Goal: Information Seeking & Learning: Check status

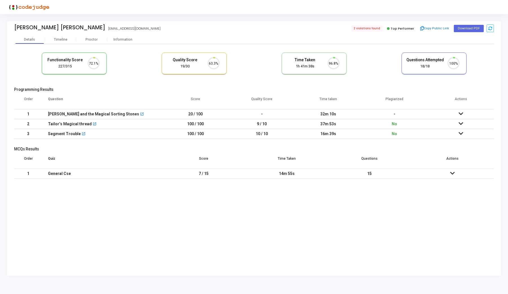
scroll to position [12, 14]
click at [370, 29] on span "2 violations found" at bounding box center [366, 28] width 32 height 6
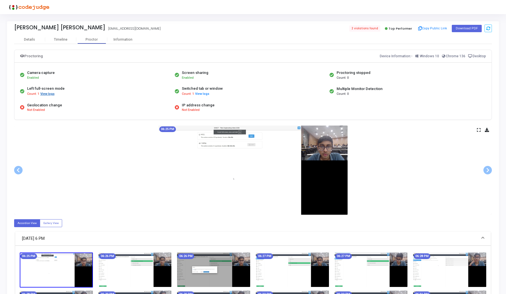
click at [44, 93] on button "View logs" at bounding box center [47, 93] width 15 height 5
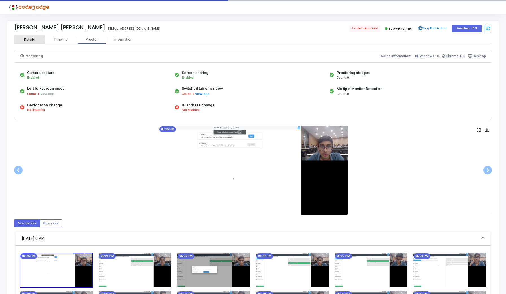
click at [29, 39] on div "Details" at bounding box center [29, 40] width 11 height 4
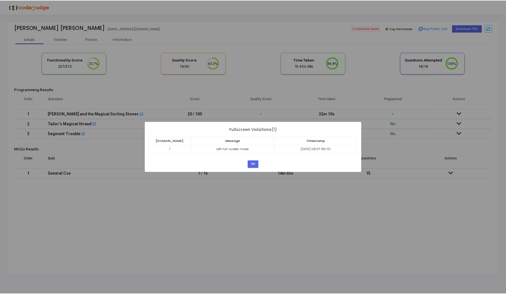
scroll to position [12, 14]
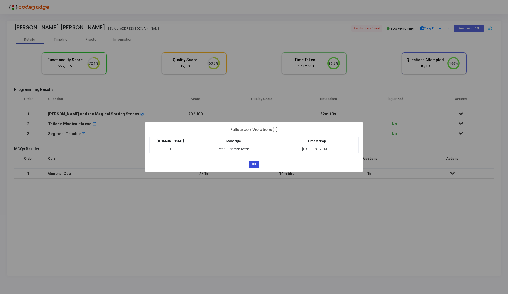
click at [254, 165] on button "OK" at bounding box center [254, 165] width 11 height 8
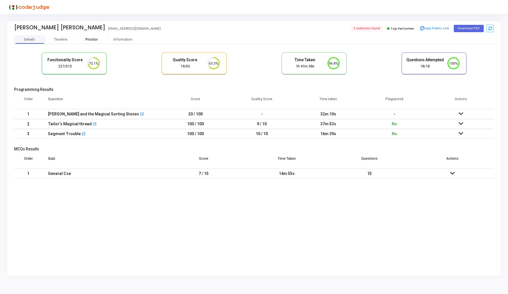
click at [93, 38] on div "Proctor" at bounding box center [91, 40] width 31 height 4
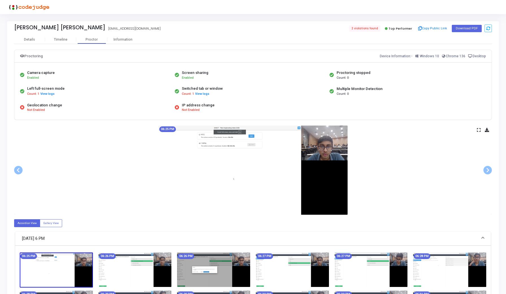
click at [479, 130] on icon at bounding box center [479, 129] width 4 height 3
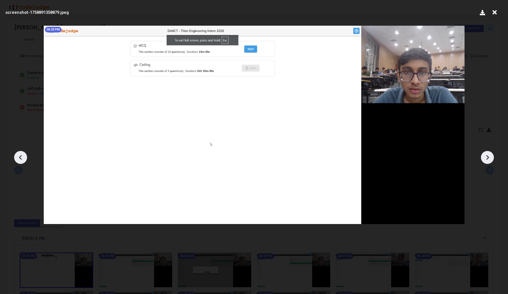
click at [491, 161] on icon at bounding box center [487, 157] width 8 height 8
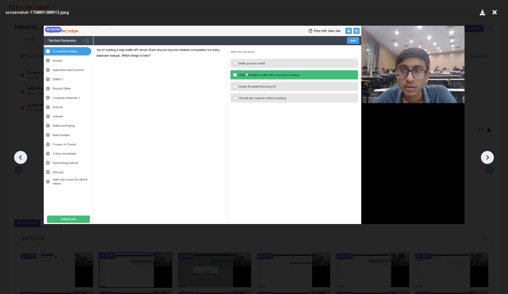
click at [491, 161] on icon at bounding box center [487, 157] width 8 height 8
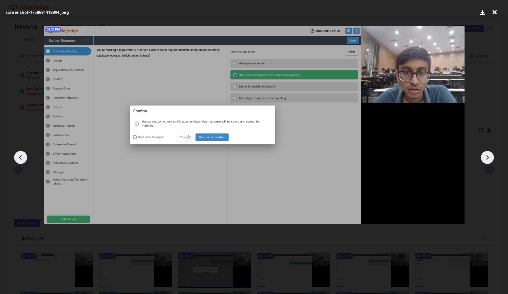
click at [491, 161] on icon at bounding box center [487, 157] width 8 height 8
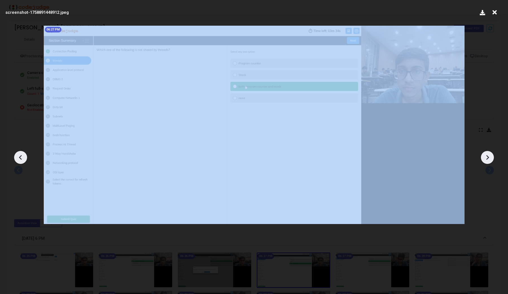
click at [491, 161] on icon at bounding box center [487, 157] width 8 height 8
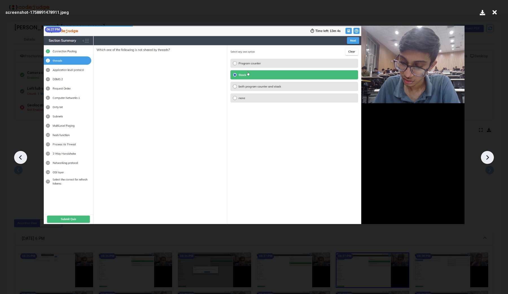
click at [491, 161] on icon at bounding box center [487, 157] width 8 height 8
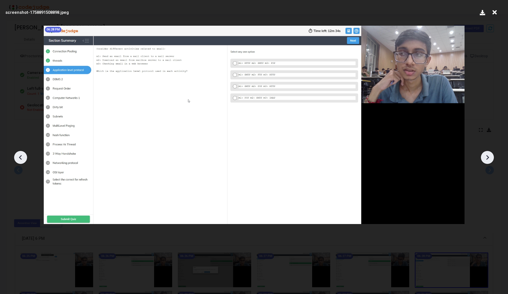
click at [491, 161] on icon at bounding box center [487, 157] width 8 height 8
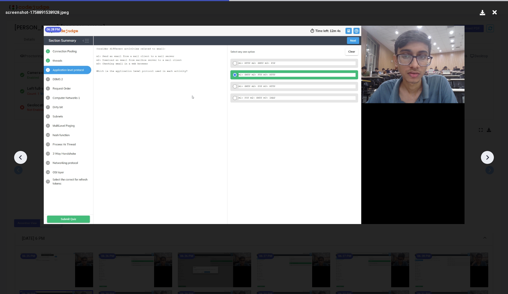
click at [491, 161] on icon at bounding box center [487, 157] width 8 height 8
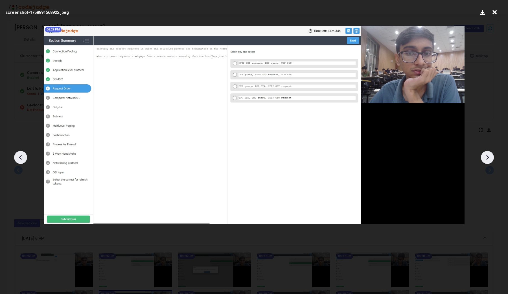
click at [491, 161] on icon at bounding box center [487, 157] width 8 height 8
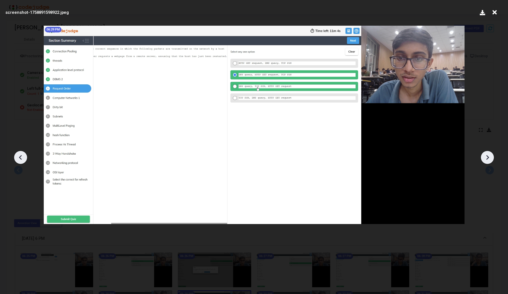
click at [491, 161] on icon at bounding box center [487, 157] width 8 height 8
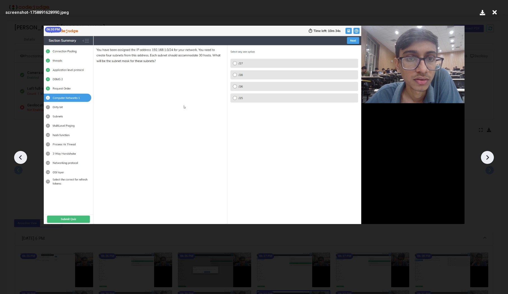
click at [491, 161] on icon at bounding box center [487, 157] width 8 height 8
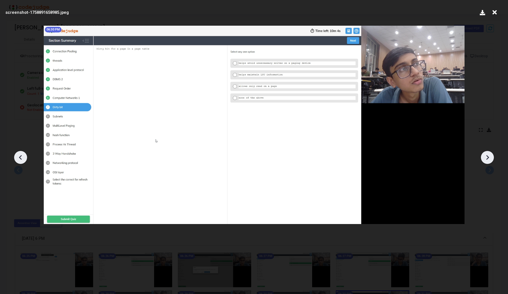
click at [491, 161] on icon at bounding box center [487, 157] width 8 height 8
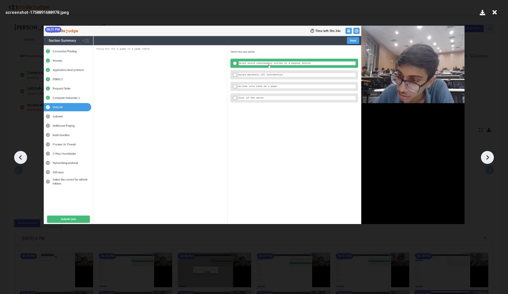
click at [491, 161] on icon at bounding box center [487, 157] width 8 height 8
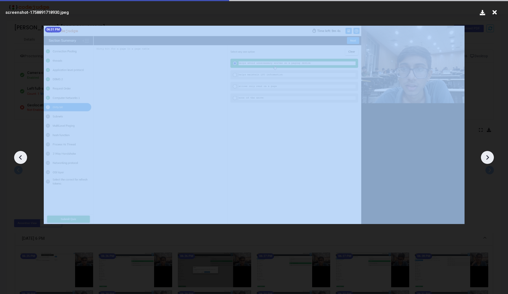
click at [491, 161] on icon at bounding box center [487, 157] width 8 height 8
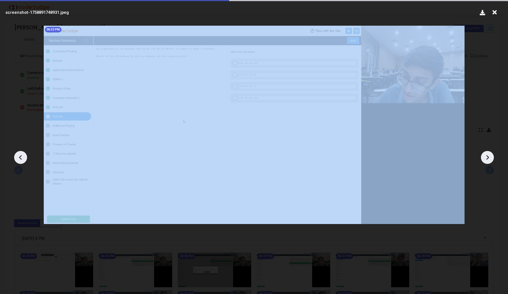
click at [491, 161] on icon at bounding box center [487, 157] width 8 height 8
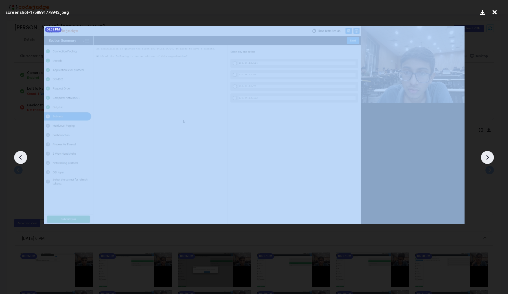
click at [491, 161] on icon at bounding box center [487, 157] width 8 height 8
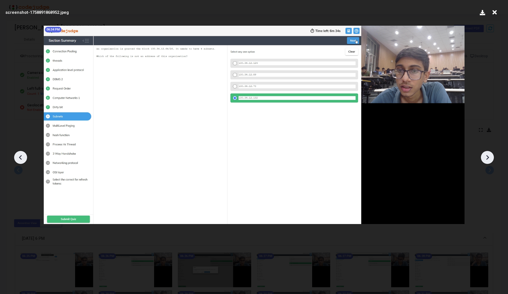
click at [491, 161] on icon at bounding box center [487, 157] width 8 height 8
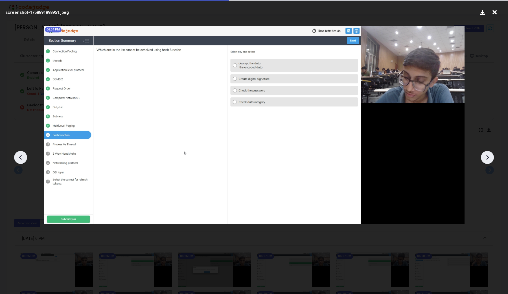
click at [491, 161] on icon at bounding box center [487, 157] width 8 height 8
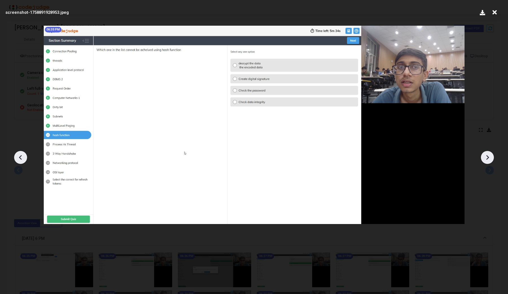
click at [491, 161] on icon at bounding box center [487, 157] width 8 height 8
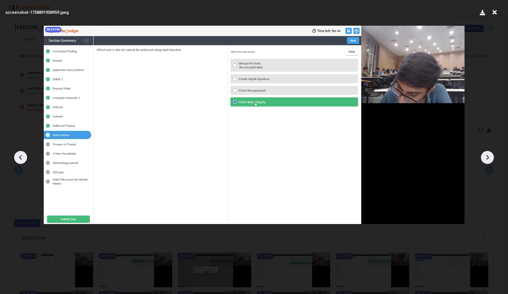
click at [491, 161] on icon at bounding box center [487, 157] width 8 height 8
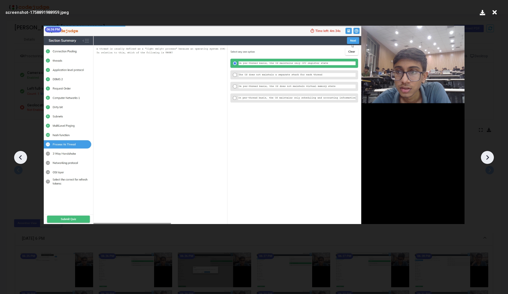
click at [491, 161] on icon at bounding box center [487, 157] width 8 height 8
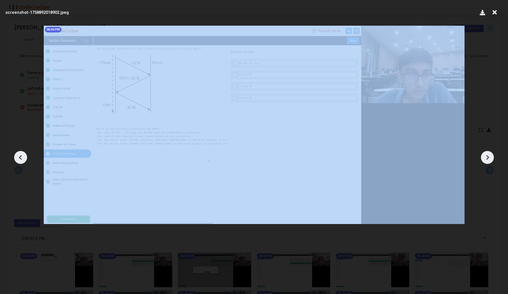
click at [491, 161] on icon at bounding box center [487, 157] width 8 height 8
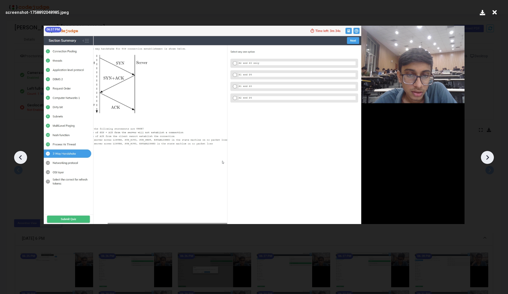
click at [491, 161] on icon at bounding box center [487, 157] width 8 height 8
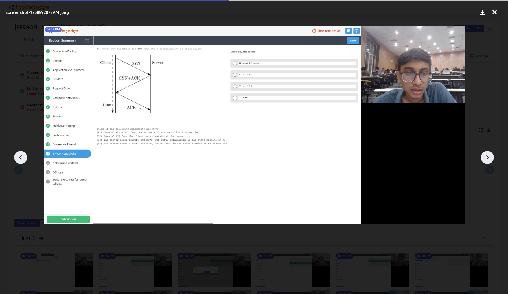
click at [491, 161] on icon at bounding box center [487, 157] width 8 height 8
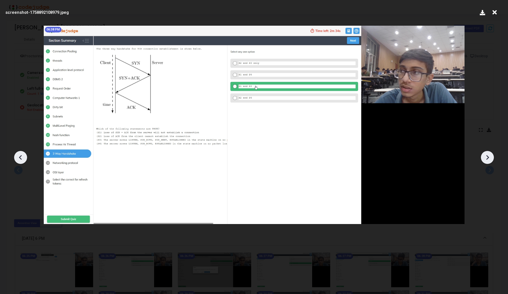
click at [491, 161] on icon at bounding box center [487, 157] width 8 height 8
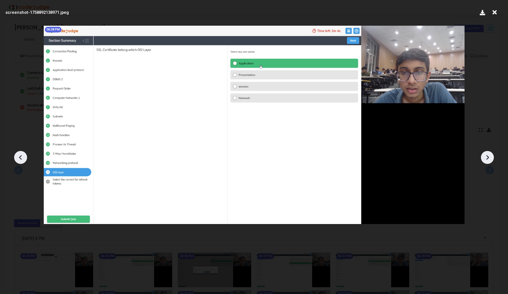
click at [491, 161] on icon at bounding box center [487, 157] width 8 height 8
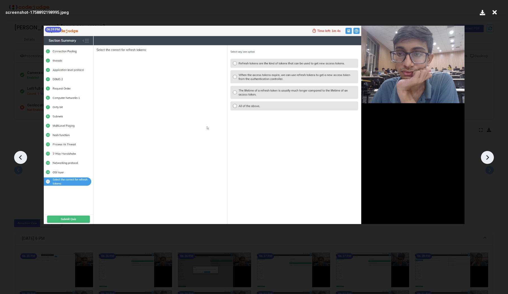
click at [491, 161] on icon at bounding box center [487, 157] width 8 height 8
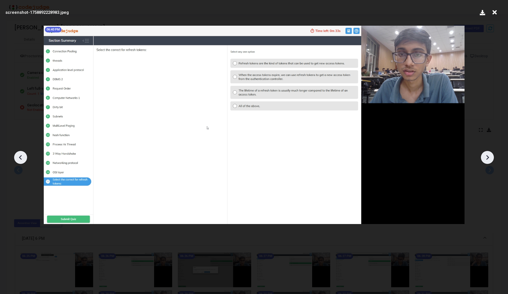
click at [491, 161] on icon at bounding box center [487, 157] width 8 height 8
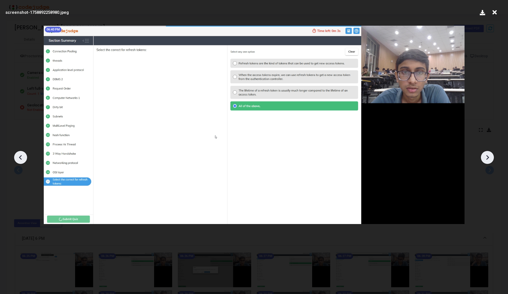
click at [491, 162] on icon at bounding box center [487, 157] width 8 height 8
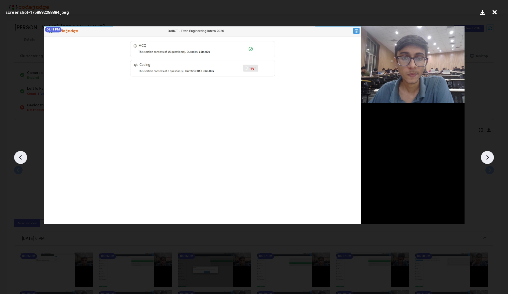
click at [491, 162] on icon at bounding box center [487, 157] width 8 height 8
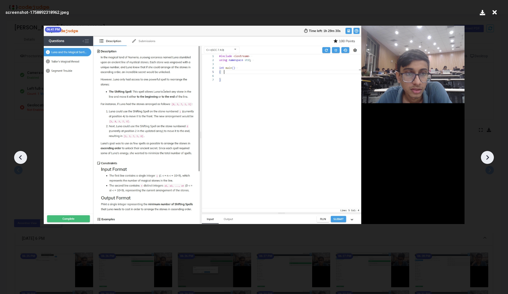
click at [485, 156] on icon at bounding box center [487, 157] width 8 height 8
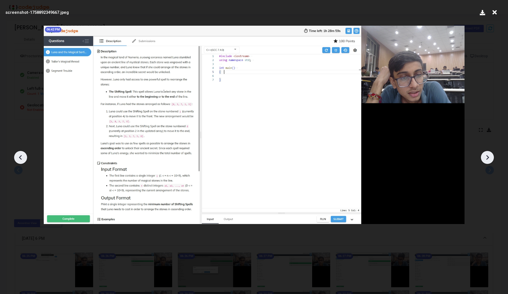
click at [485, 156] on icon at bounding box center [487, 157] width 8 height 8
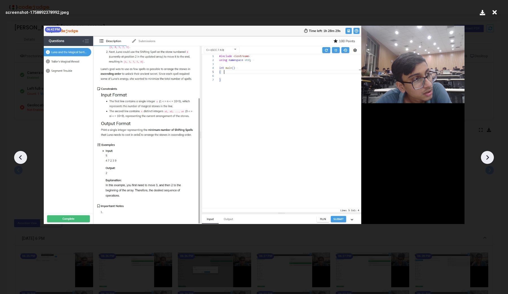
click at [485, 156] on icon at bounding box center [487, 157] width 8 height 8
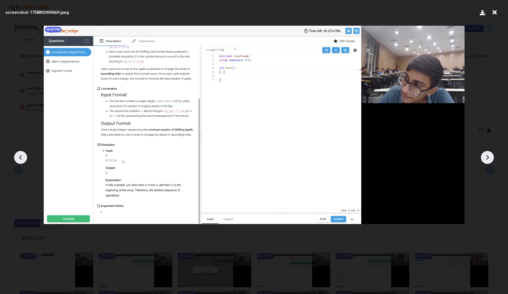
click at [20, 152] on div at bounding box center [20, 157] width 13 height 13
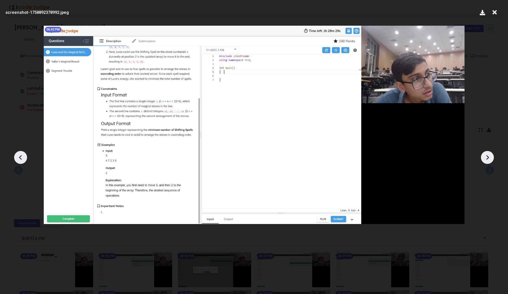
click at [20, 152] on div at bounding box center [20, 157] width 13 height 13
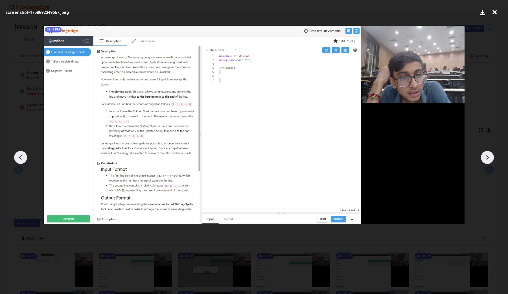
click at [20, 152] on div at bounding box center [20, 157] width 13 height 13
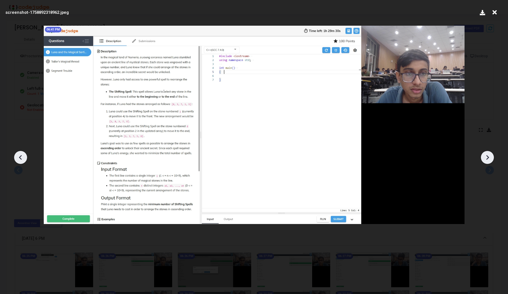
click at [20, 152] on div at bounding box center [20, 157] width 13 height 13
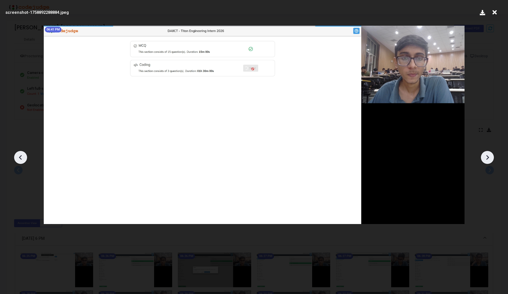
click at [488, 159] on icon at bounding box center [487, 157] width 8 height 8
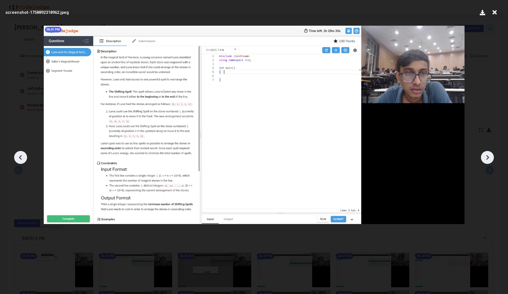
click at [488, 159] on icon at bounding box center [487, 157] width 8 height 8
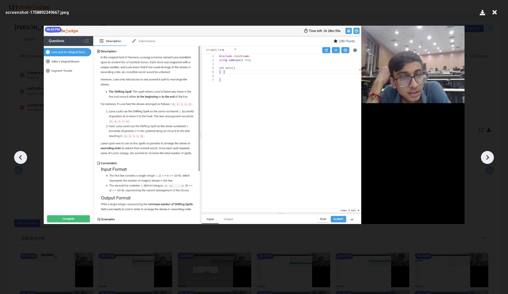
click at [488, 159] on icon at bounding box center [487, 157] width 8 height 8
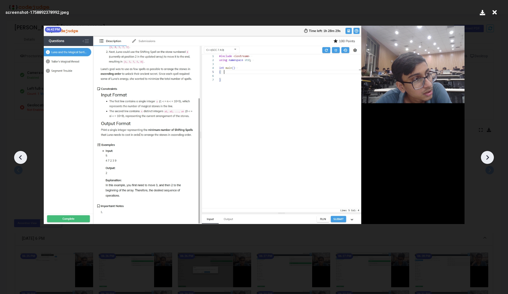
click at [488, 159] on icon at bounding box center [487, 157] width 8 height 8
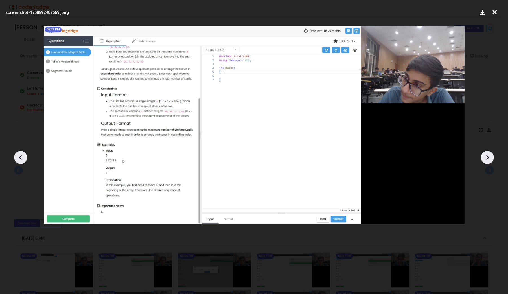
click at [488, 159] on icon at bounding box center [487, 157] width 8 height 8
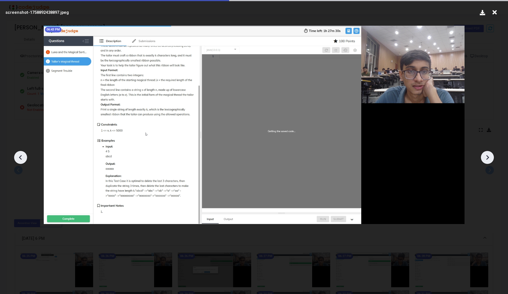
click at [488, 159] on icon at bounding box center [487, 157] width 8 height 8
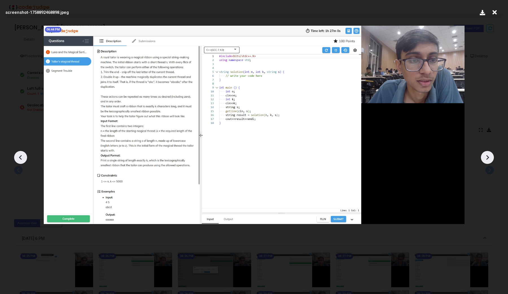
click at [488, 159] on icon at bounding box center [487, 157] width 8 height 8
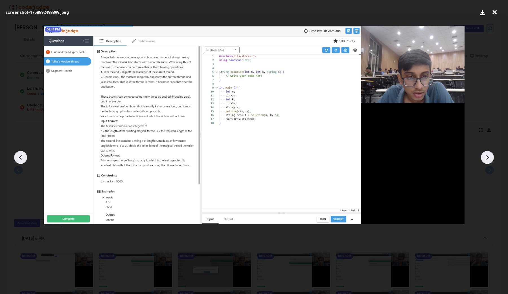
click at [488, 159] on icon at bounding box center [487, 157] width 8 height 8
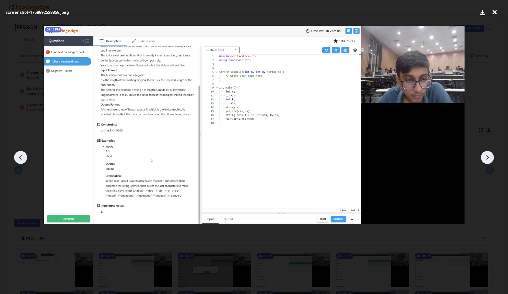
click at [488, 159] on icon at bounding box center [487, 157] width 8 height 8
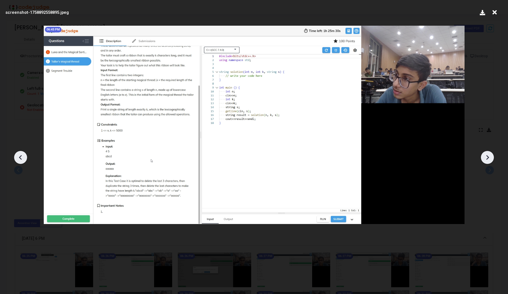
click at [488, 159] on icon at bounding box center [487, 157] width 8 height 8
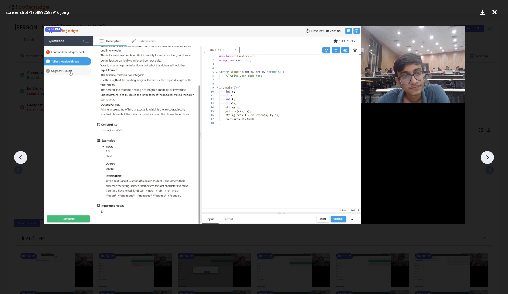
click at [488, 159] on icon at bounding box center [487, 157] width 8 height 8
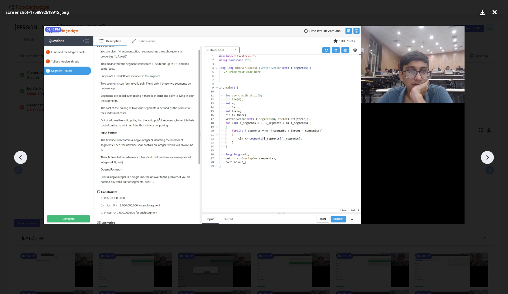
click at [488, 159] on icon at bounding box center [487, 157] width 8 height 8
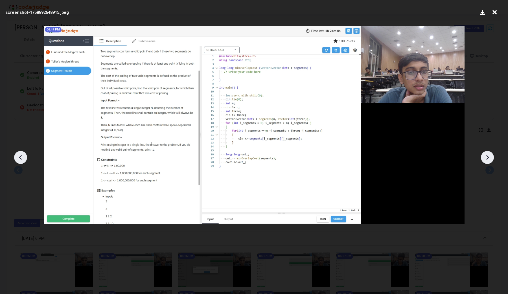
click at [488, 159] on icon at bounding box center [487, 157] width 8 height 8
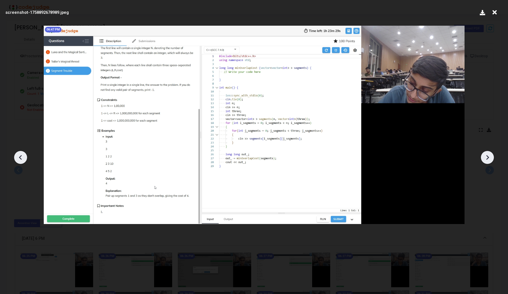
click at [488, 159] on icon at bounding box center [487, 157] width 8 height 8
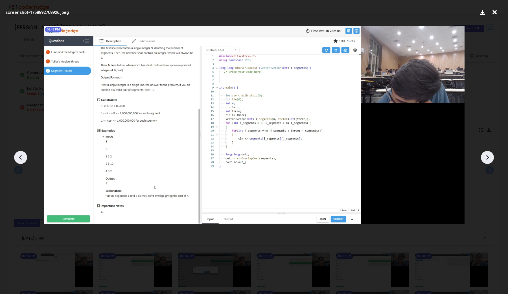
click at [488, 159] on icon at bounding box center [487, 157] width 8 height 8
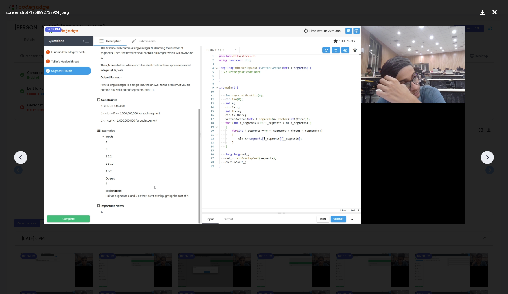
click at [488, 159] on icon at bounding box center [487, 157] width 8 height 8
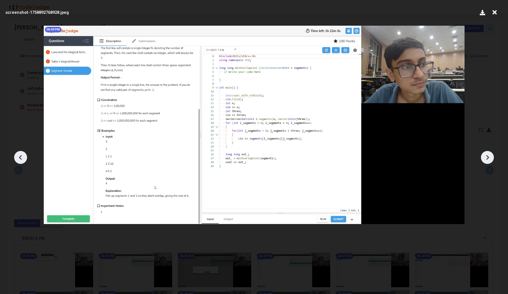
click at [488, 159] on icon at bounding box center [487, 157] width 8 height 8
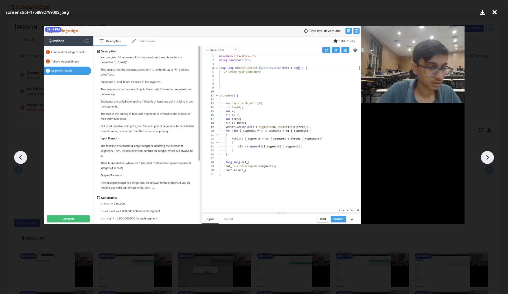
click at [20, 155] on icon at bounding box center [20, 157] width 8 height 8
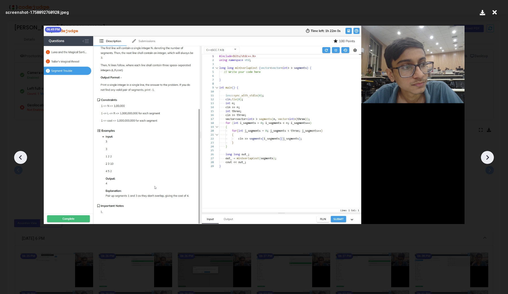
click at [20, 155] on icon at bounding box center [20, 157] width 8 height 8
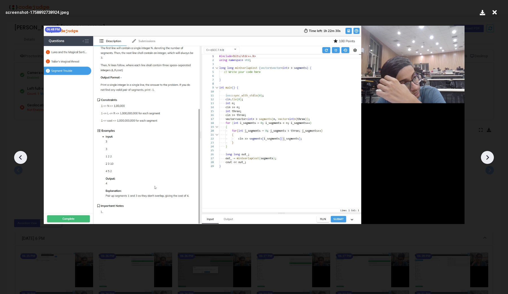
click at [20, 155] on icon at bounding box center [20, 157] width 8 height 8
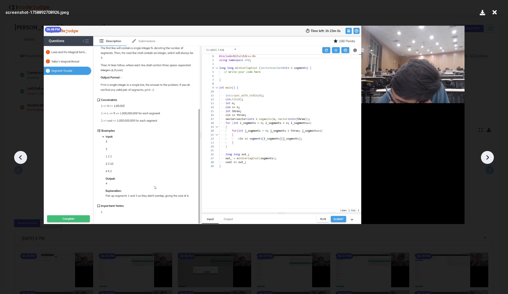
click at [20, 155] on icon at bounding box center [20, 157] width 8 height 8
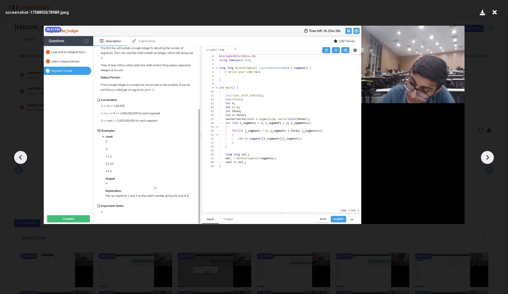
click at [489, 158] on icon at bounding box center [487, 157] width 8 height 8
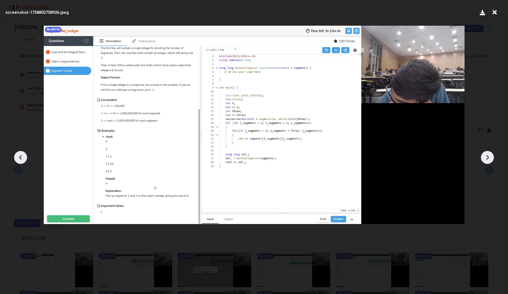
click at [489, 158] on icon at bounding box center [487, 157] width 8 height 8
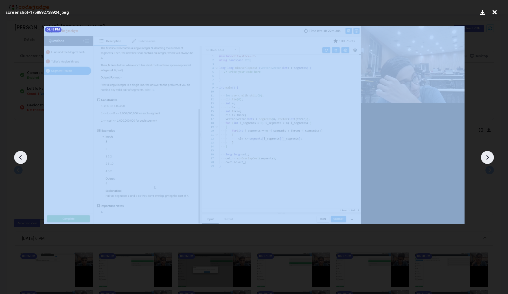
click at [489, 158] on icon at bounding box center [487, 157] width 8 height 8
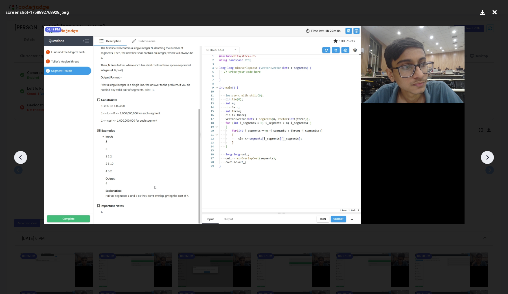
click at [489, 158] on icon at bounding box center [487, 157] width 8 height 8
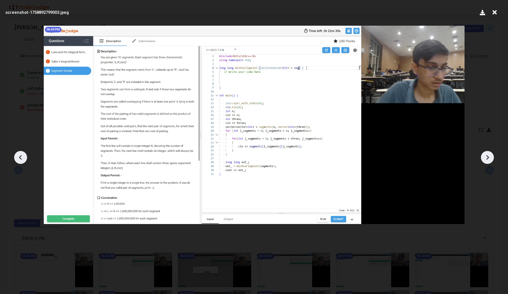
click at [489, 158] on icon at bounding box center [487, 157] width 8 height 8
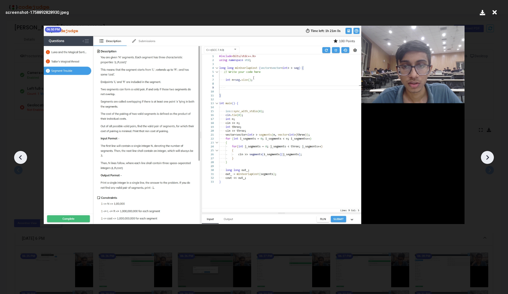
click at [489, 158] on icon at bounding box center [487, 157] width 8 height 8
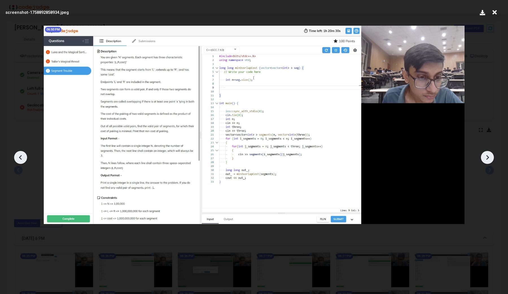
click at [489, 158] on icon at bounding box center [487, 157] width 8 height 8
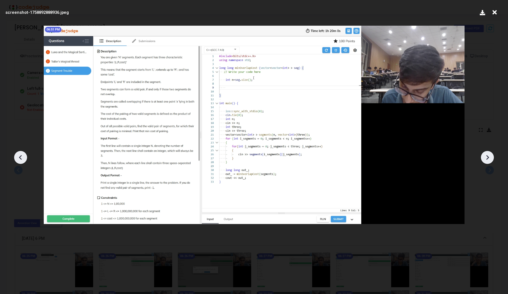
click at [489, 158] on icon at bounding box center [487, 157] width 8 height 8
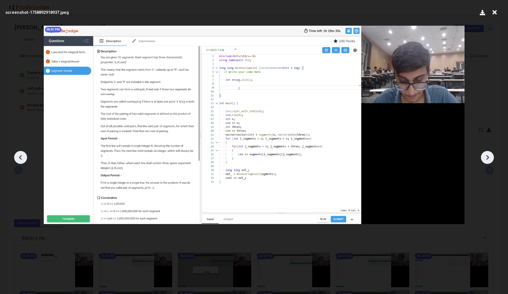
click at [489, 158] on icon at bounding box center [487, 157] width 8 height 8
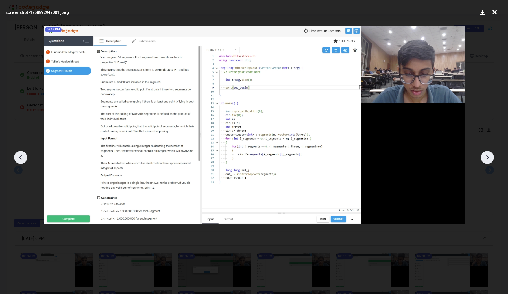
click at [489, 158] on icon at bounding box center [487, 157] width 8 height 8
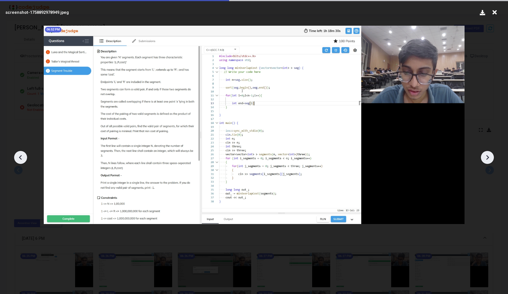
click at [489, 158] on icon at bounding box center [487, 157] width 8 height 8
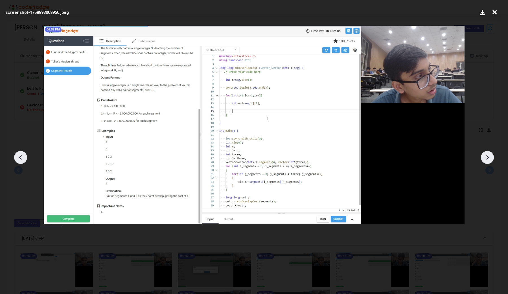
click at [489, 158] on icon at bounding box center [487, 157] width 8 height 8
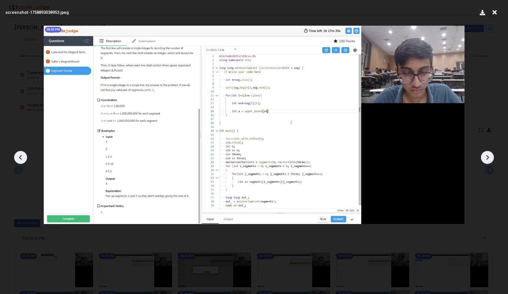
click at [489, 158] on icon at bounding box center [487, 157] width 8 height 8
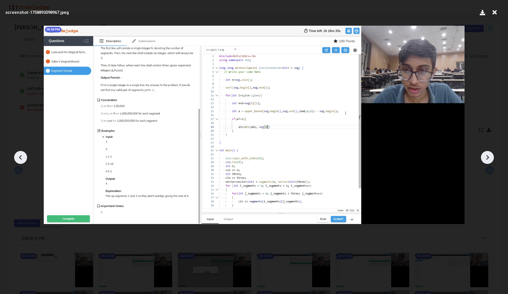
click at [489, 158] on icon at bounding box center [487, 157] width 8 height 8
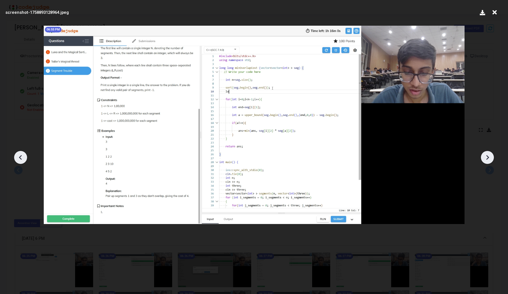
click at [489, 158] on icon at bounding box center [487, 157] width 8 height 8
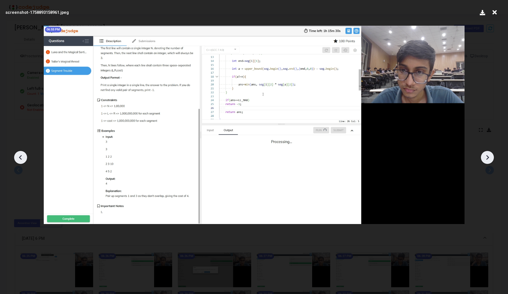
click at [489, 158] on icon at bounding box center [487, 157] width 8 height 8
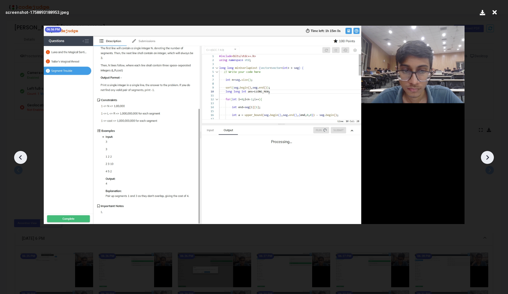
click at [489, 158] on icon at bounding box center [487, 157] width 8 height 8
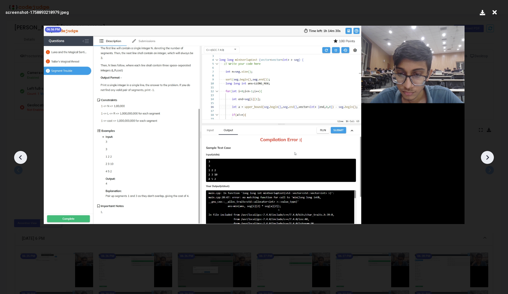
click at [489, 158] on icon at bounding box center [487, 157] width 8 height 8
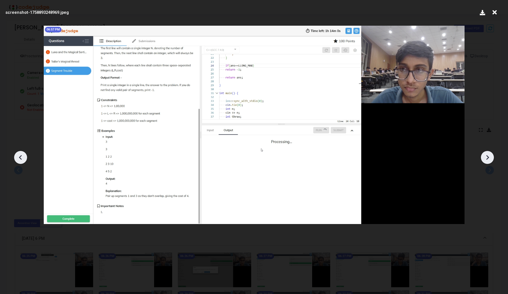
click at [21, 157] on icon at bounding box center [20, 157] width 8 height 8
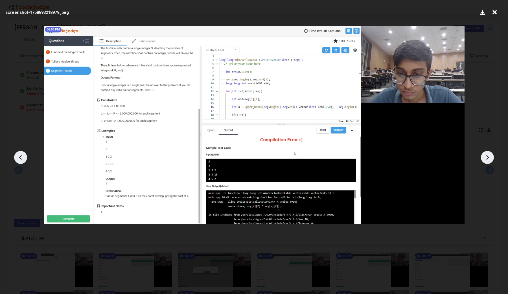
click at [21, 157] on icon at bounding box center [20, 157] width 8 height 8
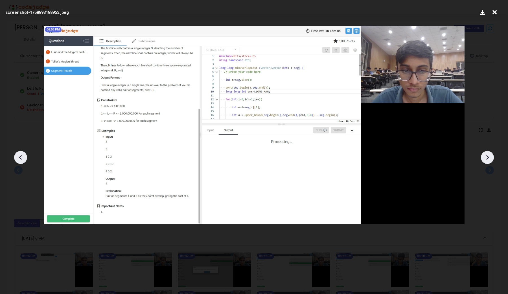
click at [21, 157] on icon at bounding box center [20, 157] width 8 height 8
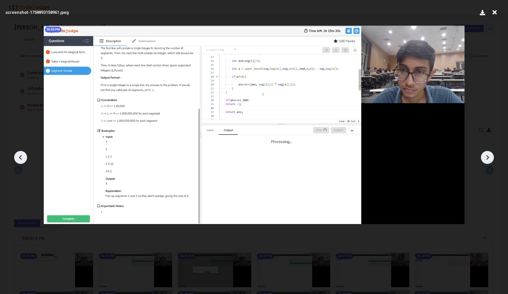
click at [21, 157] on icon at bounding box center [20, 157] width 8 height 8
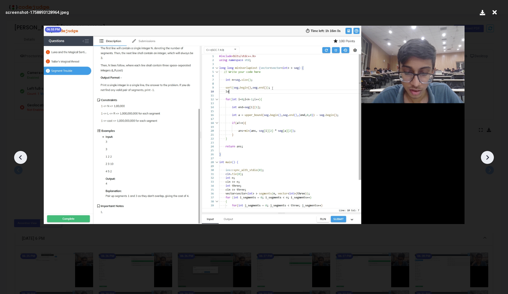
click at [21, 157] on icon at bounding box center [20, 157] width 8 height 8
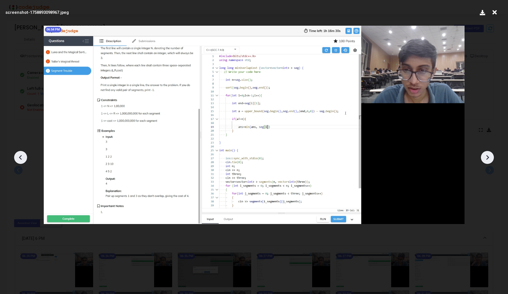
click at [21, 157] on icon at bounding box center [20, 157] width 8 height 8
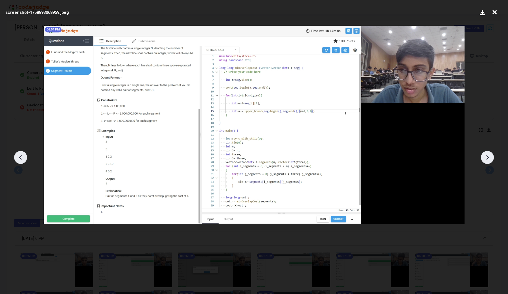
click at [21, 157] on icon at bounding box center [20, 157] width 8 height 8
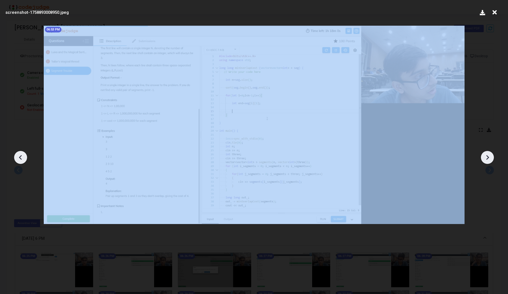
click at [21, 157] on icon at bounding box center [20, 157] width 8 height 8
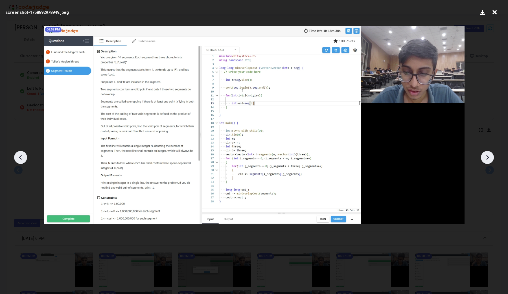
click at [21, 157] on icon at bounding box center [20, 157] width 8 height 8
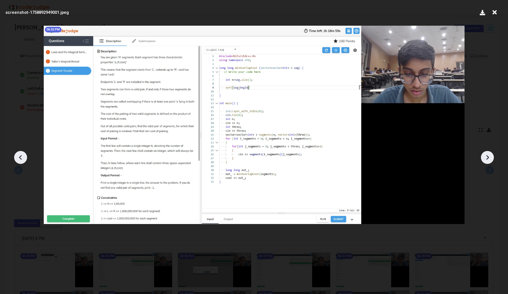
click at [486, 162] on div at bounding box center [487, 157] width 13 height 13
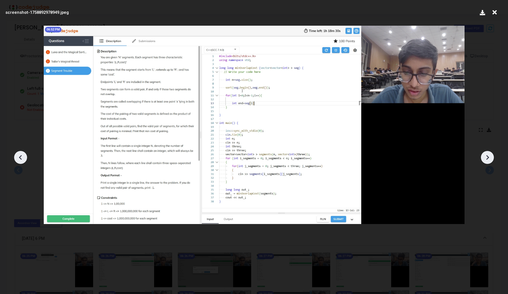
click at [486, 162] on div at bounding box center [487, 157] width 13 height 13
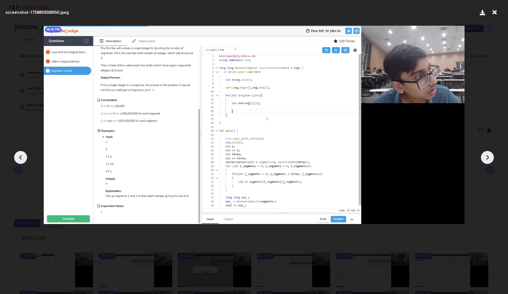
click at [486, 162] on div at bounding box center [487, 157] width 13 height 13
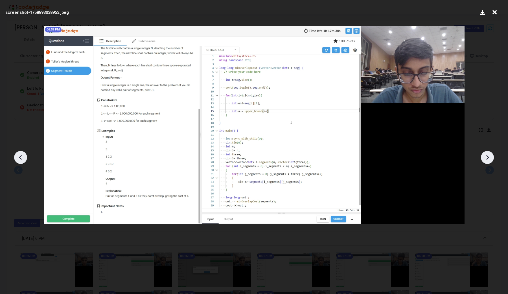
click at [486, 162] on div at bounding box center [487, 157] width 13 height 13
click at [491, 157] on icon at bounding box center [487, 157] width 8 height 8
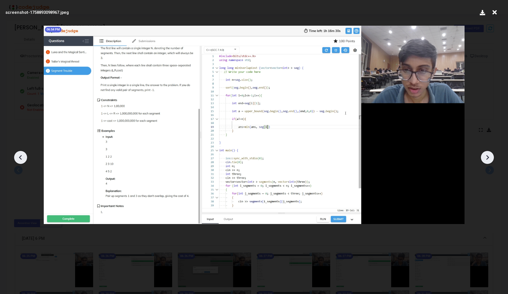
click at [491, 157] on icon at bounding box center [487, 157] width 8 height 8
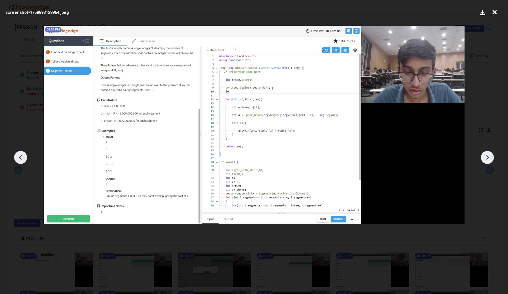
click at [491, 157] on icon at bounding box center [487, 157] width 8 height 8
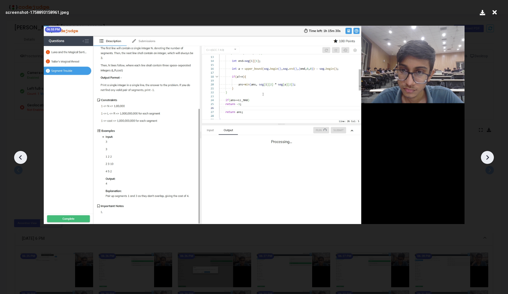
click at [491, 157] on icon at bounding box center [487, 157] width 8 height 8
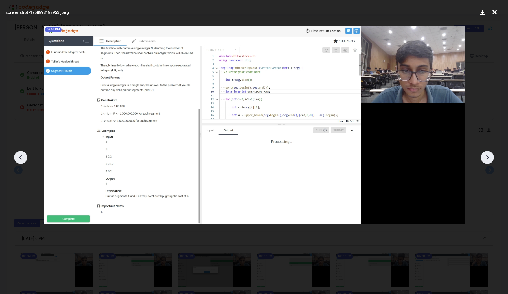
click at [491, 157] on icon at bounding box center [487, 157] width 8 height 8
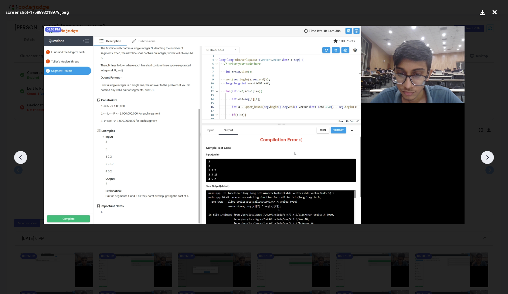
click at [491, 157] on icon at bounding box center [487, 157] width 8 height 8
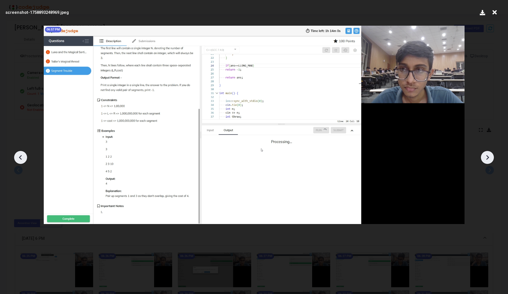
click at [491, 157] on icon at bounding box center [487, 157] width 8 height 8
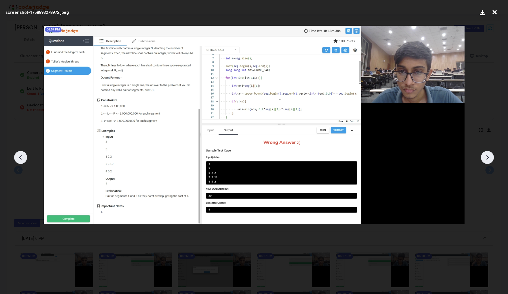
click at [491, 157] on icon at bounding box center [487, 157] width 8 height 8
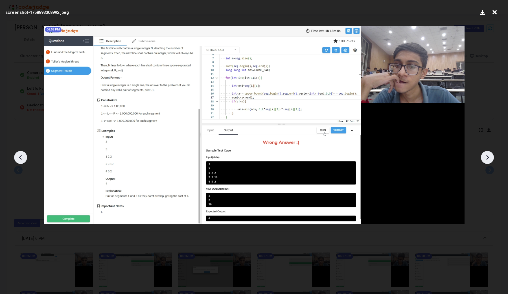
click at [491, 157] on icon at bounding box center [487, 157] width 8 height 8
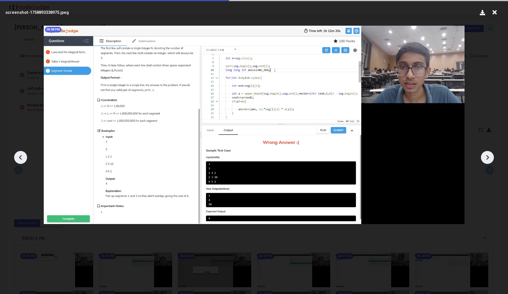
click at [491, 157] on icon at bounding box center [487, 157] width 8 height 8
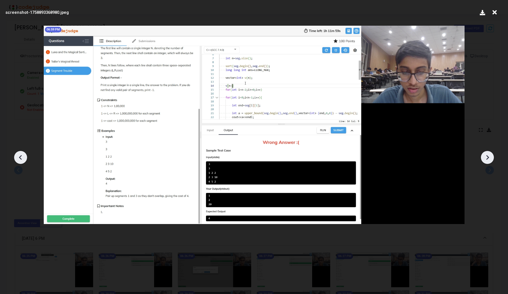
click at [491, 157] on icon at bounding box center [487, 157] width 8 height 8
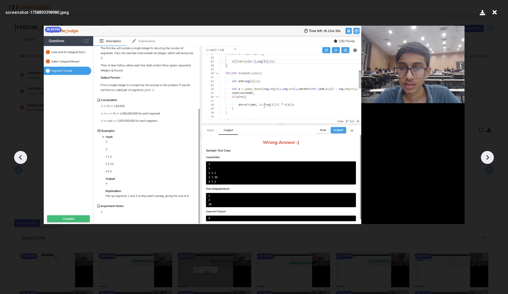
click at [491, 157] on icon at bounding box center [487, 157] width 8 height 8
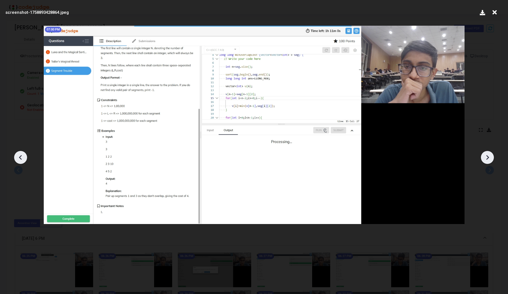
click at [491, 157] on icon at bounding box center [487, 157] width 8 height 8
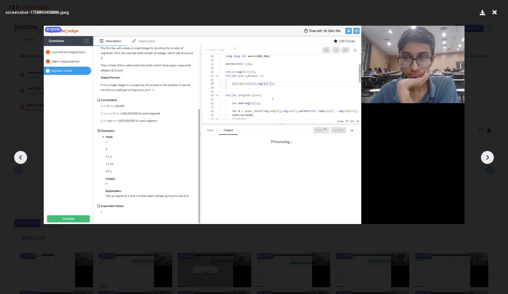
click at [491, 157] on icon at bounding box center [487, 157] width 8 height 8
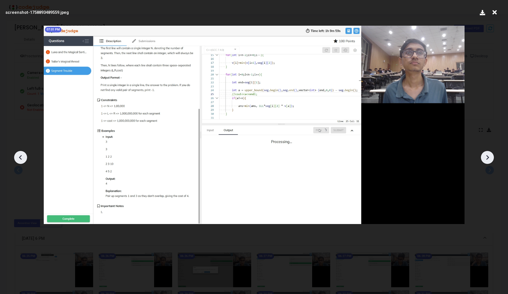
click at [491, 157] on icon at bounding box center [487, 157] width 8 height 8
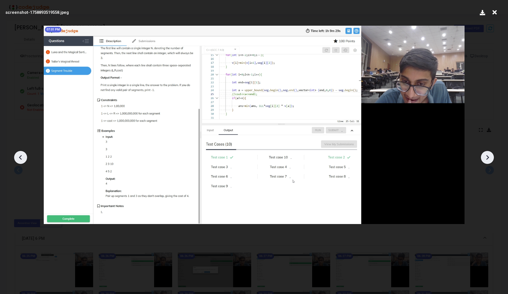
click at [491, 157] on icon at bounding box center [487, 157] width 8 height 8
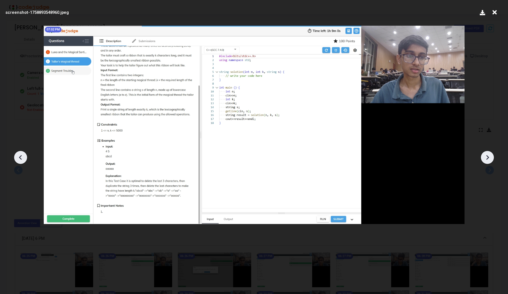
click at [491, 157] on icon at bounding box center [487, 157] width 8 height 8
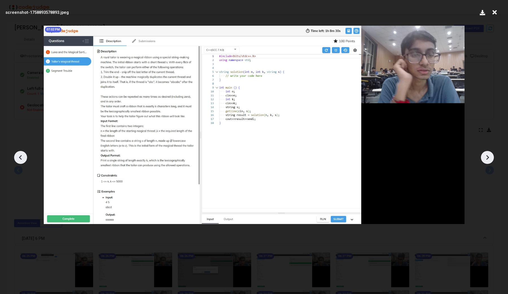
click at [491, 157] on icon at bounding box center [487, 157] width 8 height 8
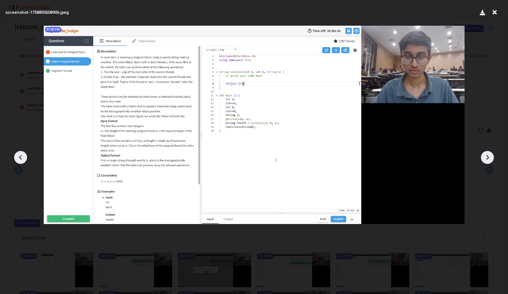
click at [22, 153] on icon at bounding box center [20, 157] width 8 height 8
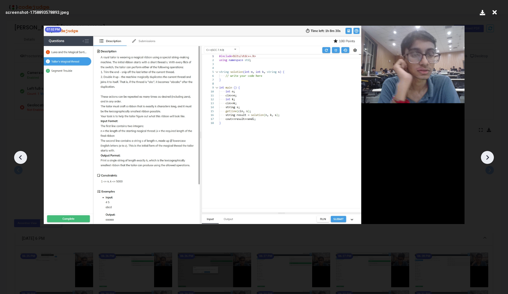
click at [22, 153] on icon at bounding box center [20, 157] width 8 height 8
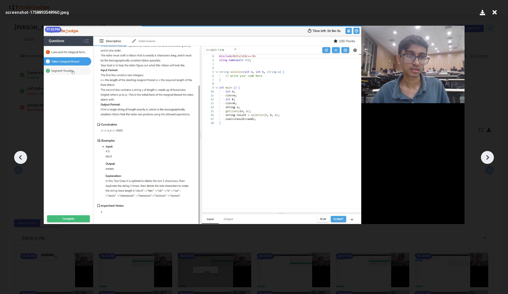
click at [22, 153] on icon at bounding box center [20, 157] width 8 height 8
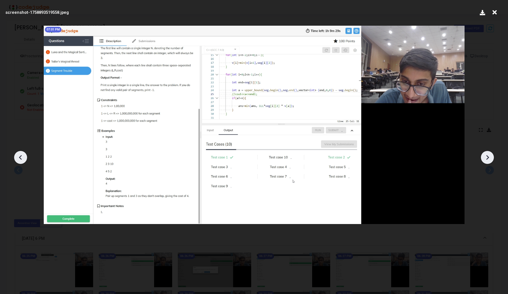
click at [492, 158] on div at bounding box center [487, 157] width 13 height 13
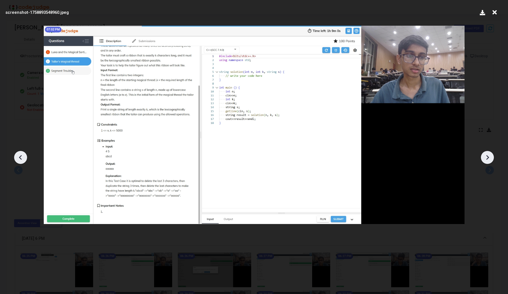
click at [18, 159] on icon at bounding box center [20, 157] width 8 height 8
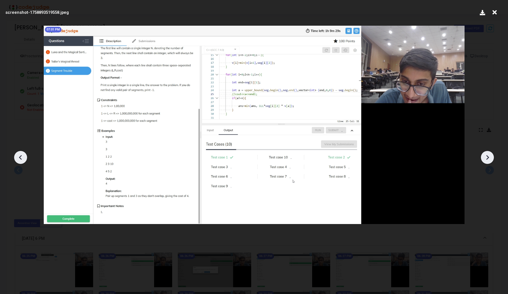
click at [18, 159] on icon at bounding box center [20, 157] width 8 height 8
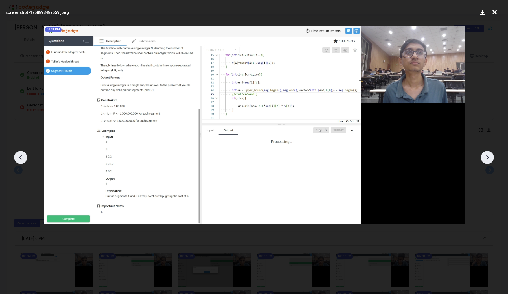
click at [18, 159] on icon at bounding box center [20, 157] width 8 height 8
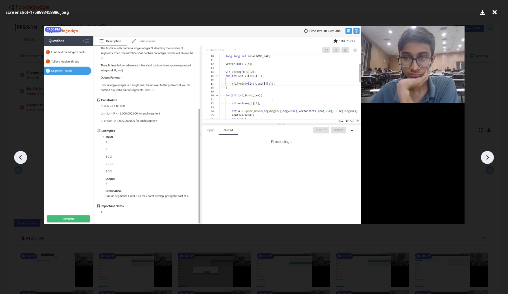
click at [491, 157] on icon at bounding box center [487, 157] width 8 height 8
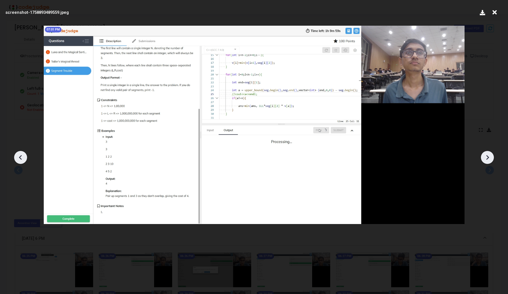
click at [491, 157] on icon at bounding box center [487, 157] width 8 height 8
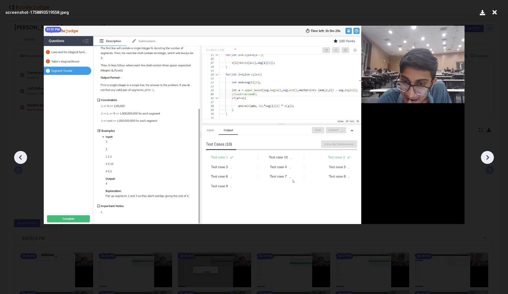
click at [491, 157] on icon at bounding box center [487, 157] width 8 height 8
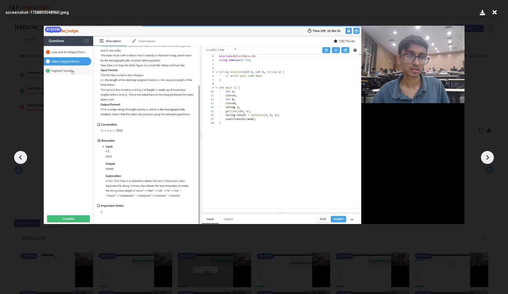
click at [491, 157] on icon at bounding box center [487, 157] width 8 height 8
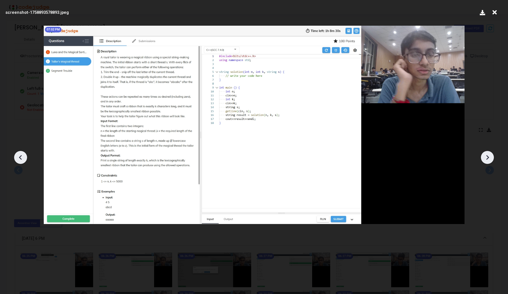
click at [491, 157] on icon at bounding box center [487, 157] width 8 height 8
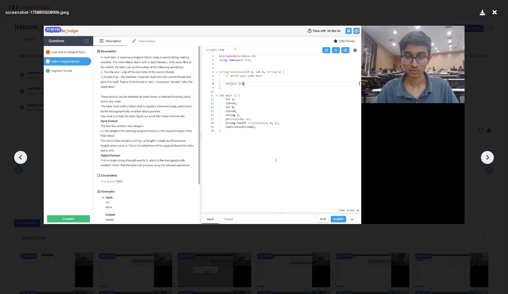
click at [491, 157] on icon at bounding box center [487, 157] width 8 height 8
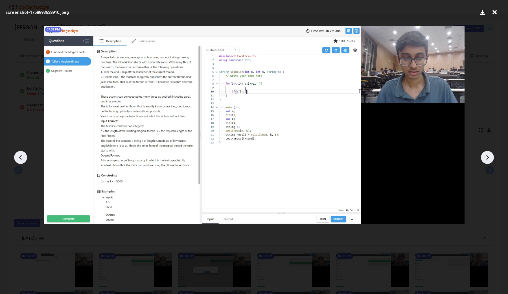
click at [491, 157] on icon at bounding box center [487, 157] width 8 height 8
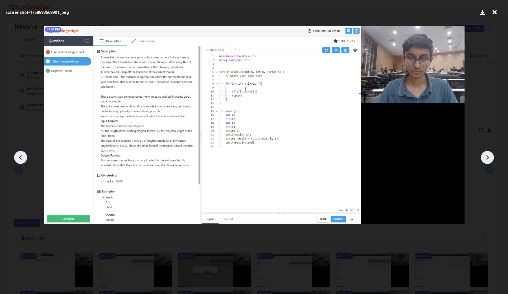
click at [491, 157] on icon at bounding box center [487, 157] width 8 height 8
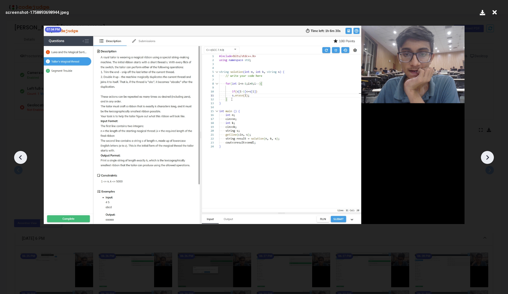
click at [491, 157] on icon at bounding box center [487, 157] width 8 height 8
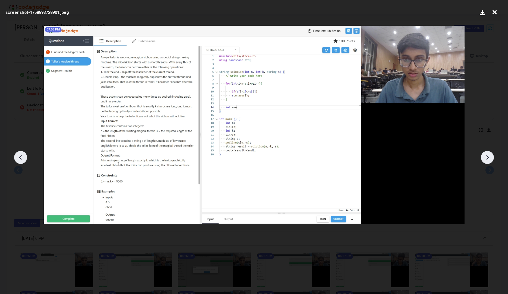
click at [491, 157] on icon at bounding box center [487, 157] width 8 height 8
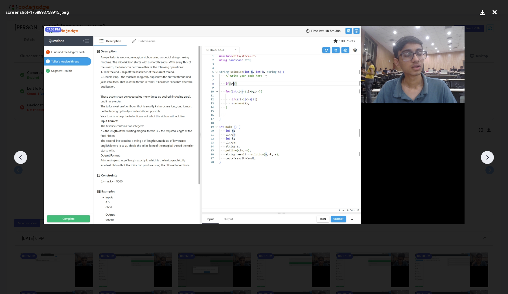
click at [491, 157] on icon at bounding box center [487, 157] width 8 height 8
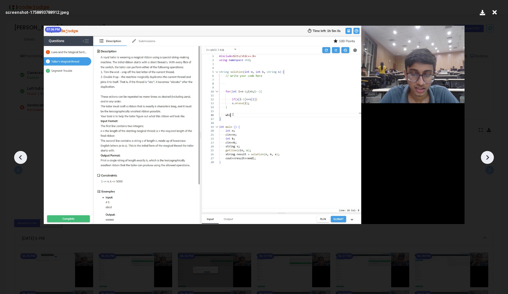
click at [491, 157] on icon at bounding box center [487, 157] width 8 height 8
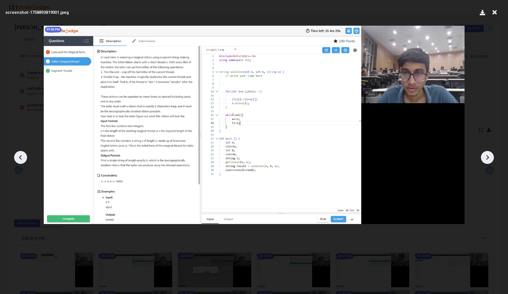
click at [491, 157] on icon at bounding box center [487, 157] width 8 height 8
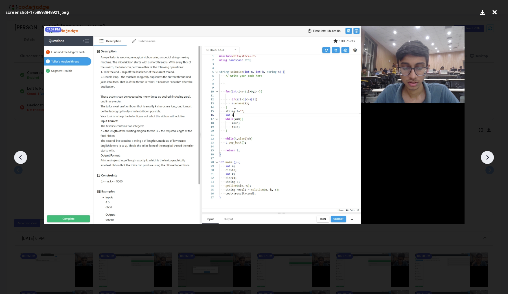
click at [491, 157] on icon at bounding box center [487, 157] width 8 height 8
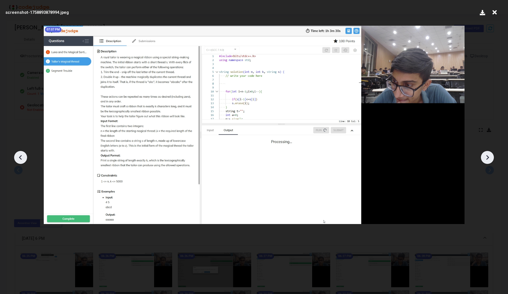
click at [491, 157] on icon at bounding box center [487, 157] width 8 height 8
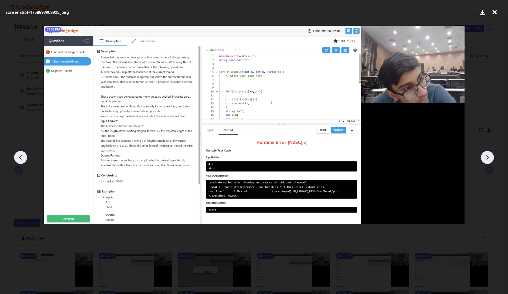
click at [491, 157] on icon at bounding box center [487, 157] width 8 height 8
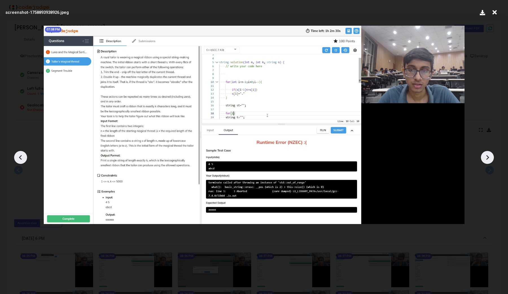
click at [491, 157] on icon at bounding box center [487, 157] width 8 height 8
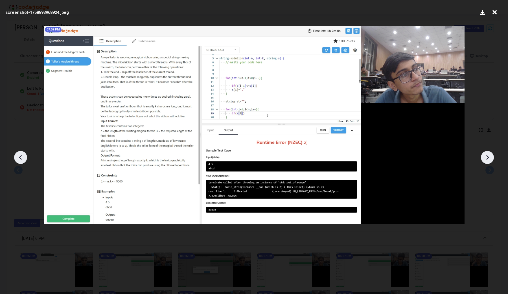
click at [491, 157] on icon at bounding box center [487, 157] width 8 height 8
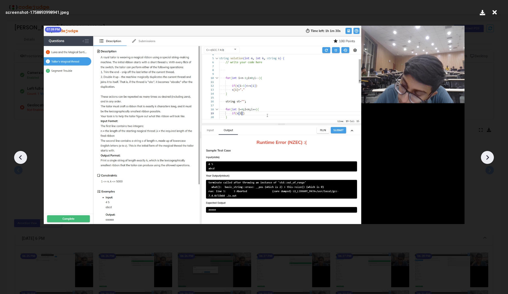
click at [491, 157] on icon at bounding box center [487, 157] width 8 height 8
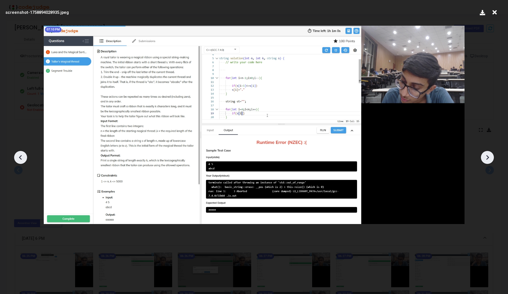
click at [491, 157] on icon at bounding box center [487, 157] width 8 height 8
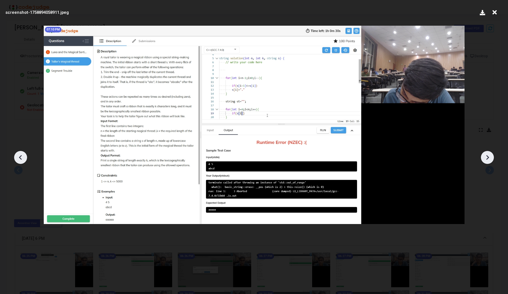
click at [491, 157] on icon at bounding box center [487, 157] width 8 height 8
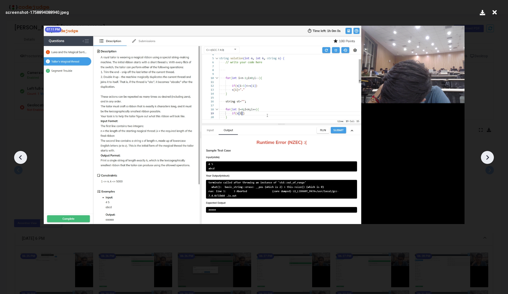
click at [491, 157] on icon at bounding box center [487, 157] width 8 height 8
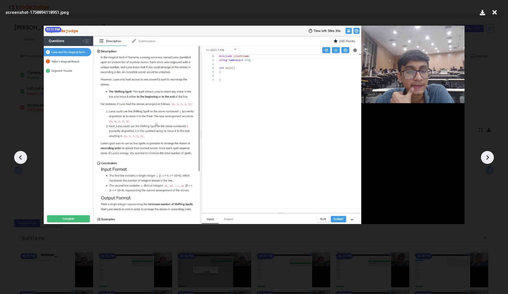
click at [491, 157] on icon at bounding box center [487, 157] width 8 height 8
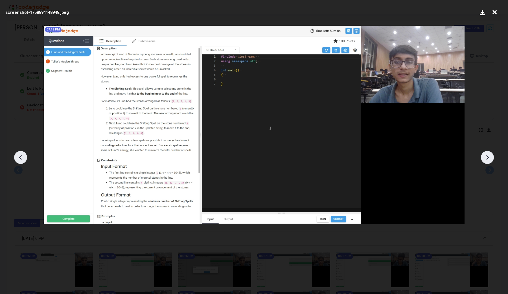
click at [491, 157] on icon at bounding box center [487, 157] width 8 height 8
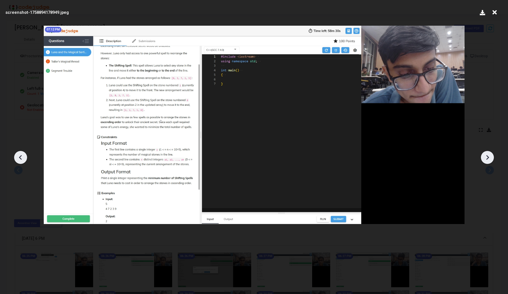
click at [491, 157] on icon at bounding box center [487, 157] width 8 height 8
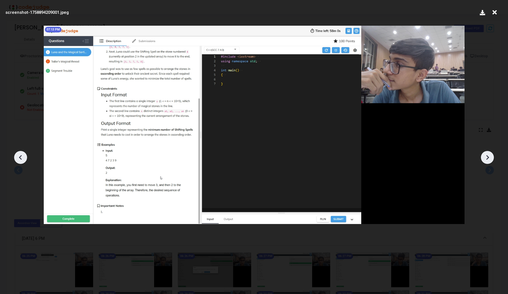
click at [491, 157] on icon at bounding box center [487, 157] width 8 height 8
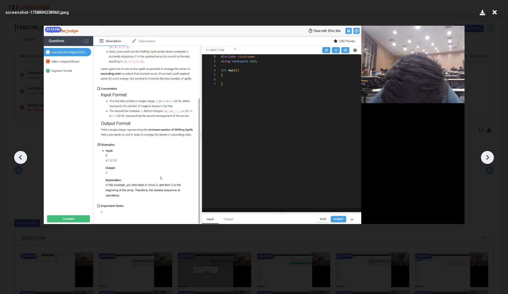
click at [491, 157] on icon at bounding box center [487, 157] width 8 height 8
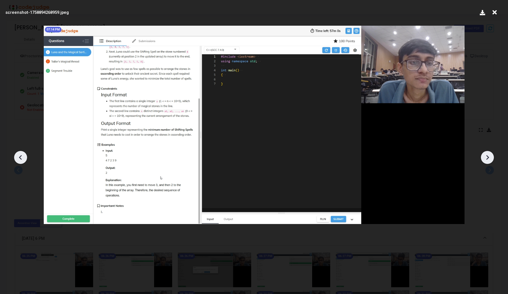
click at [491, 157] on icon at bounding box center [487, 157] width 8 height 8
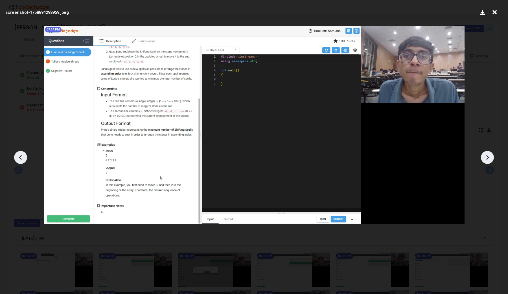
click at [491, 157] on icon at bounding box center [487, 157] width 8 height 8
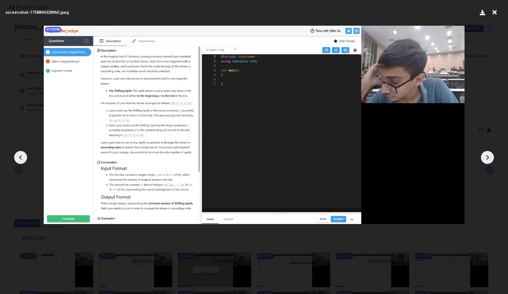
click at [491, 157] on icon at bounding box center [487, 157] width 8 height 8
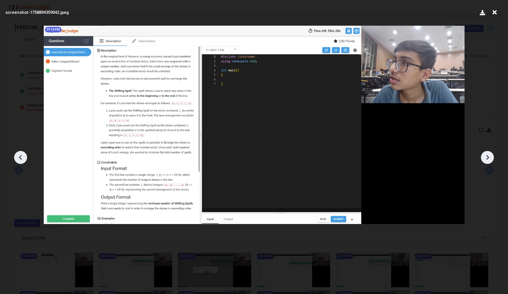
click at [491, 157] on icon at bounding box center [487, 157] width 8 height 8
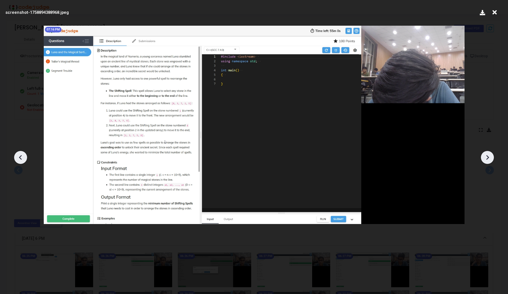
click at [491, 157] on icon at bounding box center [487, 157] width 8 height 8
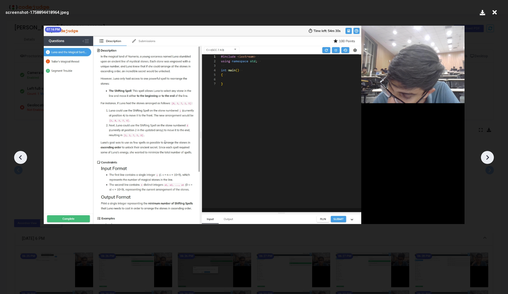
click at [491, 157] on icon at bounding box center [487, 157] width 8 height 8
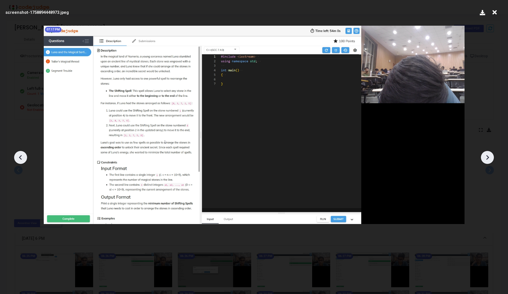
click at [491, 157] on icon at bounding box center [487, 157] width 8 height 8
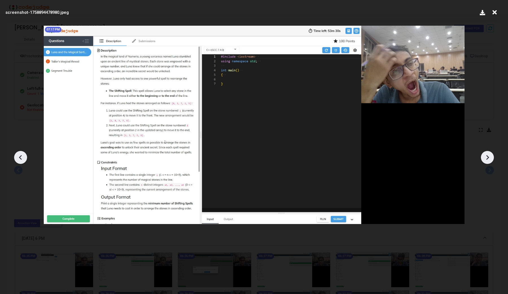
click at [491, 157] on icon at bounding box center [487, 157] width 8 height 8
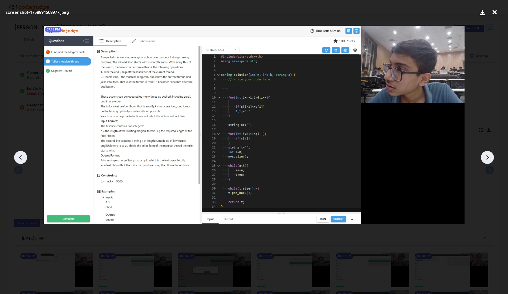
click at [491, 157] on icon at bounding box center [487, 157] width 8 height 8
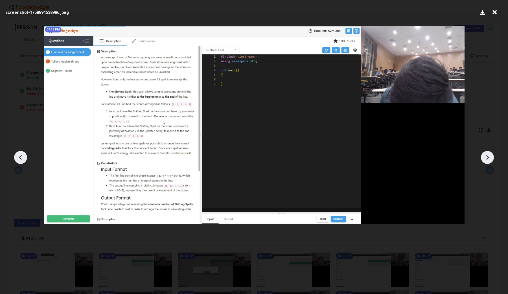
click at [491, 157] on icon at bounding box center [487, 157] width 8 height 8
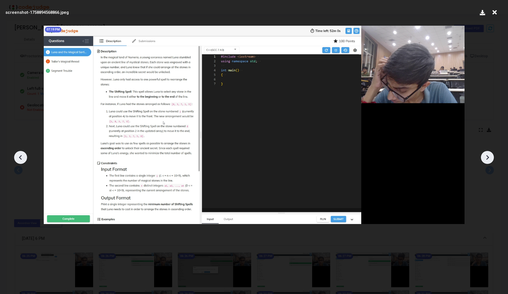
click at [491, 157] on icon at bounding box center [487, 157] width 8 height 8
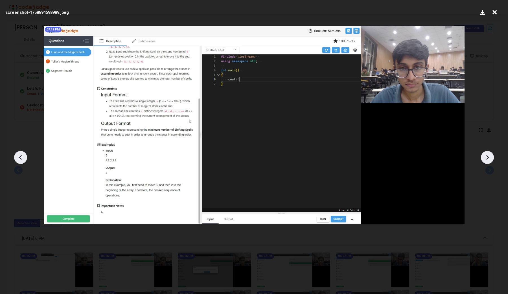
click at [491, 157] on icon at bounding box center [487, 157] width 8 height 8
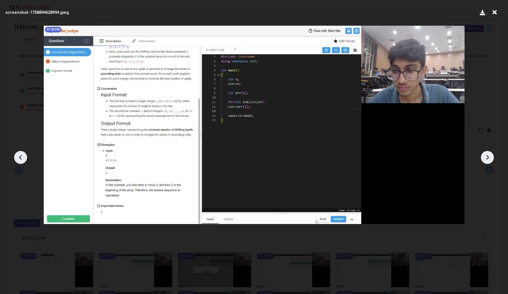
click at [491, 157] on icon at bounding box center [487, 157] width 8 height 8
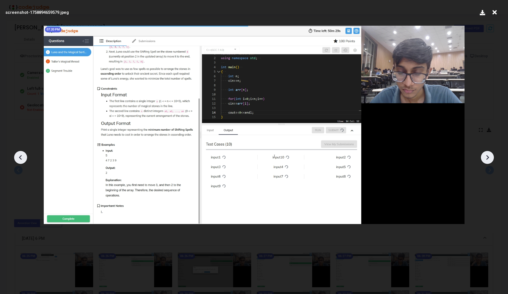
click at [491, 157] on icon at bounding box center [487, 157] width 8 height 8
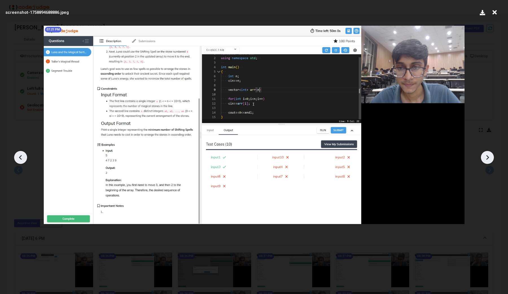
click at [491, 157] on icon at bounding box center [487, 157] width 8 height 8
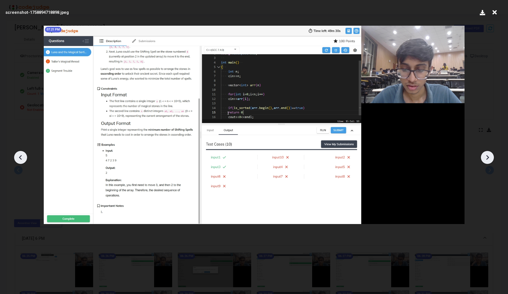
click at [491, 157] on icon at bounding box center [487, 157] width 8 height 8
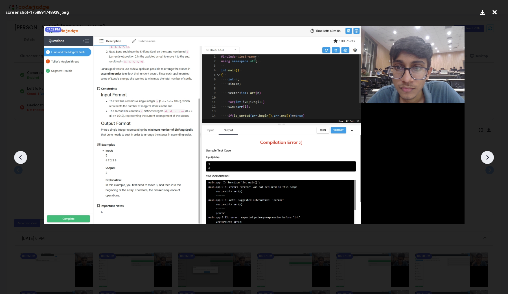
click at [491, 157] on icon at bounding box center [487, 157] width 8 height 8
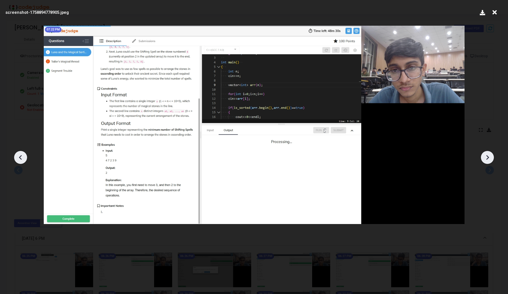
click at [491, 157] on icon at bounding box center [487, 157] width 8 height 8
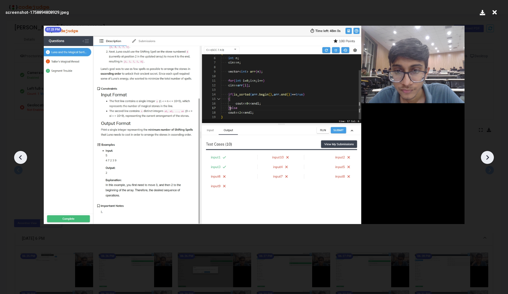
click at [491, 157] on icon at bounding box center [487, 157] width 8 height 8
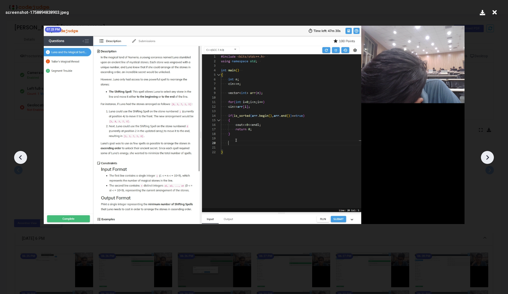
click at [491, 157] on icon at bounding box center [487, 157] width 8 height 8
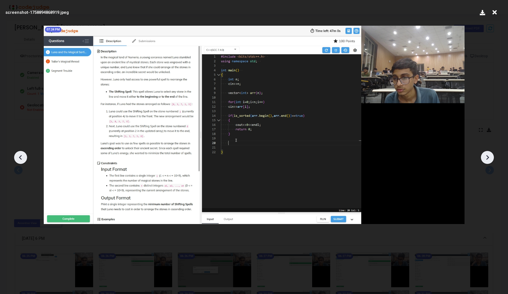
click at [491, 157] on icon at bounding box center [487, 157] width 8 height 8
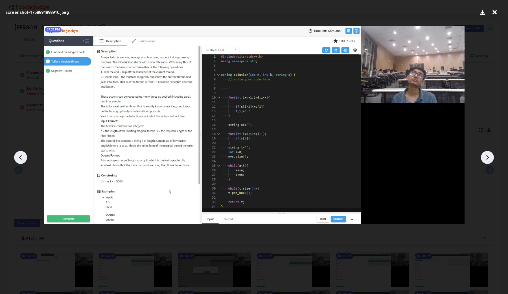
click at [487, 158] on icon at bounding box center [487, 157] width 8 height 8
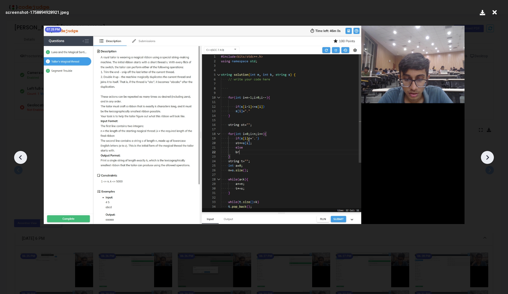
click at [487, 158] on icon at bounding box center [487, 157] width 8 height 8
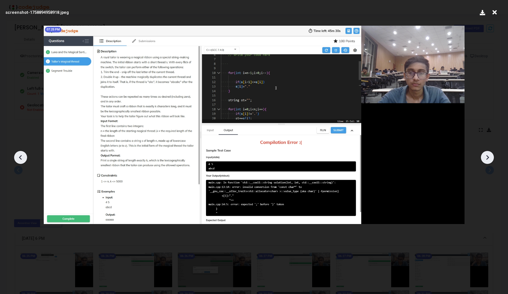
click at [487, 158] on icon at bounding box center [487, 157] width 8 height 8
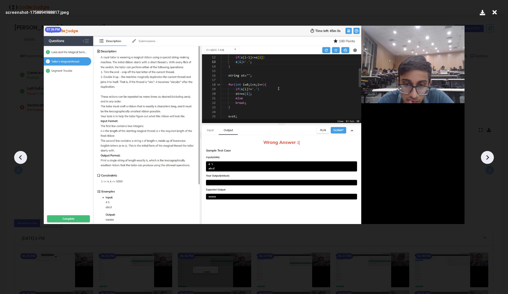
click at [491, 159] on icon at bounding box center [487, 157] width 8 height 8
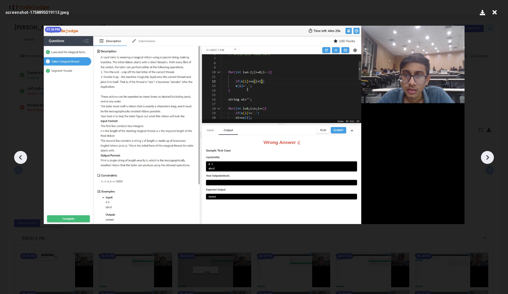
click at [491, 158] on icon at bounding box center [487, 157] width 8 height 8
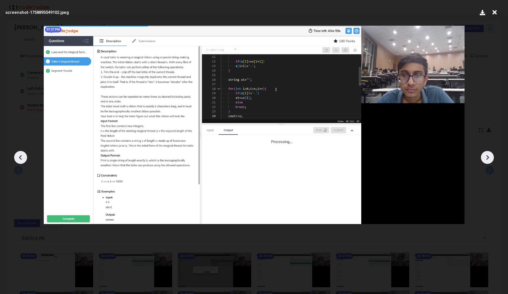
click at [491, 158] on icon at bounding box center [487, 157] width 8 height 8
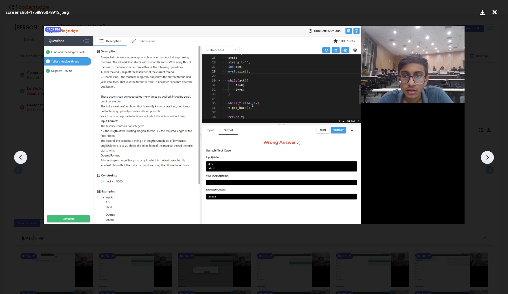
click at [491, 158] on icon at bounding box center [487, 157] width 8 height 8
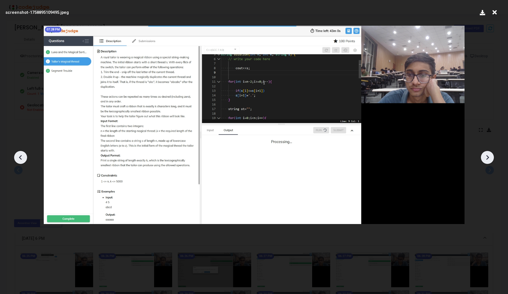
click at [491, 158] on icon at bounding box center [487, 157] width 8 height 8
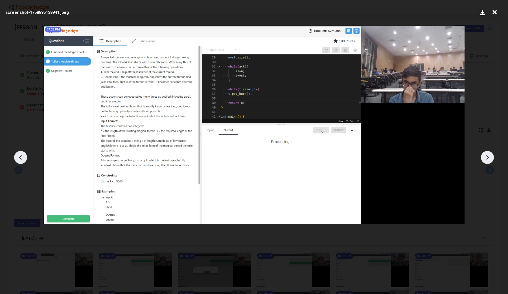
click at [491, 158] on icon at bounding box center [487, 157] width 8 height 8
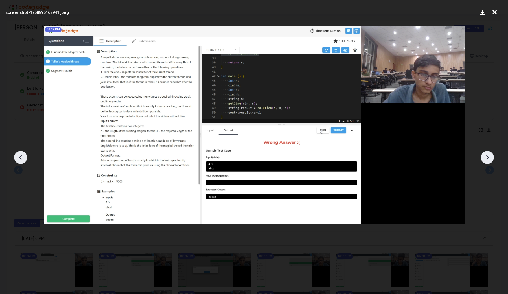
click at [491, 158] on icon at bounding box center [487, 157] width 8 height 8
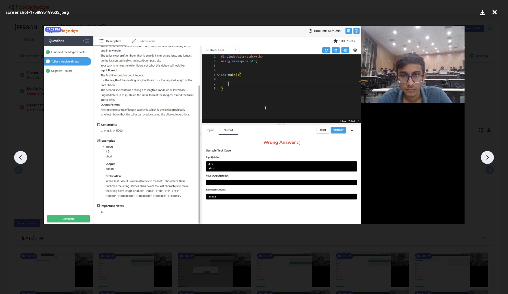
click at [491, 158] on icon at bounding box center [487, 157] width 8 height 8
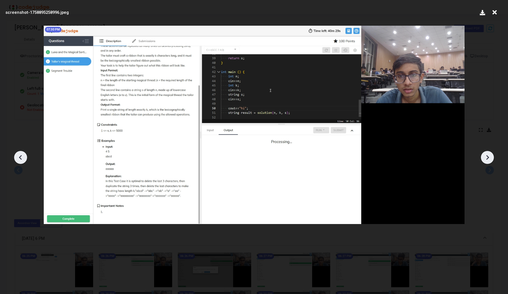
click at [491, 158] on icon at bounding box center [487, 157] width 8 height 8
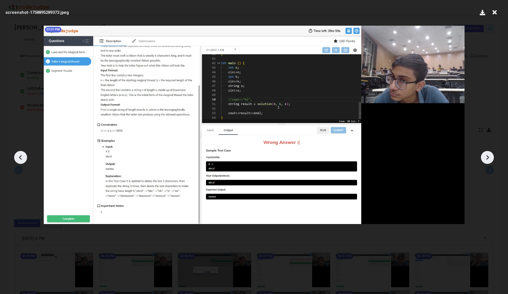
click at [491, 158] on icon at bounding box center [487, 157] width 8 height 8
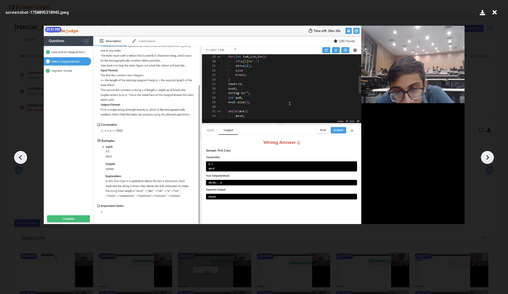
click at [491, 158] on icon at bounding box center [487, 157] width 8 height 8
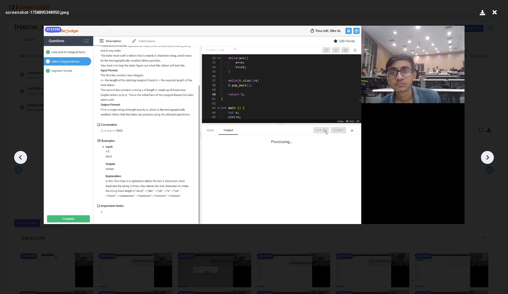
click at [491, 158] on icon at bounding box center [487, 157] width 8 height 8
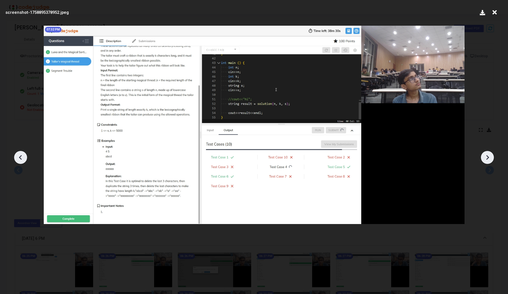
click at [491, 158] on icon at bounding box center [487, 157] width 8 height 8
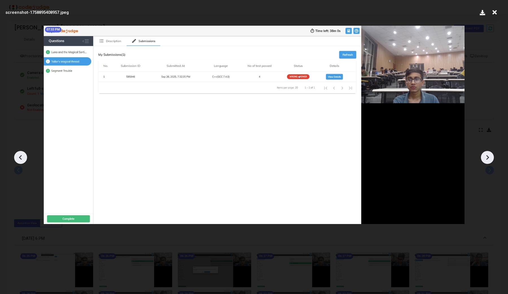
click at [491, 158] on icon at bounding box center [487, 157] width 8 height 8
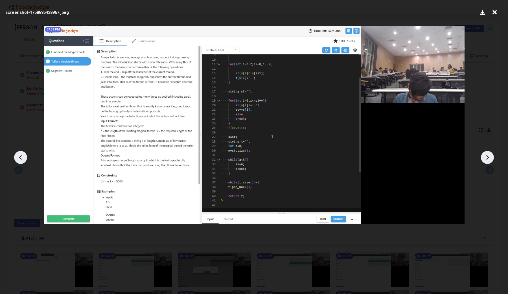
click at [491, 158] on icon at bounding box center [487, 157] width 8 height 8
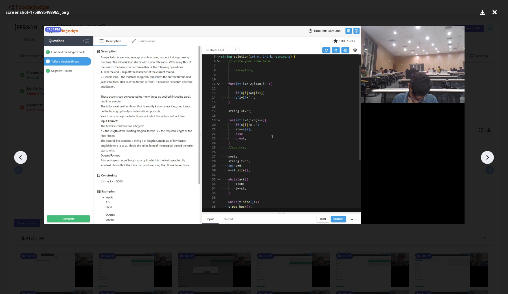
click at [491, 158] on icon at bounding box center [487, 157] width 8 height 8
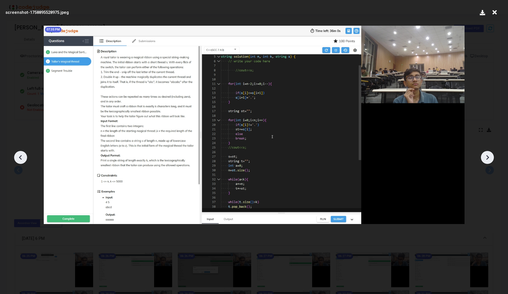
click at [491, 158] on icon at bounding box center [487, 157] width 8 height 8
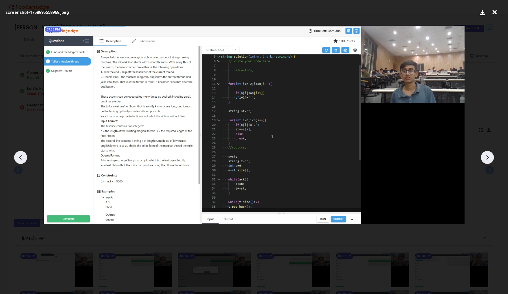
click at [491, 158] on icon at bounding box center [487, 157] width 8 height 8
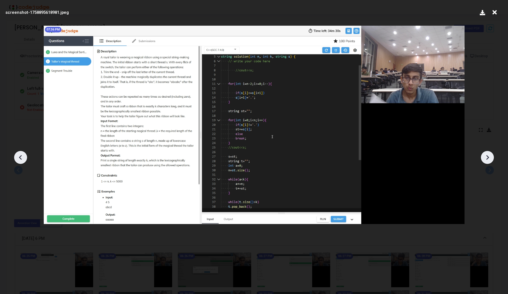
click at [491, 158] on icon at bounding box center [487, 157] width 8 height 8
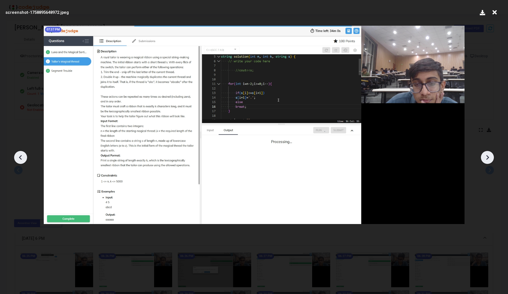
click at [491, 158] on icon at bounding box center [487, 157] width 8 height 8
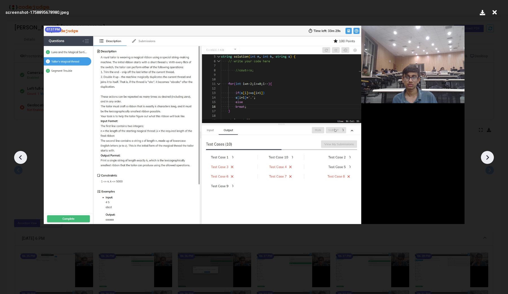
click at [491, 158] on icon at bounding box center [487, 157] width 8 height 8
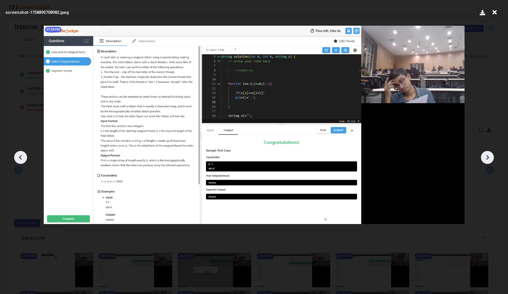
click at [491, 158] on icon at bounding box center [487, 157] width 8 height 8
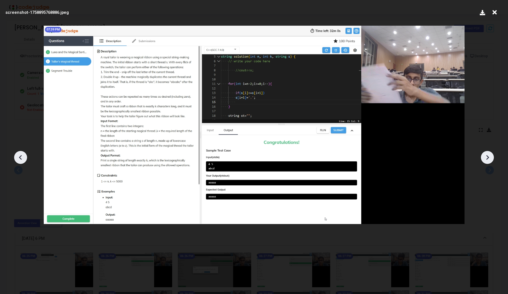
click at [491, 158] on icon at bounding box center [487, 157] width 8 height 8
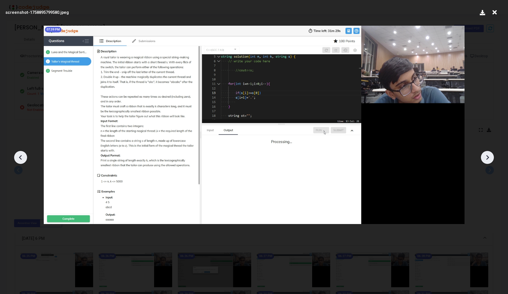
click at [491, 158] on icon at bounding box center [487, 157] width 8 height 8
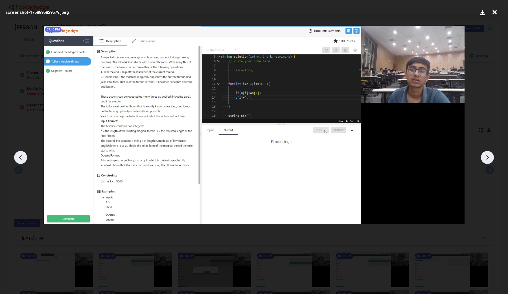
click at [491, 158] on icon at bounding box center [487, 157] width 8 height 8
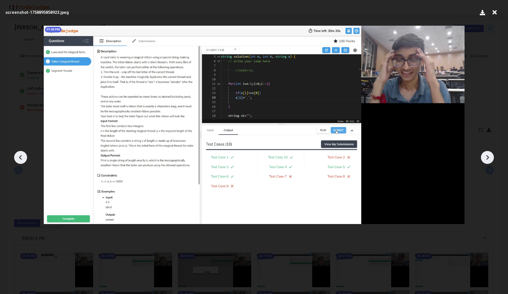
click at [491, 158] on icon at bounding box center [487, 157] width 8 height 8
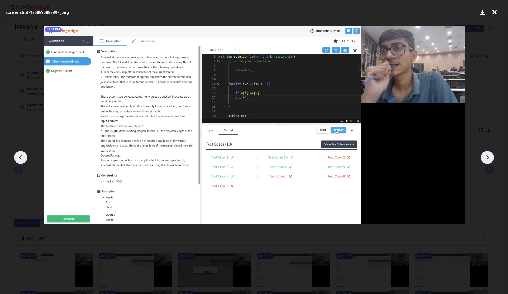
click at [491, 158] on icon at bounding box center [487, 157] width 8 height 8
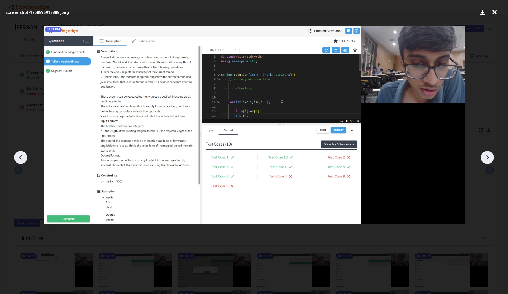
click at [491, 158] on icon at bounding box center [487, 157] width 8 height 8
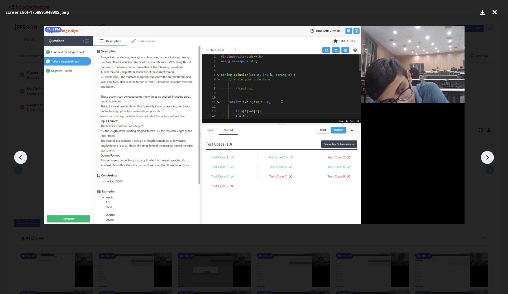
click at [491, 158] on icon at bounding box center [487, 157] width 8 height 8
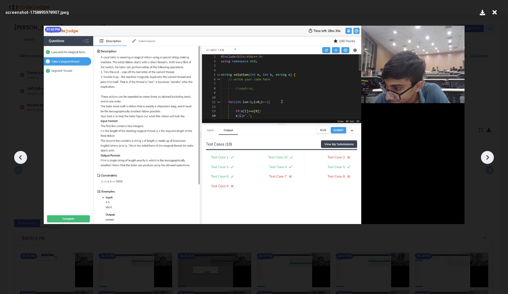
click at [491, 158] on icon at bounding box center [487, 157] width 8 height 8
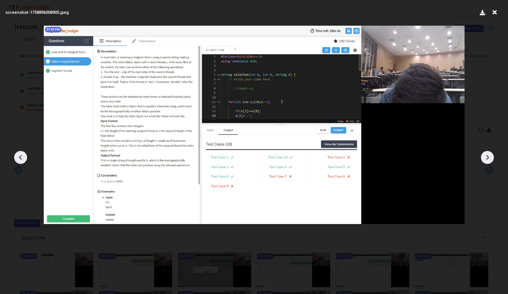
click at [491, 158] on icon at bounding box center [487, 157] width 8 height 8
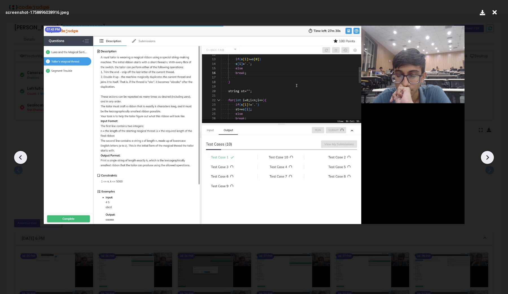
click at [491, 158] on icon at bounding box center [487, 157] width 8 height 8
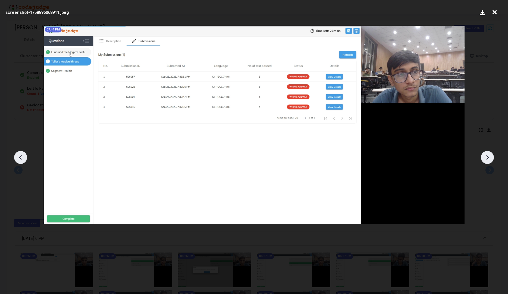
click at [491, 158] on icon at bounding box center [487, 157] width 8 height 8
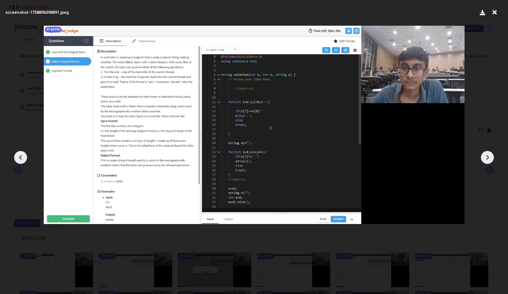
click at [491, 158] on icon at bounding box center [487, 157] width 8 height 8
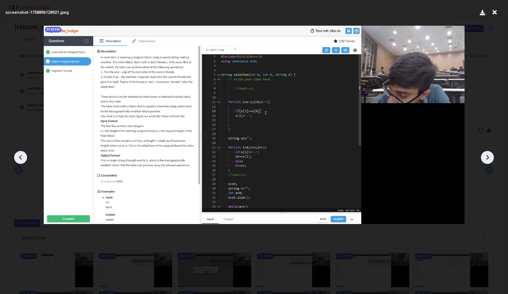
click at [491, 158] on icon at bounding box center [487, 157] width 8 height 8
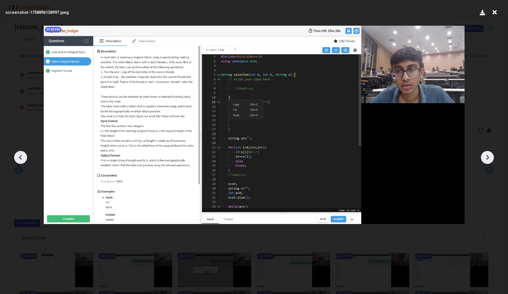
click at [491, 158] on icon at bounding box center [487, 157] width 8 height 8
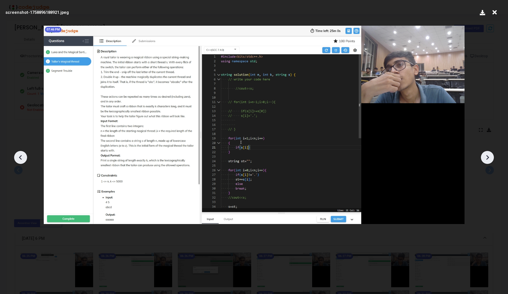
click at [491, 158] on icon at bounding box center [487, 157] width 8 height 8
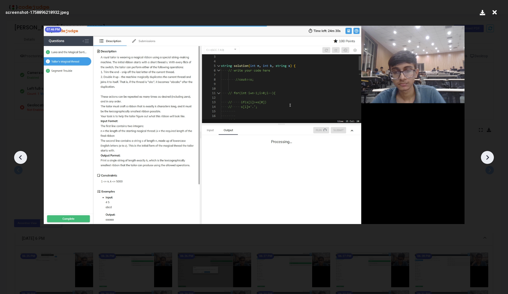
click at [491, 158] on icon at bounding box center [487, 157] width 8 height 8
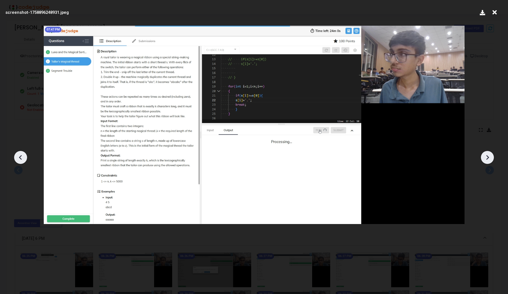
click at [491, 158] on icon at bounding box center [487, 157] width 8 height 8
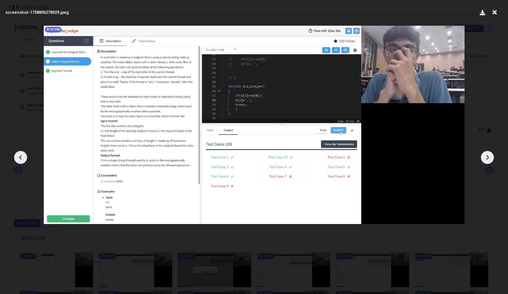
click at [491, 158] on icon at bounding box center [487, 157] width 8 height 8
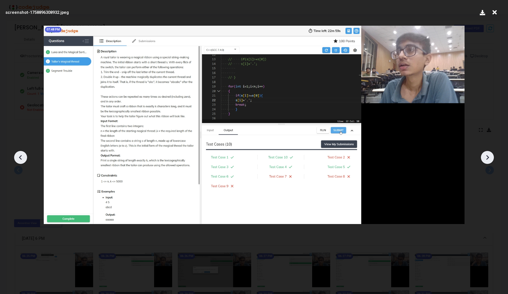
click at [491, 158] on icon at bounding box center [487, 157] width 8 height 8
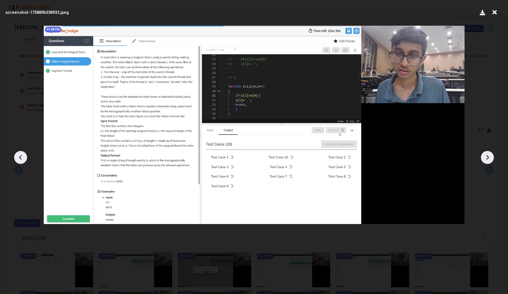
click at [491, 158] on icon at bounding box center [487, 157] width 8 height 8
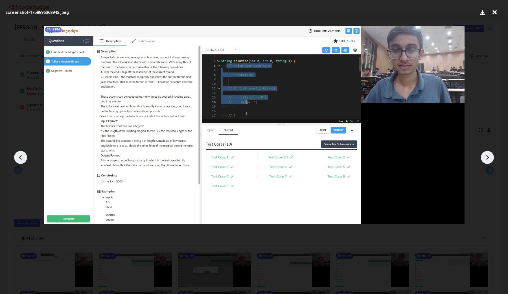
click at [491, 158] on icon at bounding box center [487, 157] width 8 height 8
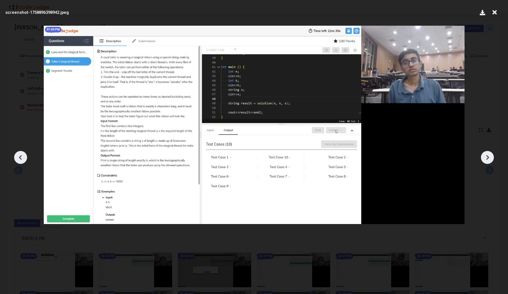
click at [491, 158] on icon at bounding box center [487, 157] width 8 height 8
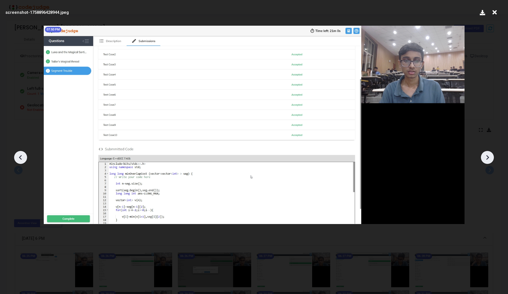
click at [491, 158] on icon at bounding box center [487, 157] width 8 height 8
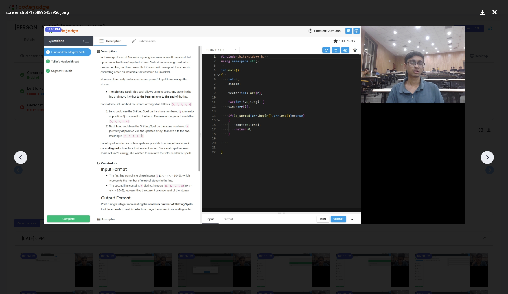
click at [491, 158] on icon at bounding box center [487, 157] width 8 height 8
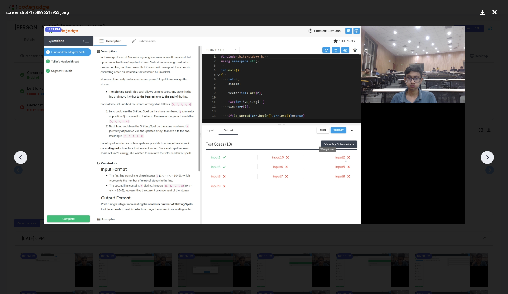
click at [491, 158] on icon at bounding box center [487, 157] width 8 height 8
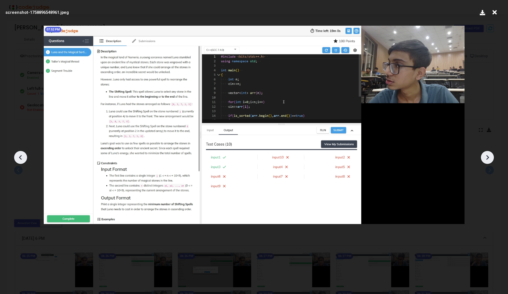
click at [491, 158] on icon at bounding box center [487, 157] width 8 height 8
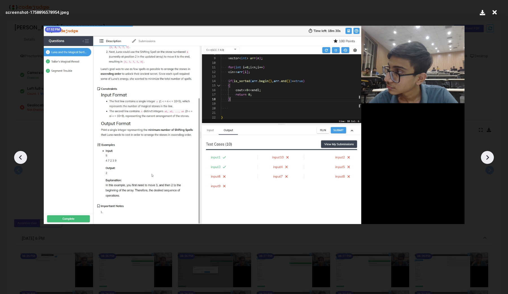
click at [491, 158] on icon at bounding box center [487, 157] width 8 height 8
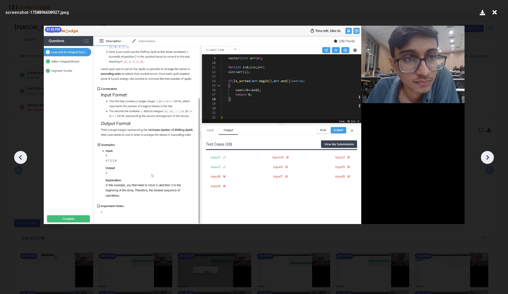
click at [491, 158] on icon at bounding box center [487, 157] width 8 height 8
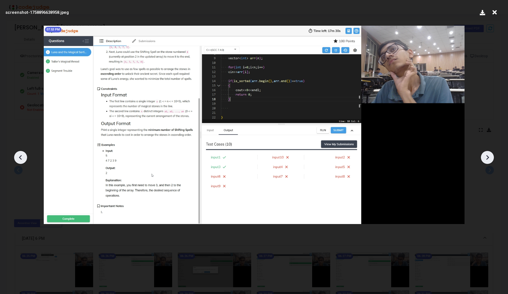
click at [491, 158] on icon at bounding box center [487, 157] width 8 height 8
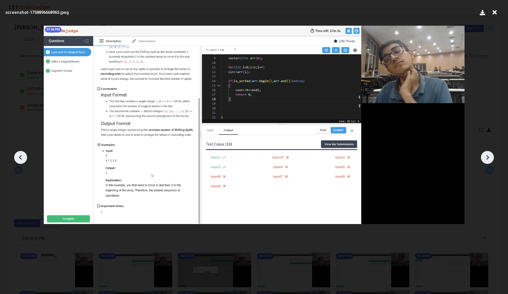
click at [491, 158] on icon at bounding box center [487, 157] width 8 height 8
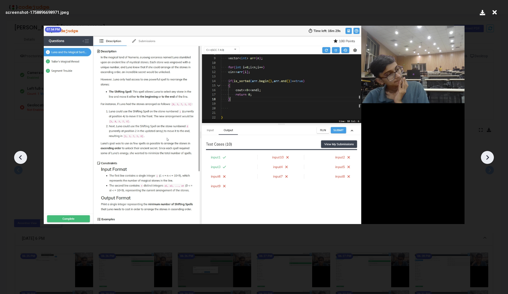
click at [491, 158] on icon at bounding box center [487, 157] width 8 height 8
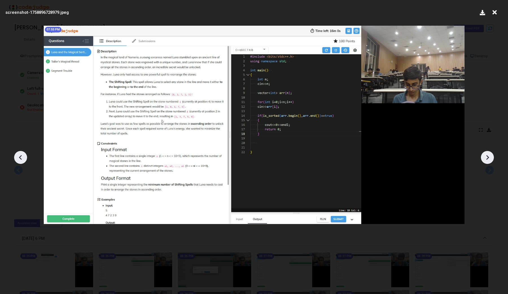
click at [491, 158] on icon at bounding box center [487, 157] width 8 height 8
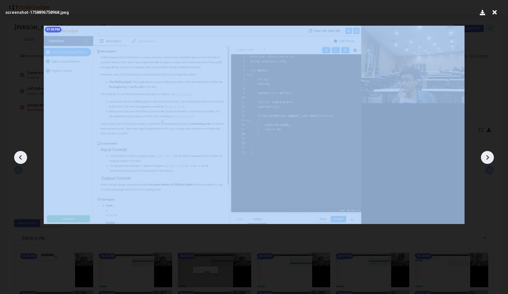
click at [491, 158] on icon at bounding box center [487, 157] width 8 height 8
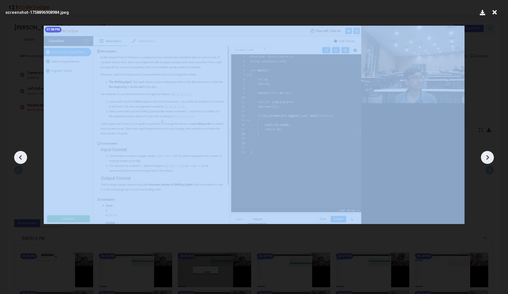
click at [491, 158] on icon at bounding box center [487, 157] width 8 height 8
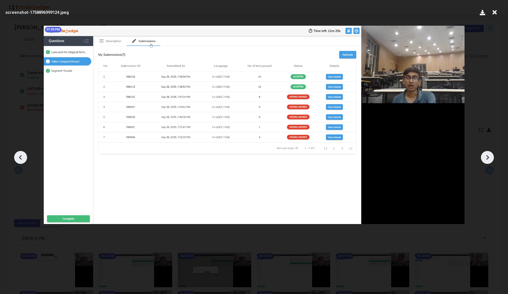
click at [491, 158] on icon at bounding box center [487, 157] width 8 height 8
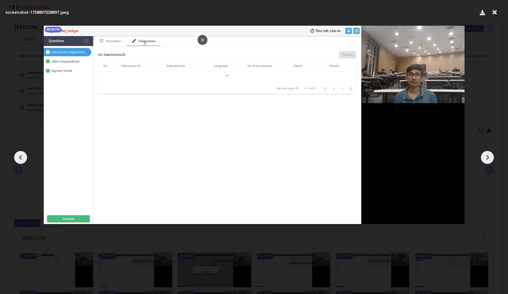
click at [491, 158] on icon at bounding box center [487, 157] width 8 height 8
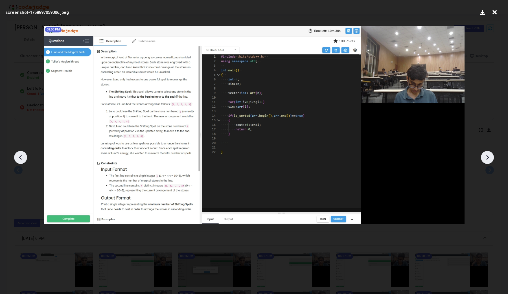
click at [491, 158] on icon at bounding box center [487, 157] width 8 height 8
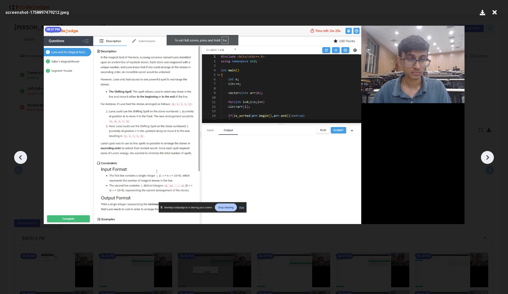
click at [491, 158] on icon at bounding box center [487, 157] width 8 height 8
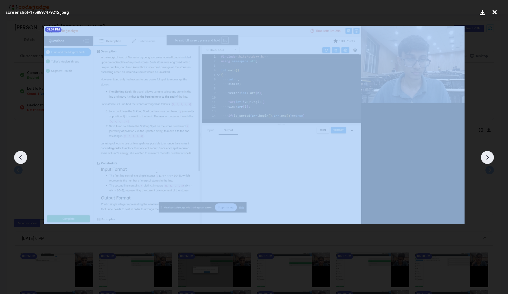
click at [491, 158] on icon at bounding box center [487, 157] width 8 height 8
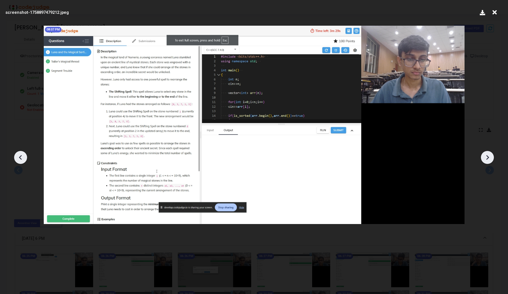
click at [494, 10] on icon at bounding box center [495, 12] width 9 height 11
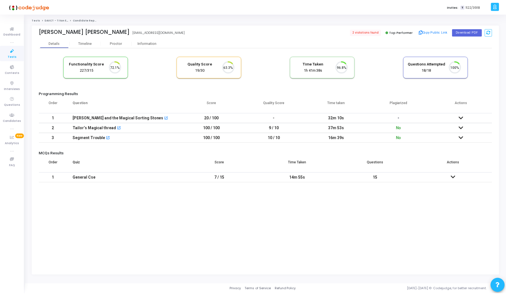
scroll to position [12, 14]
click at [464, 117] on icon at bounding box center [463, 118] width 5 height 4
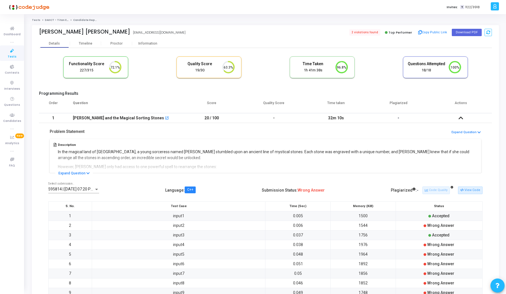
click at [65, 189] on span "595814 | 26 Sep, 2025 07:20 PM IST (Best)" at bounding box center [80, 189] width 64 height 5
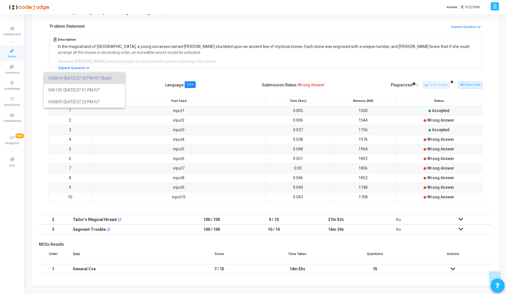
scroll to position [116, 0]
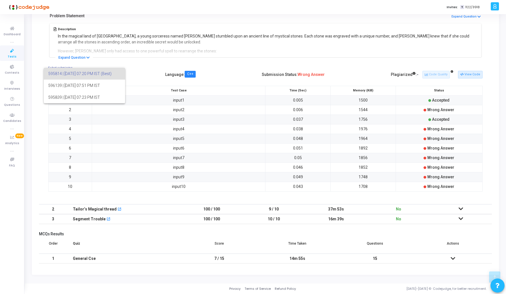
click at [459, 210] on div at bounding box center [253, 147] width 506 height 294
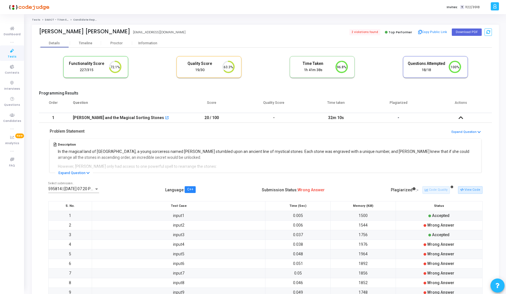
scroll to position [0, 0]
click at [459, 119] on icon at bounding box center [461, 118] width 5 height 4
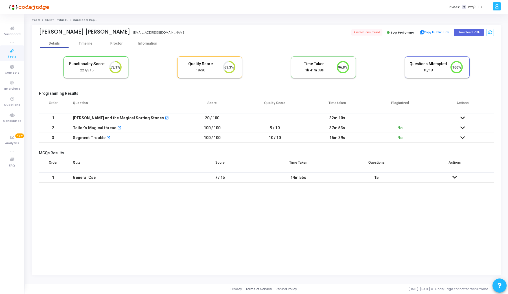
click at [463, 128] on icon at bounding box center [463, 128] width 5 height 4
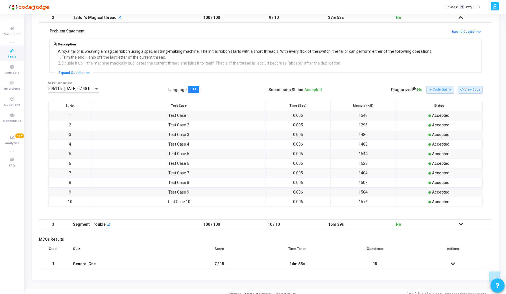
scroll to position [116, 0]
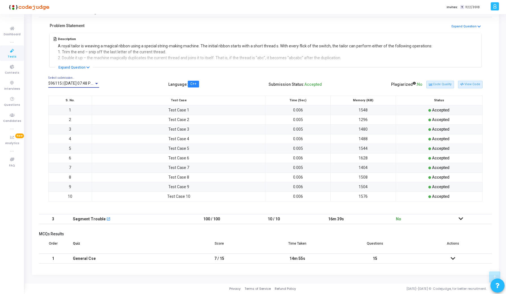
click at [89, 83] on span "596115 | 26 Sep, 2025 07:48 PM IST (Best) P" at bounding box center [82, 83] width 68 height 5
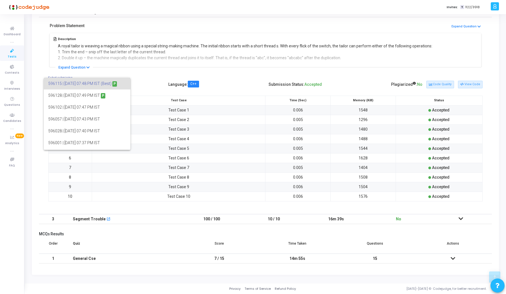
click at [154, 73] on div at bounding box center [253, 147] width 506 height 294
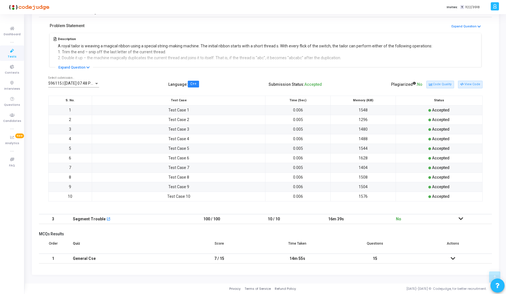
click at [75, 84] on span "596115 | 26 Sep, 2025 07:48 PM IST (Best) P" at bounding box center [82, 83] width 68 height 5
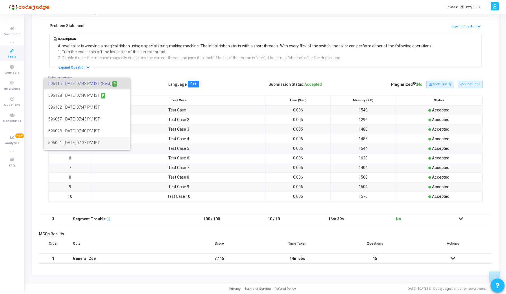
click at [79, 139] on span "596001 | 26 Sep, 2025 07:37 PM IST" at bounding box center [87, 143] width 78 height 12
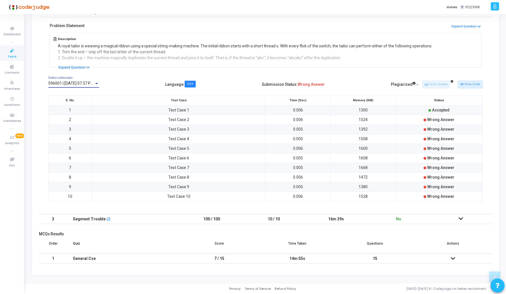
click at [76, 84] on span "596001 | 26 Sep, 2025 07:37 PM IST" at bounding box center [74, 83] width 53 height 5
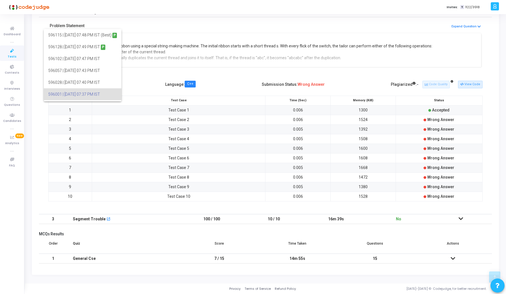
scroll to position [11, 0]
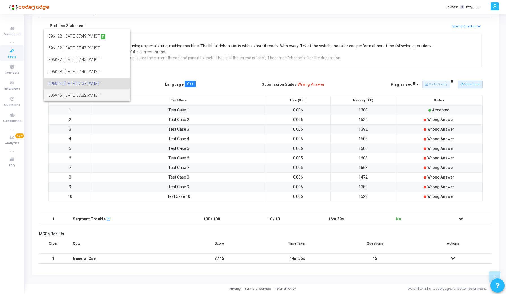
click at [79, 94] on span "595946 | 26 Sep, 2025 07:32 PM IST" at bounding box center [87, 96] width 78 height 12
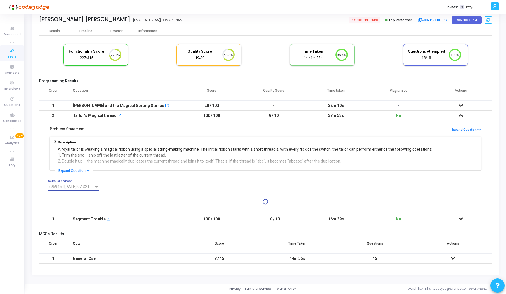
scroll to position [116, 0]
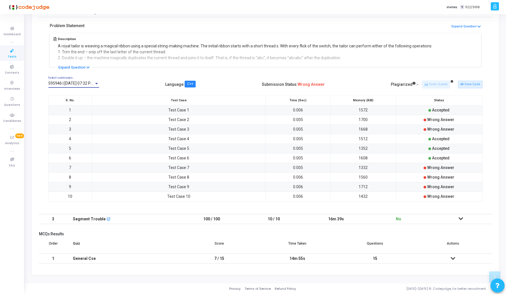
click at [75, 81] on div "595946 | 26 Sep, 2025 07:32 PM IST Select submission.." at bounding box center [73, 82] width 51 height 11
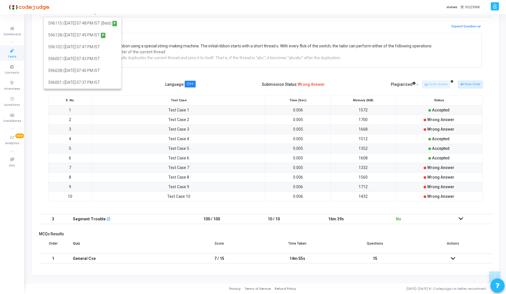
scroll to position [11, 0]
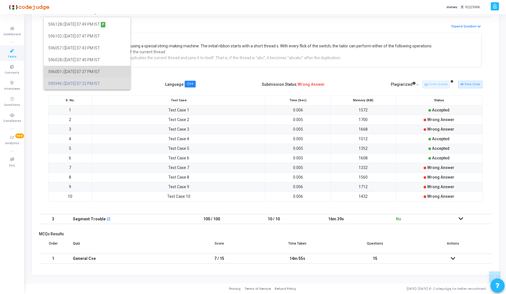
click at [80, 72] on span "596001 | 26 Sep, 2025 07:37 PM IST" at bounding box center [87, 72] width 78 height 12
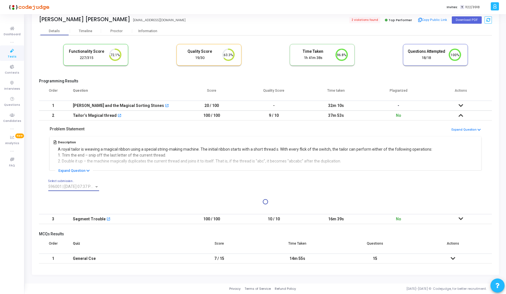
scroll to position [116, 0]
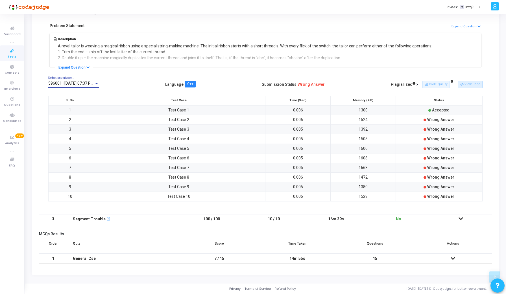
click at [71, 81] on div "596001 | 26 Sep, 2025 07:37 PM IST Select submission.." at bounding box center [73, 82] width 51 height 11
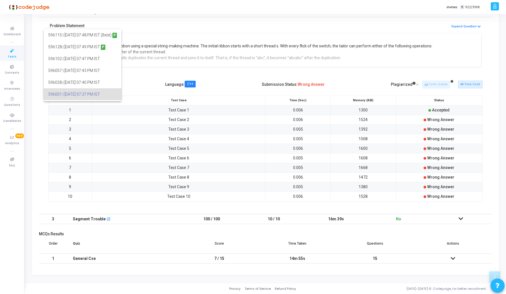
scroll to position [11, 0]
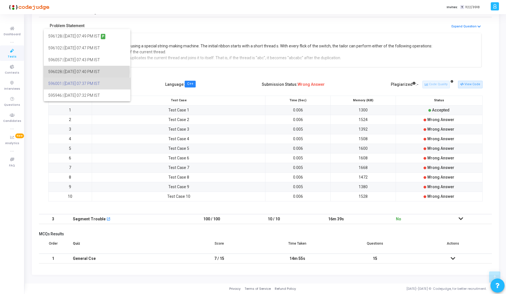
click at [80, 72] on span "596028 | 26 Sep, 2025 07:40 PM IST" at bounding box center [87, 72] width 78 height 12
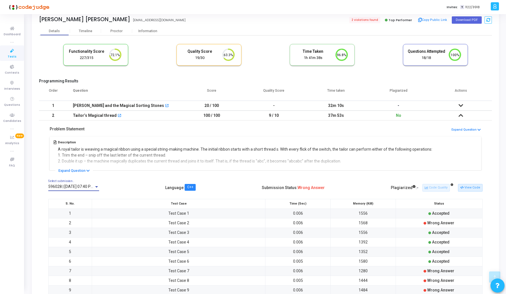
scroll to position [116, 0]
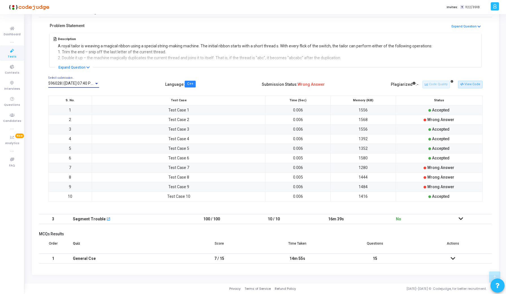
click at [93, 82] on span "596028 | 26 Sep, 2025 07:40 PM IST" at bounding box center [74, 83] width 53 height 5
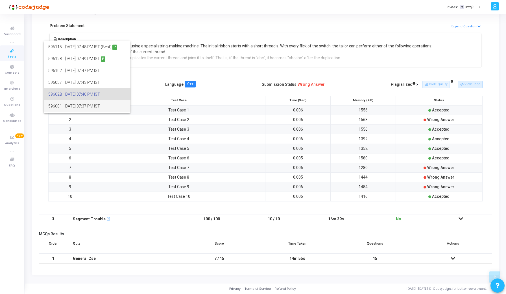
scroll to position [11, 0]
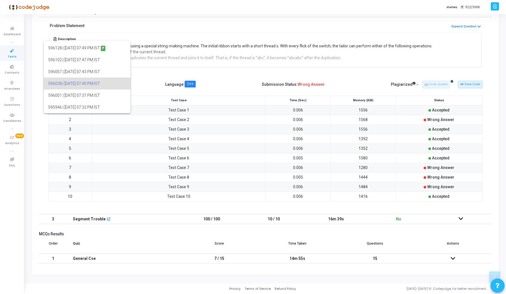
click at [45, 160] on div at bounding box center [253, 147] width 506 height 294
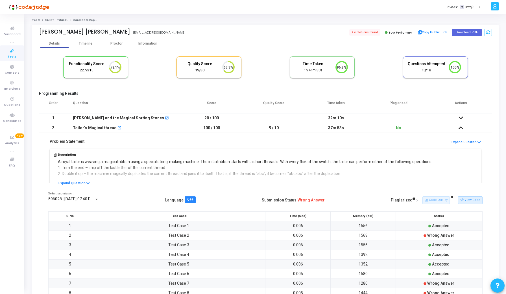
scroll to position [116, 0]
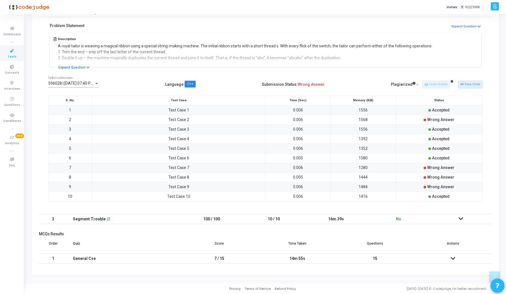
click at [461, 218] on icon at bounding box center [461, 219] width 5 height 4
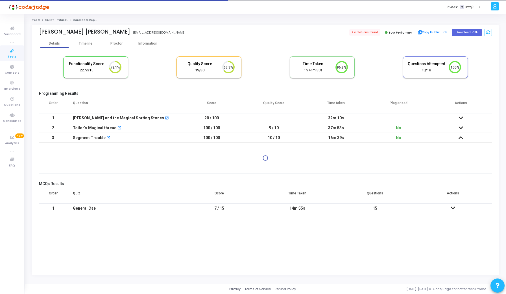
scroll to position [0, 0]
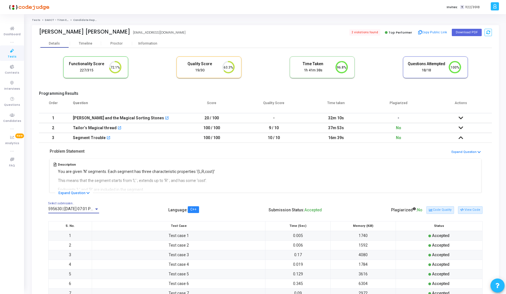
click at [74, 207] on span "595630 | 26 Sep, 2025 07:01 PM IST (Best) P" at bounding box center [82, 209] width 68 height 5
click at [34, 240] on div at bounding box center [253, 147] width 506 height 294
click at [67, 210] on span "595630 | 26 Sep, 2025 07:01 PM IST (Best) P" at bounding box center [82, 209] width 68 height 5
click at [42, 243] on div at bounding box center [253, 147] width 506 height 294
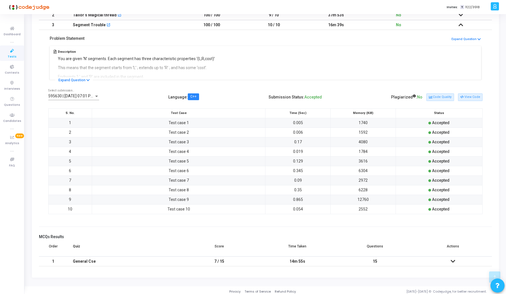
scroll to position [116, 0]
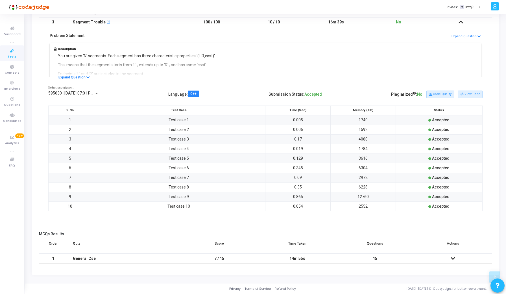
click at [67, 92] on span "595630 | 26 Sep, 2025 07:01 PM IST (Best) P" at bounding box center [82, 93] width 68 height 5
click at [41, 130] on div at bounding box center [253, 147] width 506 height 294
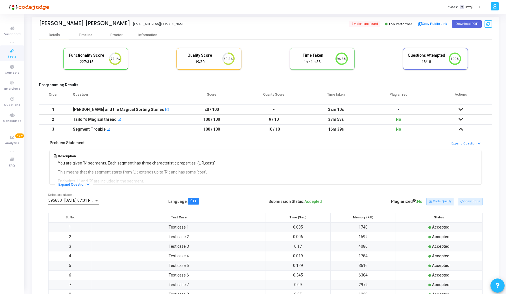
scroll to position [0, 0]
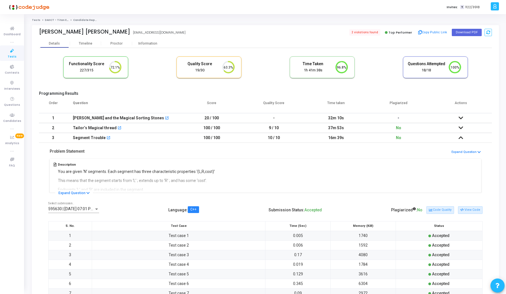
click at [460, 138] on icon at bounding box center [461, 138] width 5 height 4
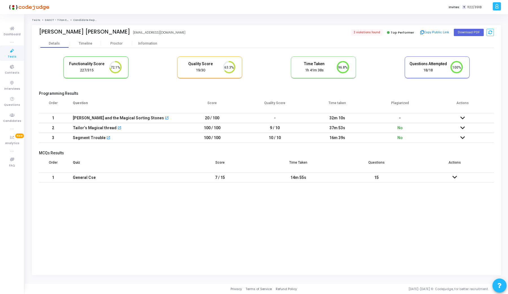
click at [462, 128] on icon at bounding box center [463, 128] width 5 height 4
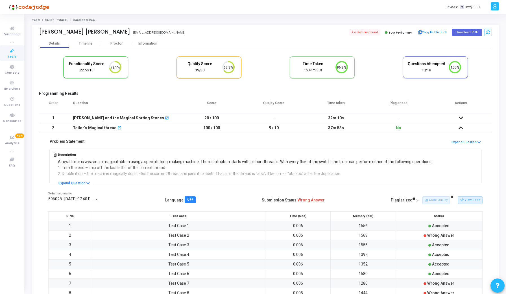
click at [72, 199] on span "596028 | 26 Sep, 2025 07:40 PM IST" at bounding box center [74, 199] width 53 height 5
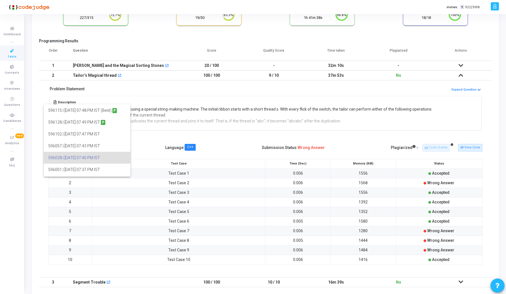
scroll to position [11, 0]
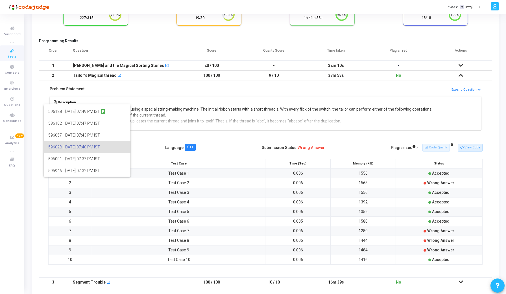
click at [142, 150] on div at bounding box center [253, 147] width 506 height 294
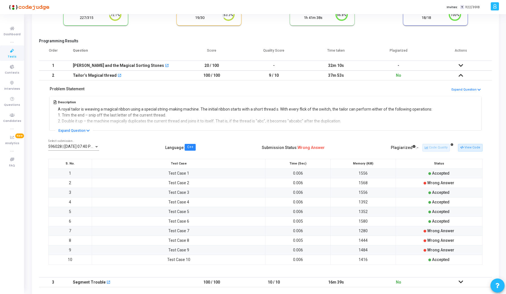
click at [459, 64] on icon at bounding box center [461, 66] width 5 height 4
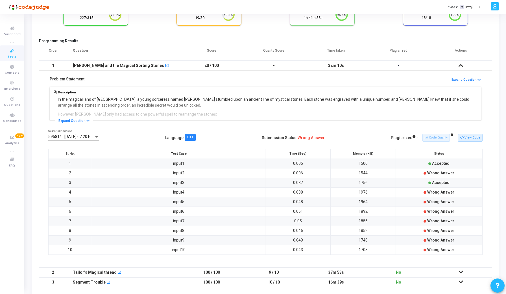
click at [81, 138] on span "595814 | 26 Sep, 2025 07:20 PM IST (Best)" at bounding box center [80, 136] width 64 height 5
click at [153, 134] on div at bounding box center [253, 147] width 506 height 294
click at [459, 66] on icon at bounding box center [461, 66] width 5 height 4
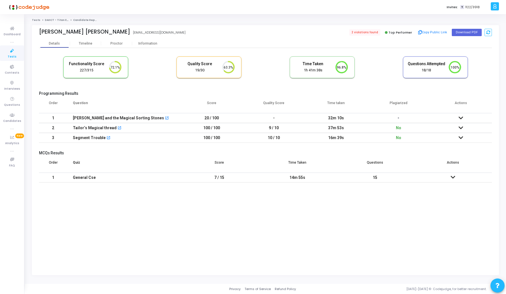
scroll to position [0, 0]
click at [461, 126] on icon at bounding box center [463, 128] width 5 height 4
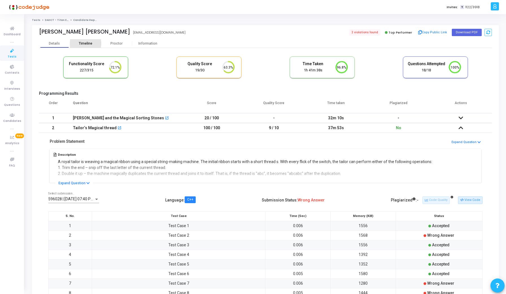
click at [77, 43] on div "Timeline" at bounding box center [85, 44] width 31 height 4
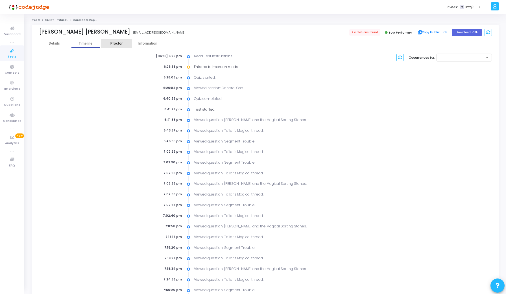
click at [117, 42] on div "Proctor" at bounding box center [116, 44] width 31 height 4
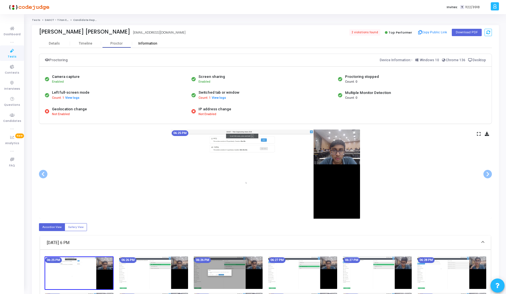
click at [144, 42] on div "Information" at bounding box center [147, 44] width 31 height 4
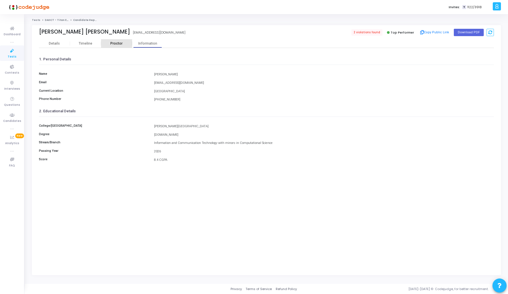
click at [120, 42] on div "Proctor" at bounding box center [116, 44] width 31 height 4
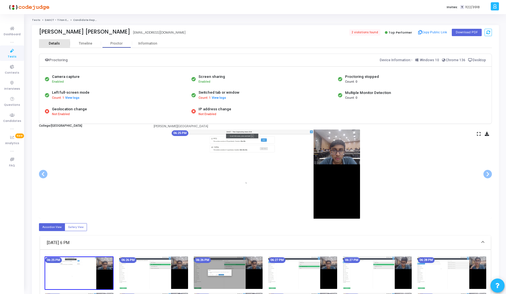
click at [62, 47] on div "Details" at bounding box center [54, 43] width 31 height 8
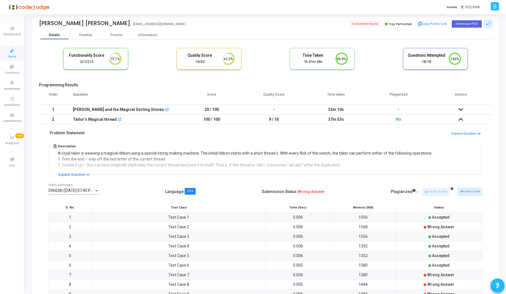
scroll to position [6, 0]
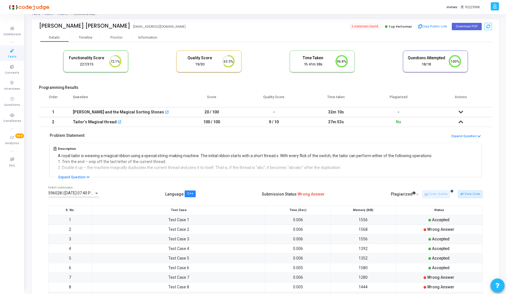
click at [460, 123] on icon at bounding box center [461, 122] width 5 height 4
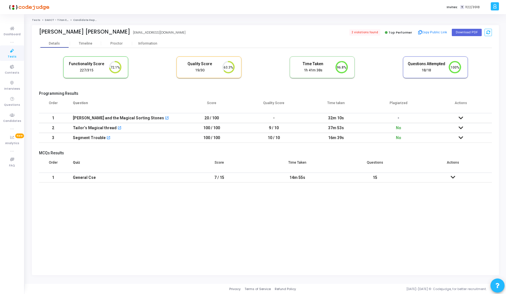
scroll to position [0, 0]
click at [463, 136] on icon at bounding box center [463, 138] width 5 height 4
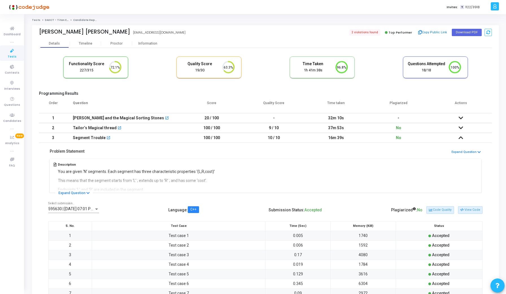
click at [458, 139] on td at bounding box center [461, 138] width 62 height 10
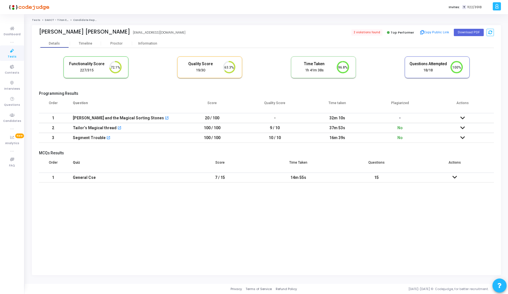
click at [463, 127] on icon at bounding box center [463, 128] width 5 height 4
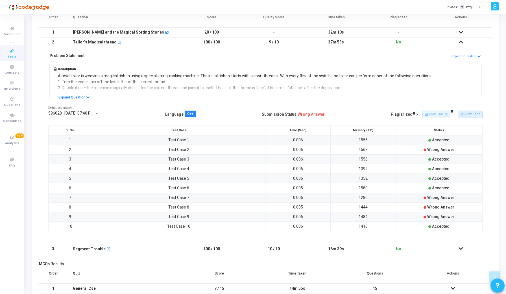
scroll to position [62, 0]
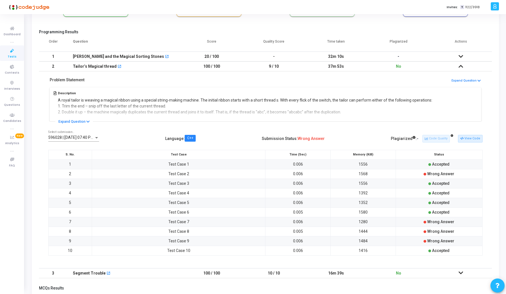
click at [91, 136] on span "596028 | 26 Sep, 2025 07:40 PM IST" at bounding box center [74, 137] width 53 height 5
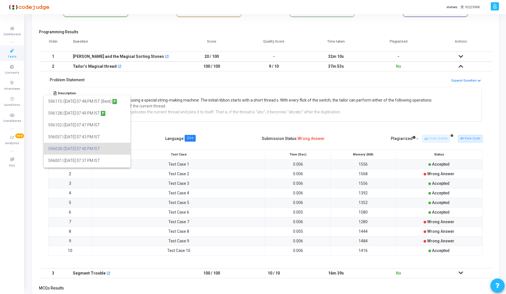
scroll to position [11, 0]
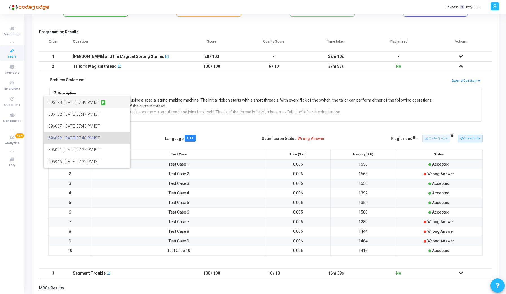
click at [90, 106] on span "596128 | 26 Sep, 2025 07:49 PM IST P" at bounding box center [87, 103] width 78 height 12
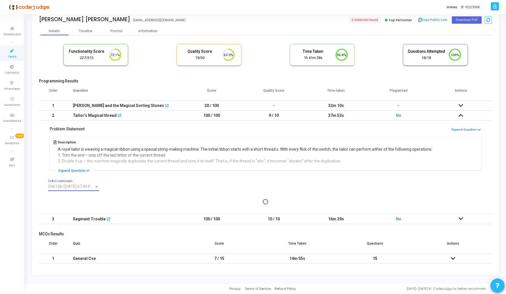
scroll to position [62, 0]
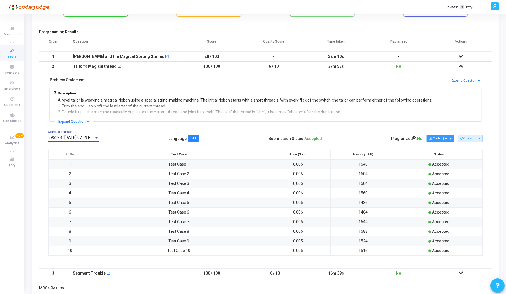
click at [446, 140] on button "Code Quality" at bounding box center [439, 138] width 27 height 7
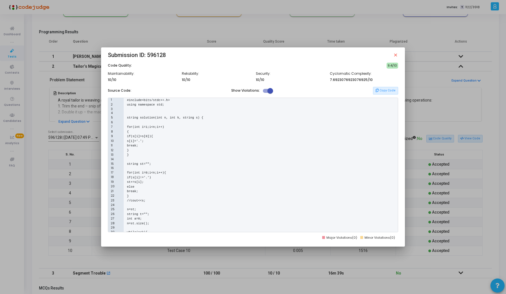
click at [398, 54] on mat-icon "close" at bounding box center [395, 55] width 5 height 5
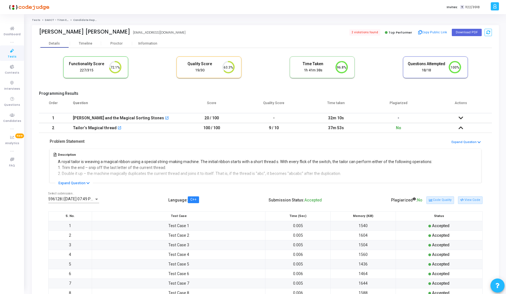
scroll to position [62, 0]
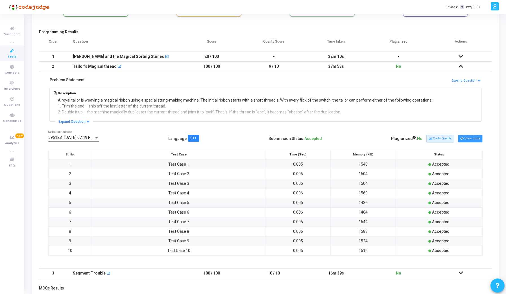
click at [471, 138] on button "View Code" at bounding box center [470, 138] width 25 height 7
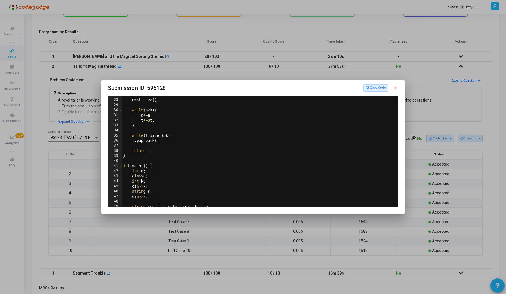
scroll to position [136, 0]
click at [84, 176] on div at bounding box center [253, 147] width 506 height 294
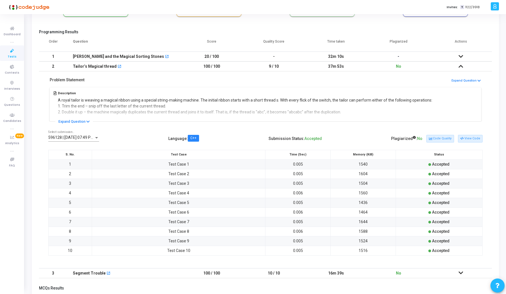
scroll to position [116, 0]
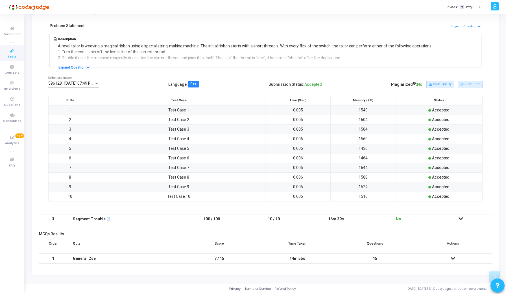
click at [461, 219] on icon at bounding box center [461, 219] width 5 height 4
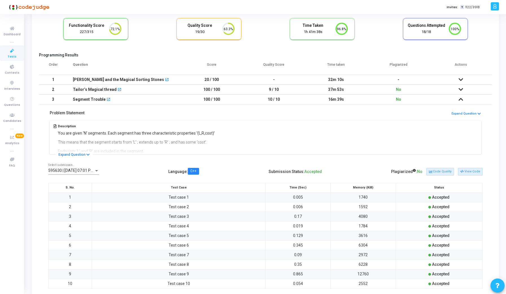
scroll to position [32, 0]
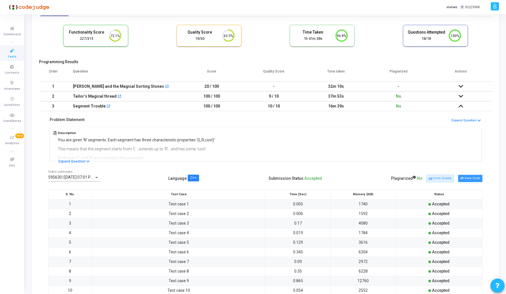
click at [468, 181] on button "View Code" at bounding box center [470, 178] width 25 height 7
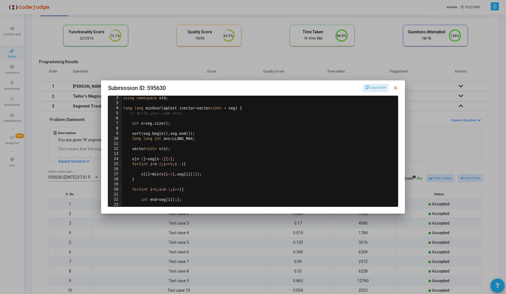
scroll to position [0, 0]
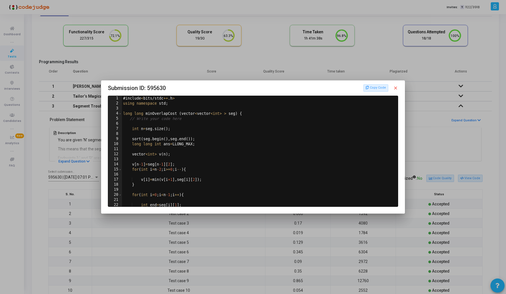
click at [75, 157] on div at bounding box center [253, 147] width 506 height 294
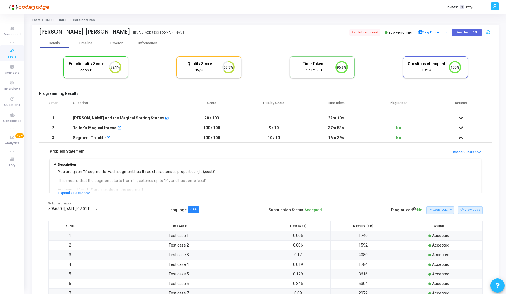
scroll to position [32, 0]
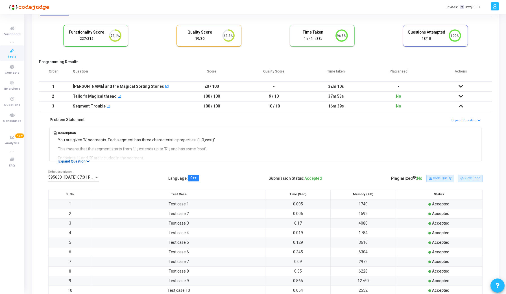
click at [77, 163] on button "Expand Question" at bounding box center [74, 162] width 38 height 6
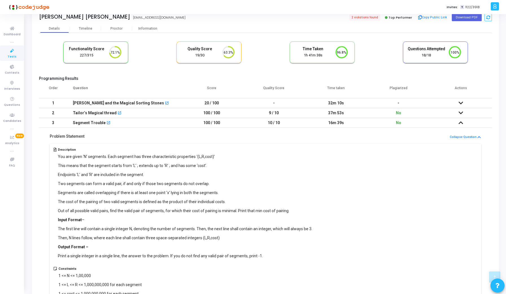
scroll to position [0, 0]
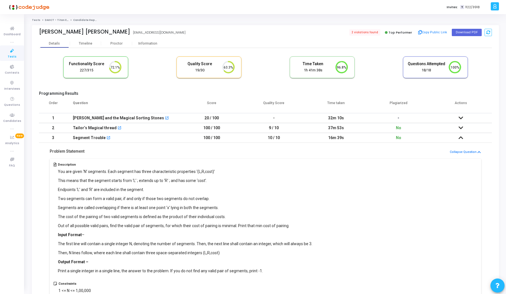
click at [462, 127] on icon at bounding box center [461, 128] width 5 height 4
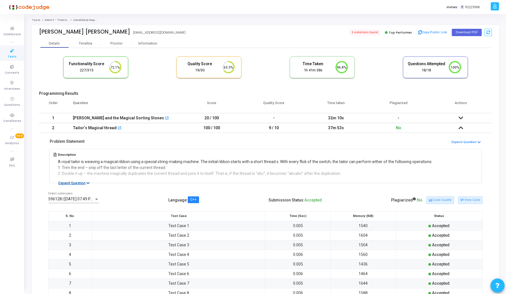
click at [75, 181] on button "Expand Question" at bounding box center [74, 183] width 38 height 6
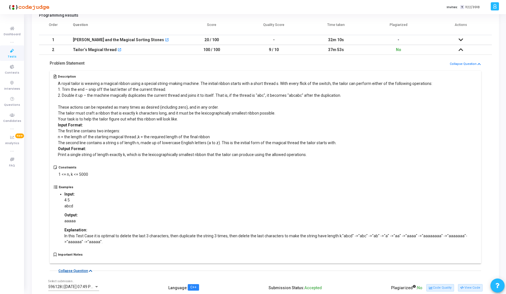
scroll to position [72, 0]
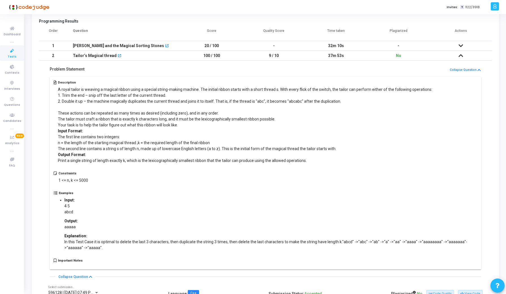
drag, startPoint x: 169, startPoint y: 242, endPoint x: 343, endPoint y: 242, distance: 174.2
click at [343, 242] on p "In this Test Case it is optimal to delete the last 3 characters, then duplicate…" at bounding box center [267, 245] width 407 height 12
drag, startPoint x: 421, startPoint y: 243, endPoint x: 412, endPoint y: 244, distance: 8.8
click at [412, 244] on p "In this Test Case it is optimal to delete the last 3 characters, then duplicate…" at bounding box center [267, 245] width 407 height 12
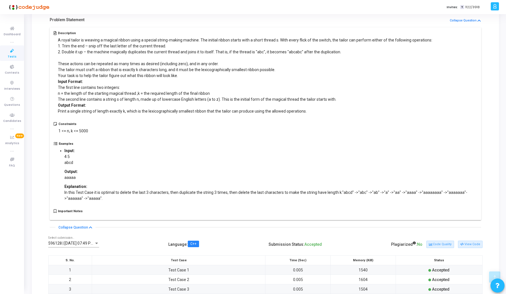
scroll to position [139, 0]
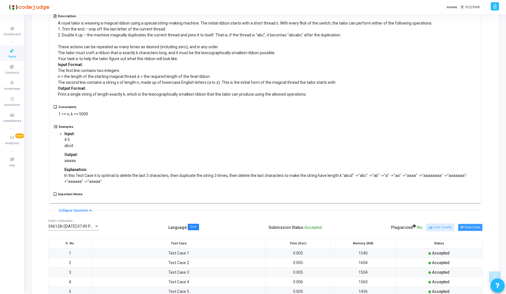
click at [468, 227] on button "View Code" at bounding box center [470, 227] width 25 height 7
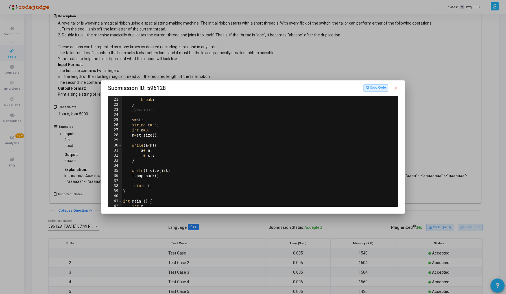
scroll to position [153, 0]
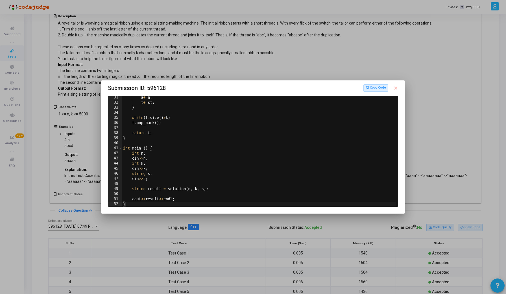
type textarea "string result = solution(n, k, s);"
click at [152, 189] on div "a += n ; t += st ; } while ( t . size ( ) > k ) t . pop_back ( ) ; return t ; }…" at bounding box center [259, 155] width 275 height 121
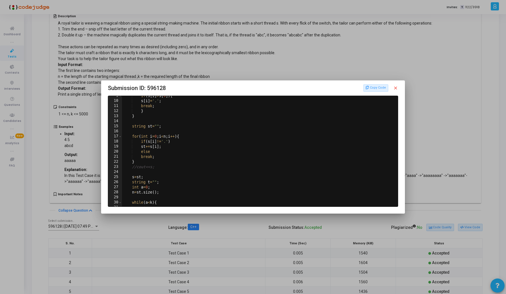
scroll to position [46, 0]
click at [85, 151] on div at bounding box center [253, 147] width 506 height 294
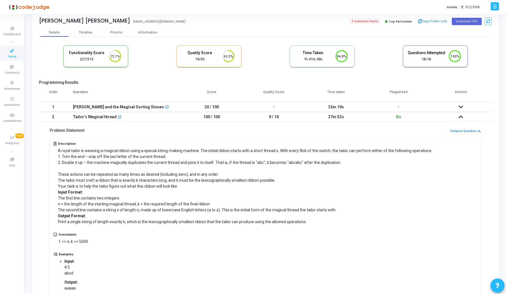
scroll to position [0, 0]
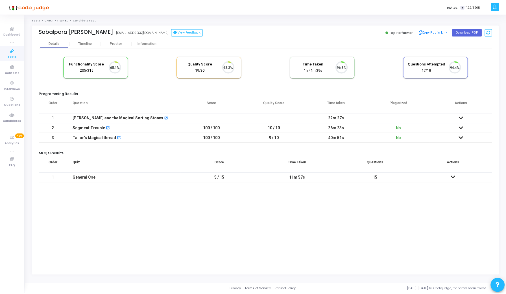
scroll to position [12, 14]
click at [112, 42] on div "Proctor" at bounding box center [116, 44] width 31 height 4
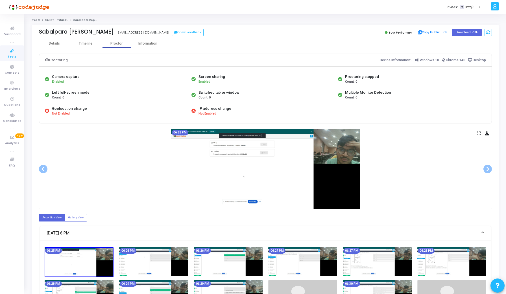
click at [479, 133] on icon at bounding box center [479, 133] width 4 height 3
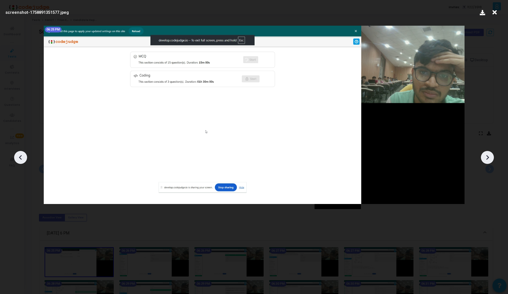
click at [488, 159] on icon at bounding box center [487, 157] width 8 height 8
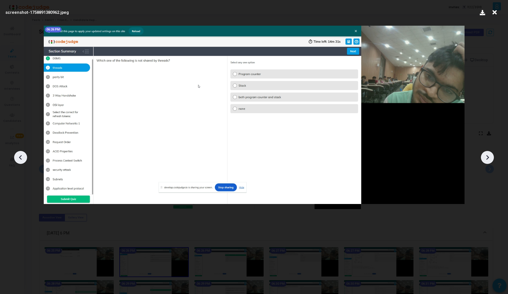
click at [488, 159] on icon at bounding box center [487, 157] width 8 height 8
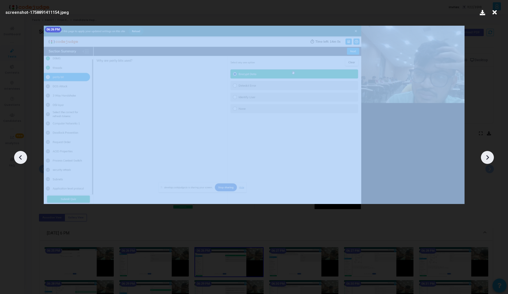
click at [488, 159] on icon at bounding box center [487, 157] width 8 height 8
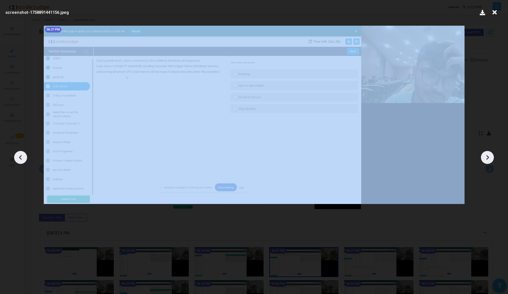
click at [488, 159] on icon at bounding box center [487, 157] width 8 height 8
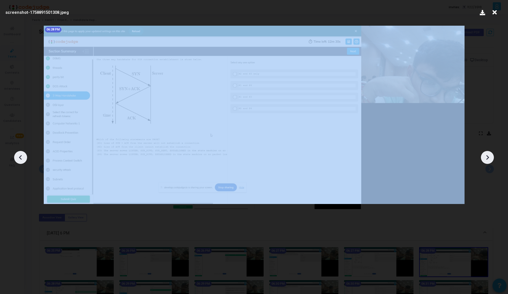
click at [488, 159] on icon at bounding box center [487, 157] width 8 height 8
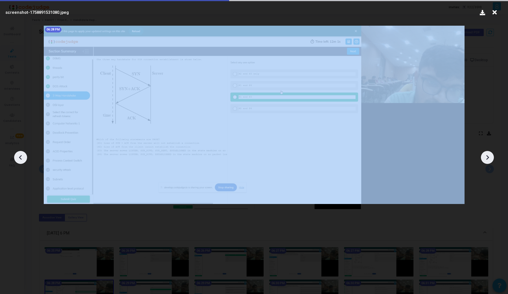
click at [488, 159] on icon at bounding box center [487, 157] width 8 height 8
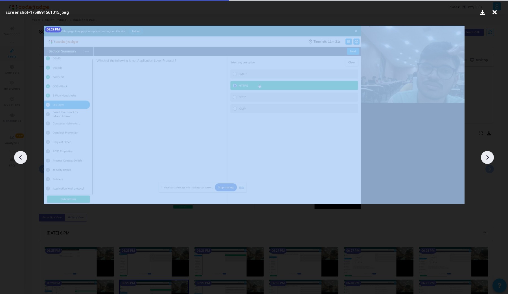
click at [488, 159] on icon at bounding box center [487, 157] width 8 height 8
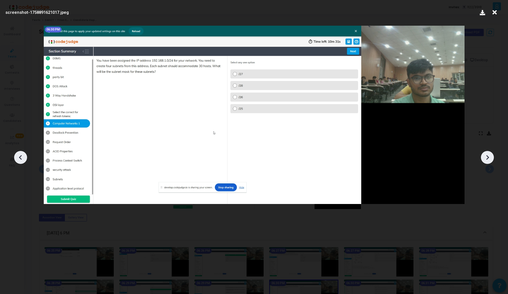
click at [488, 159] on icon at bounding box center [487, 157] width 8 height 8
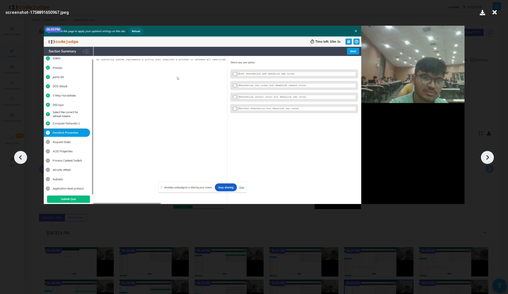
click at [488, 159] on icon at bounding box center [487, 157] width 8 height 8
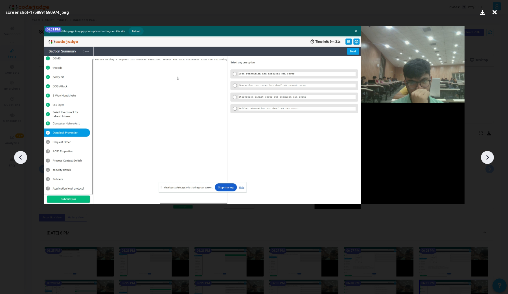
click at [488, 159] on icon at bounding box center [487, 157] width 8 height 8
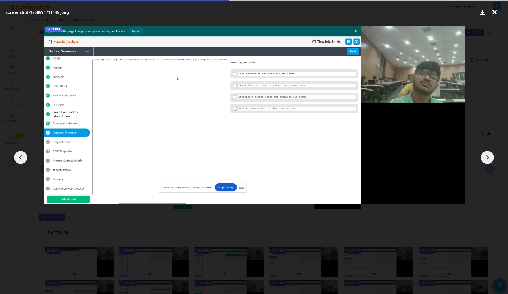
click at [488, 159] on icon at bounding box center [487, 157] width 8 height 8
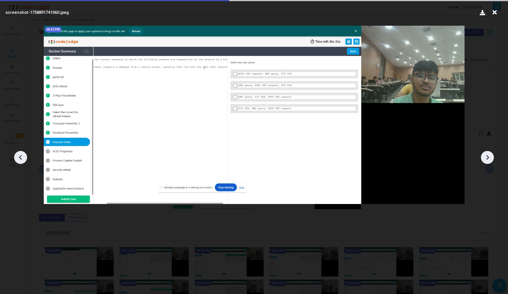
click at [488, 159] on icon at bounding box center [487, 157] width 8 height 8
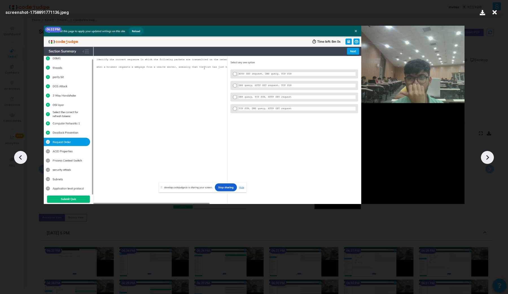
click at [488, 159] on icon at bounding box center [487, 157] width 8 height 8
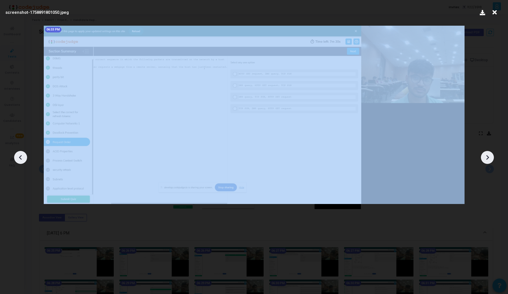
click at [488, 159] on icon at bounding box center [487, 157] width 8 height 8
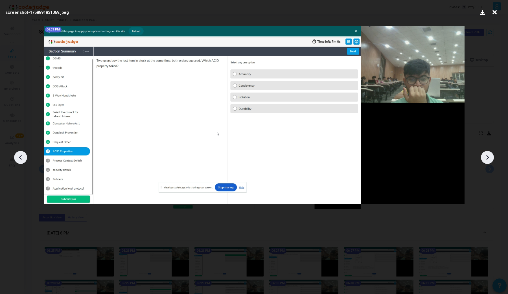
click at [488, 159] on icon at bounding box center [487, 157] width 8 height 8
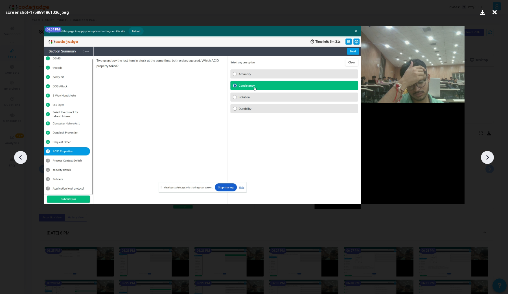
click at [488, 159] on icon at bounding box center [487, 157] width 8 height 8
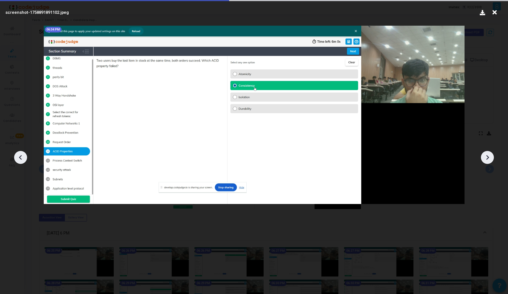
click at [488, 159] on icon at bounding box center [487, 157] width 8 height 8
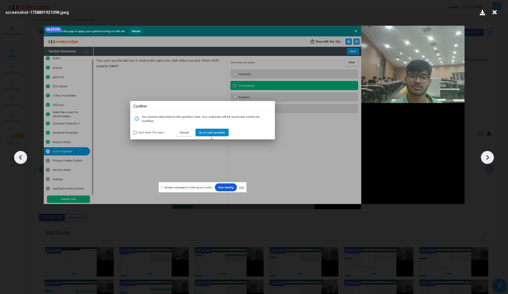
click at [488, 159] on icon at bounding box center [487, 157] width 8 height 8
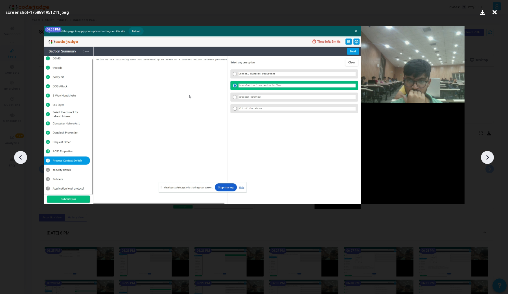
click at [488, 159] on icon at bounding box center [487, 157] width 8 height 8
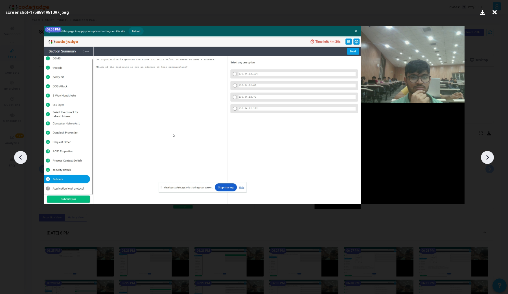
click at [488, 159] on icon at bounding box center [487, 157] width 8 height 8
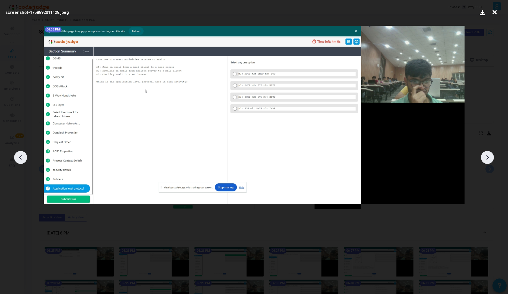
click at [488, 159] on icon at bounding box center [487, 157] width 8 height 8
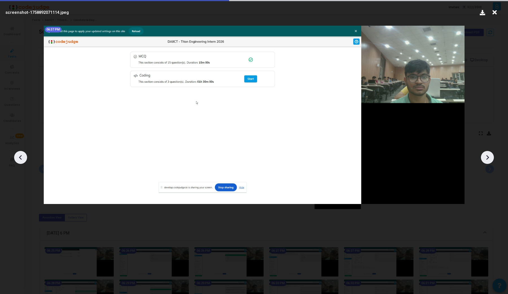
click at [488, 159] on icon at bounding box center [487, 157] width 8 height 8
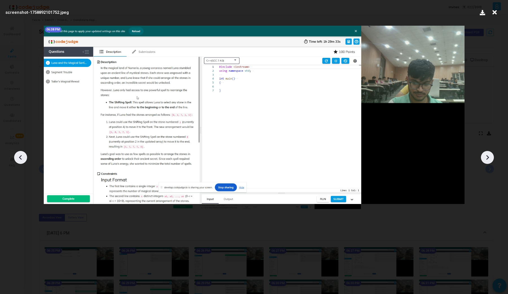
click at [488, 159] on icon at bounding box center [487, 157] width 8 height 8
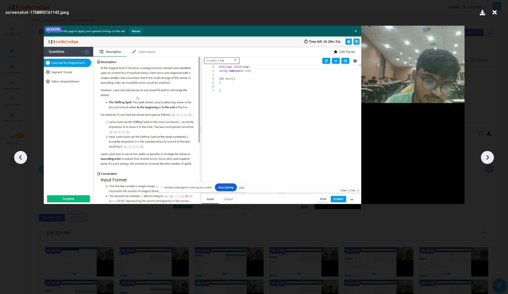
click at [488, 159] on icon at bounding box center [487, 157] width 8 height 8
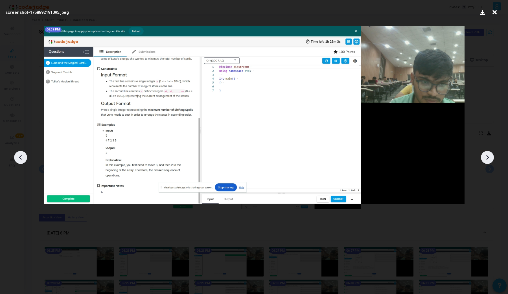
click at [21, 152] on div at bounding box center [20, 157] width 13 height 13
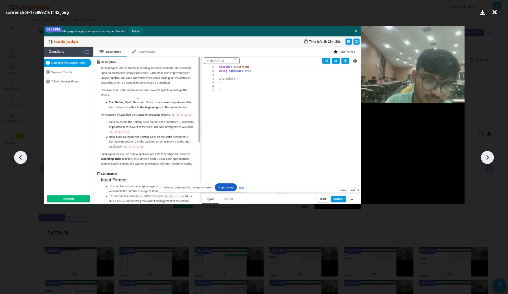
click at [21, 152] on div at bounding box center [20, 157] width 13 height 13
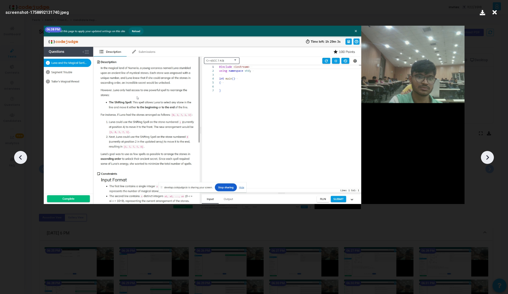
click at [21, 152] on div at bounding box center [20, 157] width 13 height 13
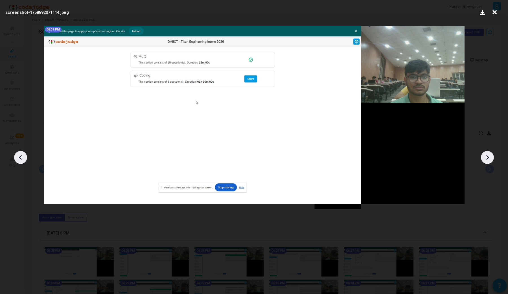
click at [21, 152] on div at bounding box center [20, 157] width 13 height 13
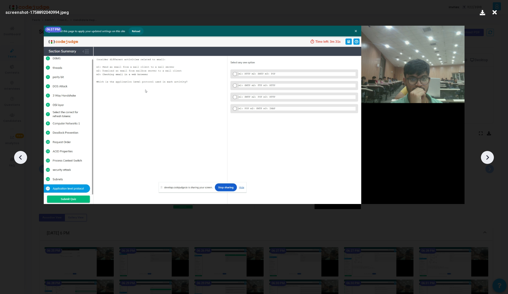
click at [486, 157] on icon at bounding box center [487, 157] width 8 height 8
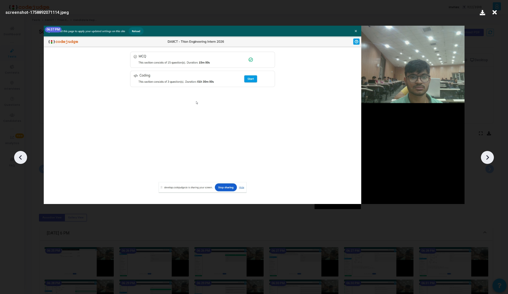
click at [486, 157] on icon at bounding box center [487, 157] width 8 height 8
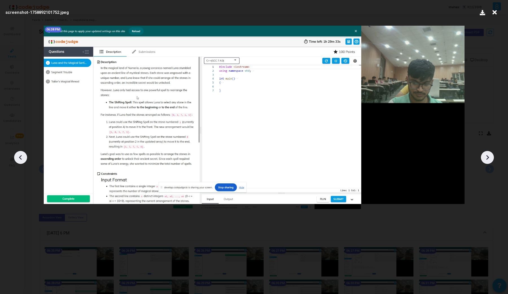
click at [486, 157] on icon at bounding box center [487, 157] width 8 height 8
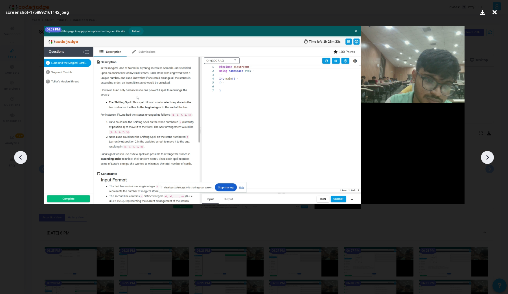
click at [486, 157] on icon at bounding box center [487, 157] width 8 height 8
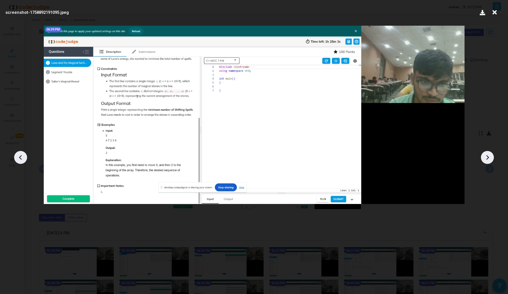
click at [486, 157] on icon at bounding box center [487, 157] width 8 height 8
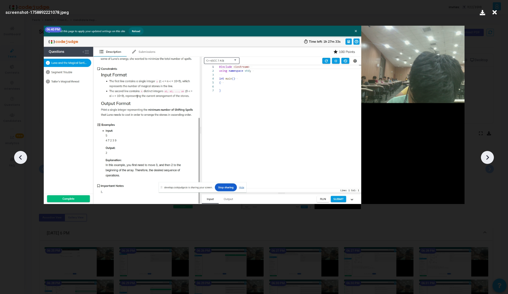
click at [486, 157] on icon at bounding box center [487, 157] width 8 height 8
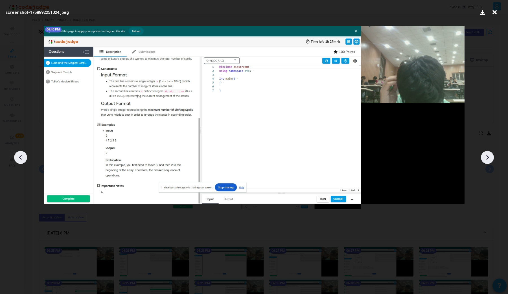
click at [486, 157] on icon at bounding box center [487, 157] width 8 height 8
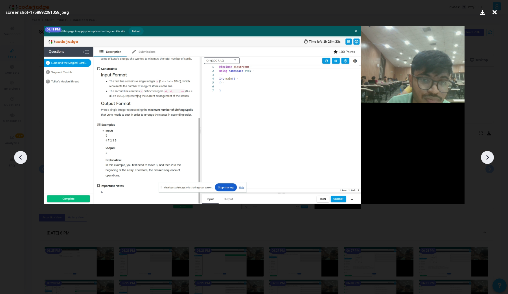
click at [486, 157] on icon at bounding box center [487, 157] width 8 height 8
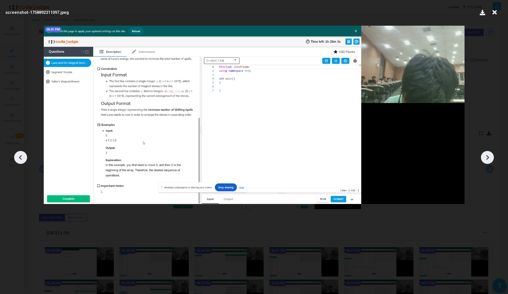
click at [486, 157] on icon at bounding box center [487, 157] width 8 height 8
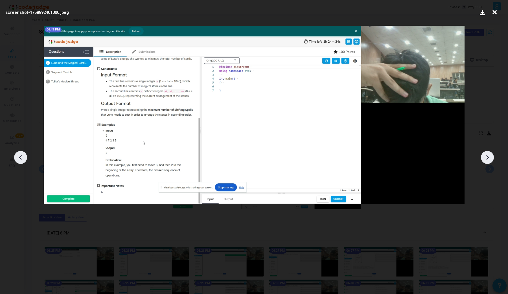
click at [486, 157] on icon at bounding box center [487, 157] width 8 height 8
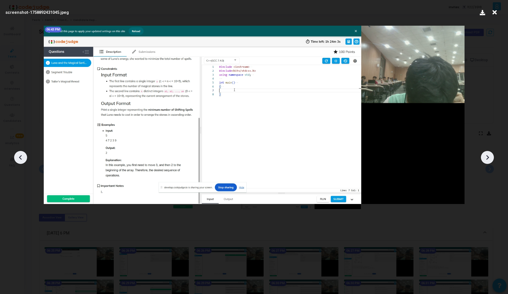
click at [486, 157] on icon at bounding box center [487, 157] width 8 height 8
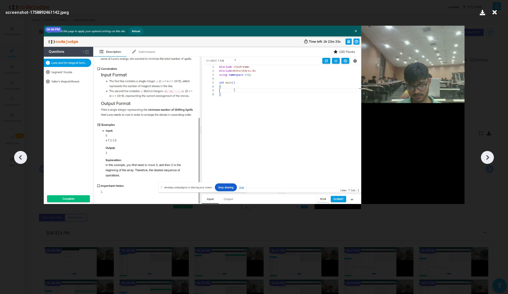
click at [486, 157] on icon at bounding box center [487, 157] width 8 height 8
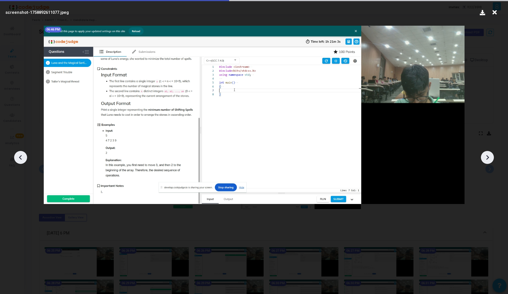
click at [486, 157] on icon at bounding box center [487, 157] width 8 height 8
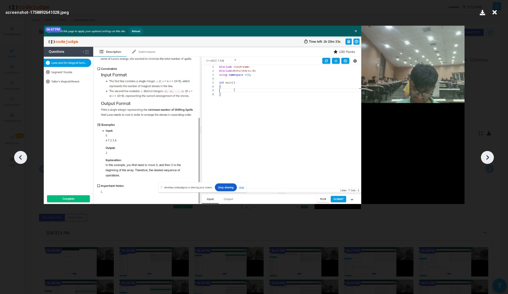
click at [486, 157] on icon at bounding box center [487, 157] width 8 height 8
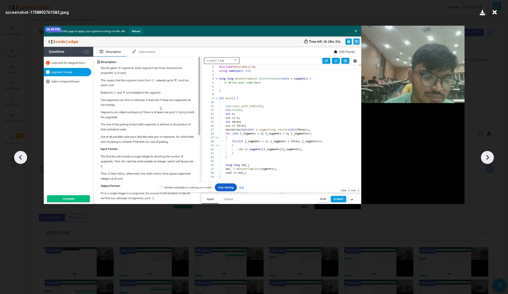
click at [19, 157] on icon at bounding box center [20, 157] width 8 height 8
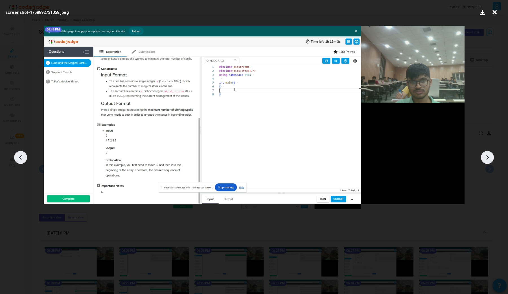
click at [487, 157] on icon at bounding box center [487, 157] width 8 height 8
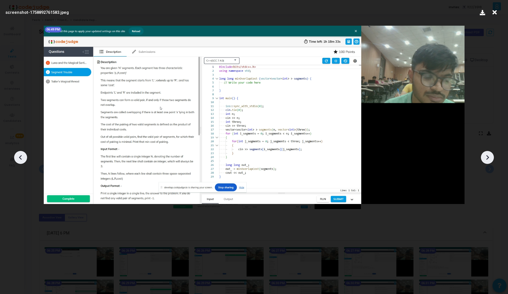
click at [487, 157] on icon at bounding box center [487, 157] width 8 height 8
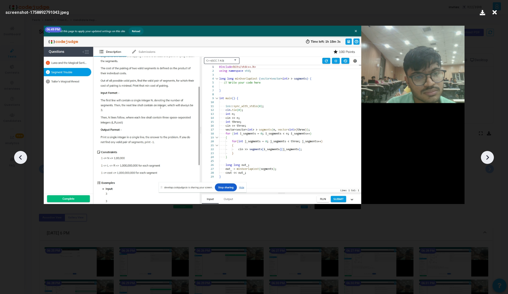
click at [487, 157] on icon at bounding box center [487, 157] width 8 height 8
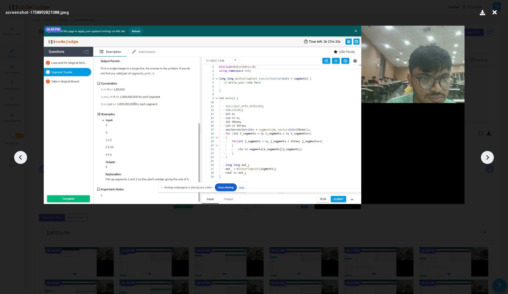
click at [487, 157] on icon at bounding box center [487, 157] width 8 height 8
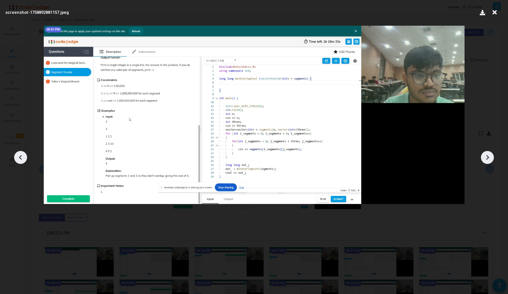
click at [17, 159] on icon at bounding box center [20, 157] width 8 height 8
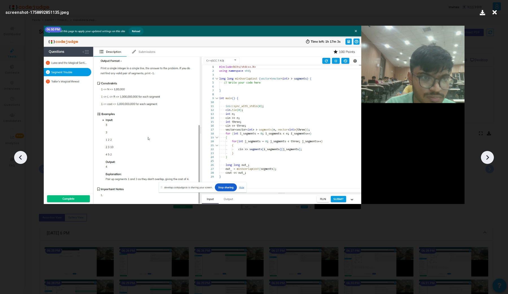
click at [17, 159] on icon at bounding box center [20, 157] width 8 height 8
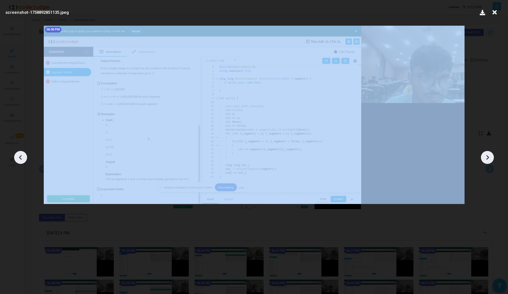
click at [17, 159] on icon at bounding box center [20, 157] width 8 height 8
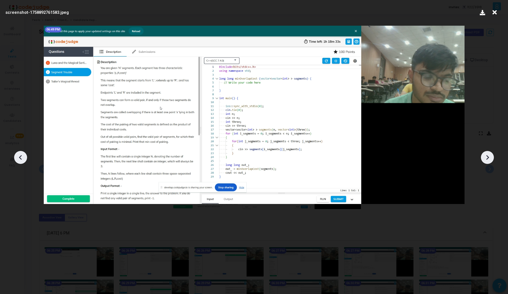
click at [486, 157] on icon at bounding box center [487, 157] width 8 height 8
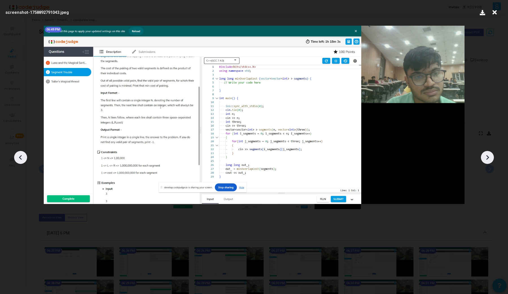
click at [486, 157] on icon at bounding box center [487, 157] width 8 height 8
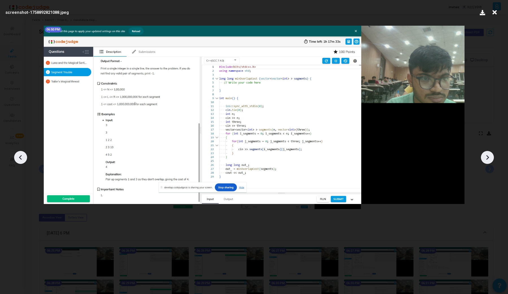
click at [486, 157] on icon at bounding box center [487, 157] width 8 height 8
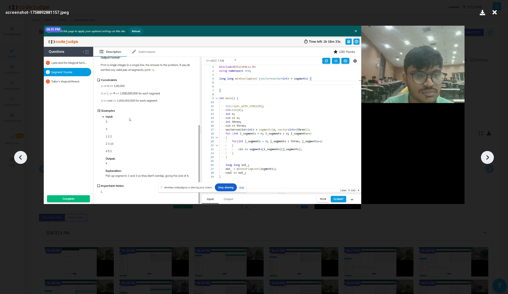
click at [486, 157] on icon at bounding box center [487, 157] width 8 height 8
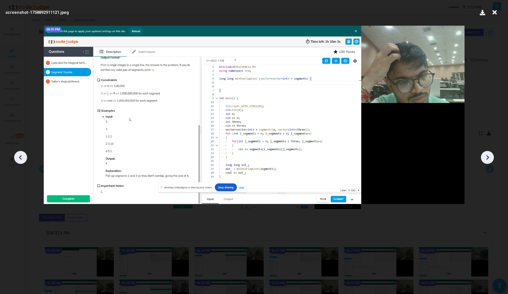
click at [486, 157] on icon at bounding box center [487, 157] width 8 height 8
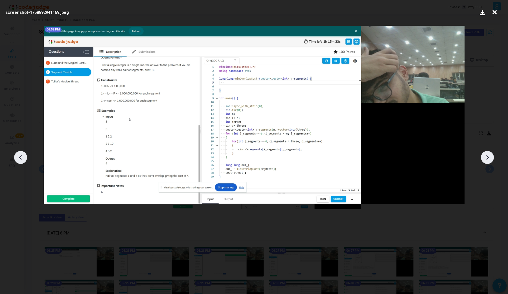
click at [486, 157] on icon at bounding box center [487, 157] width 8 height 8
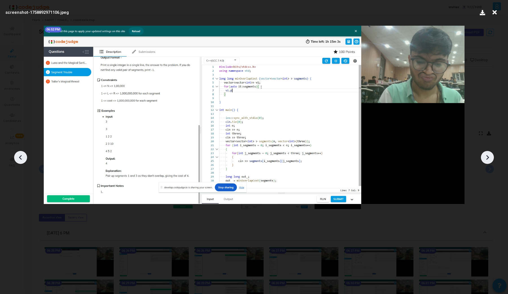
click at [486, 157] on icon at bounding box center [487, 157] width 8 height 8
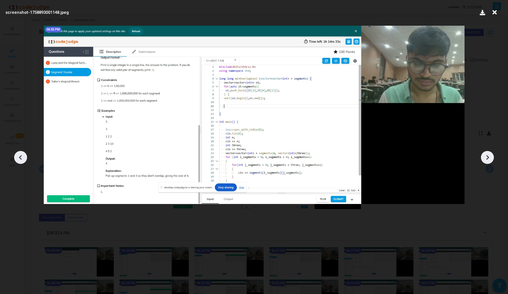
click at [24, 159] on icon at bounding box center [20, 157] width 8 height 8
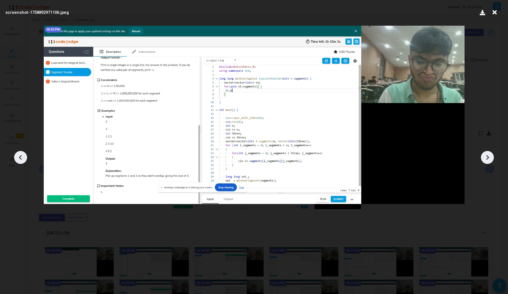
click at [489, 161] on icon at bounding box center [487, 157] width 8 height 8
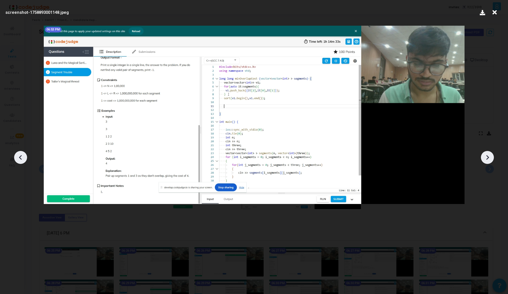
click at [489, 161] on icon at bounding box center [487, 157] width 8 height 8
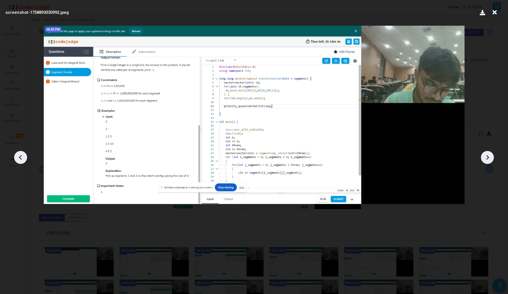
click at [489, 161] on icon at bounding box center [487, 157] width 8 height 8
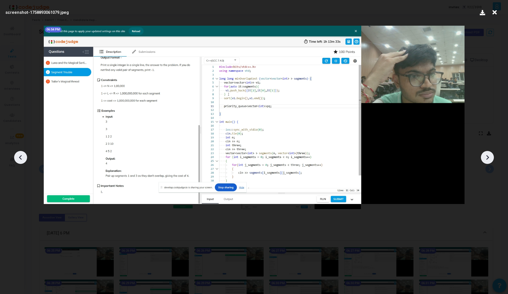
click at [489, 161] on icon at bounding box center [487, 157] width 8 height 8
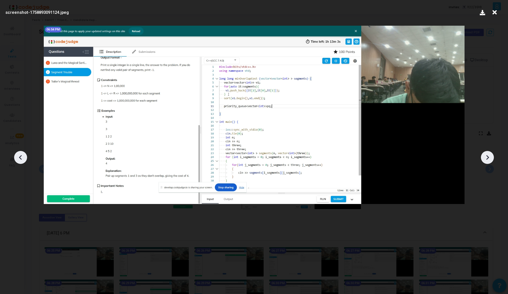
click at [489, 161] on icon at bounding box center [487, 157] width 8 height 8
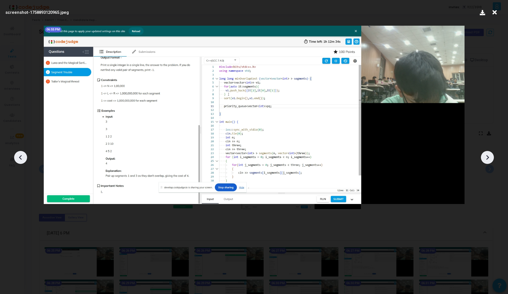
click at [489, 161] on icon at bounding box center [487, 157] width 8 height 8
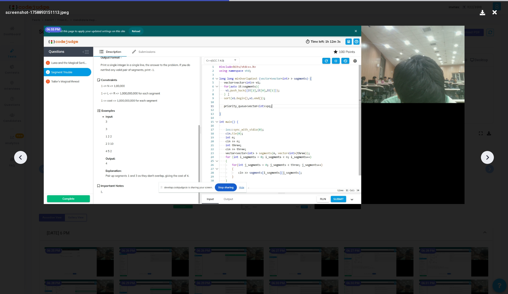
click at [489, 161] on icon at bounding box center [487, 157] width 8 height 8
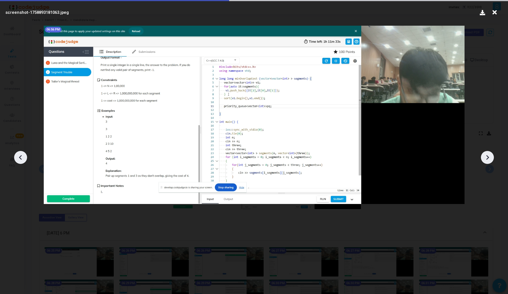
click at [489, 161] on icon at bounding box center [487, 157] width 8 height 8
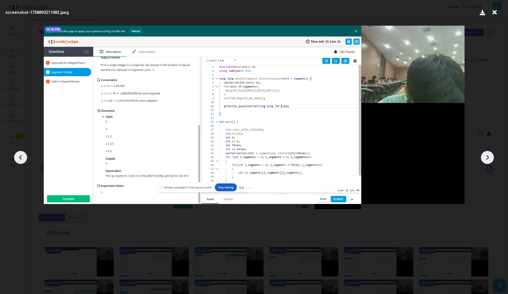
click at [489, 161] on icon at bounding box center [487, 157] width 8 height 8
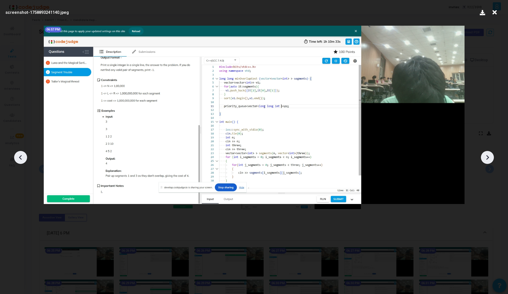
click at [489, 161] on icon at bounding box center [487, 157] width 8 height 8
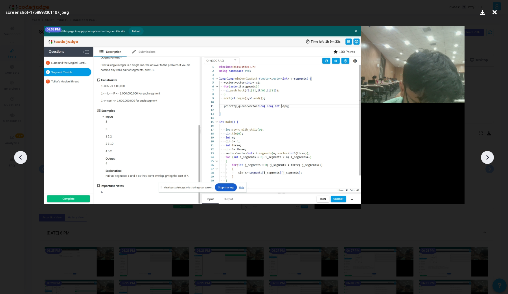
click at [489, 161] on icon at bounding box center [487, 157] width 8 height 8
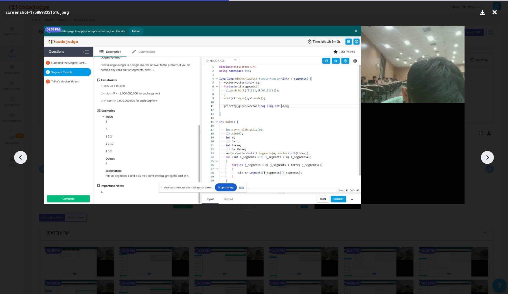
click at [489, 161] on icon at bounding box center [487, 157] width 8 height 8
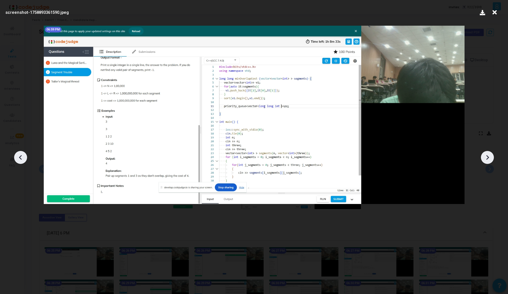
click at [489, 161] on icon at bounding box center [487, 157] width 8 height 8
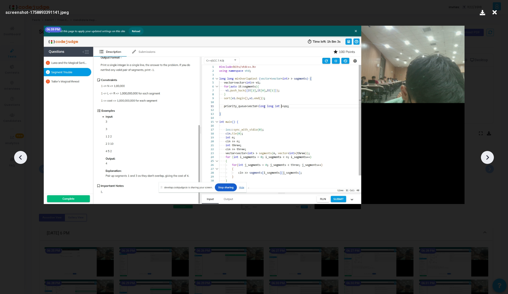
click at [489, 161] on icon at bounding box center [487, 157] width 8 height 8
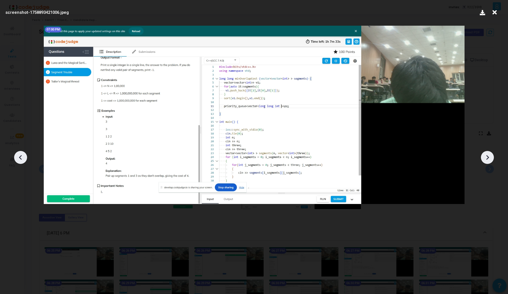
click at [489, 161] on icon at bounding box center [487, 157] width 8 height 8
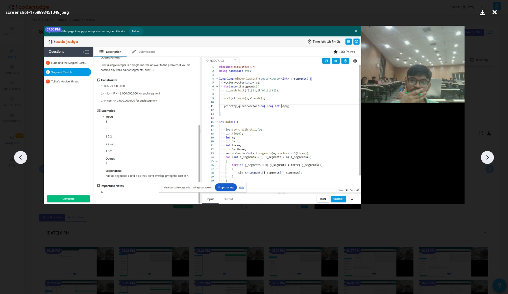
click at [489, 161] on icon at bounding box center [487, 157] width 8 height 8
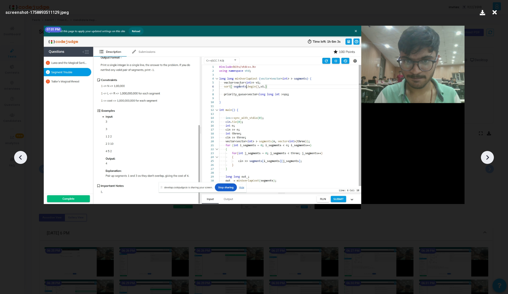
click at [489, 161] on icon at bounding box center [487, 157] width 8 height 8
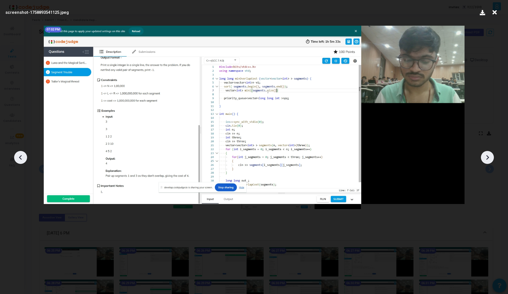
click at [489, 161] on icon at bounding box center [487, 157] width 8 height 8
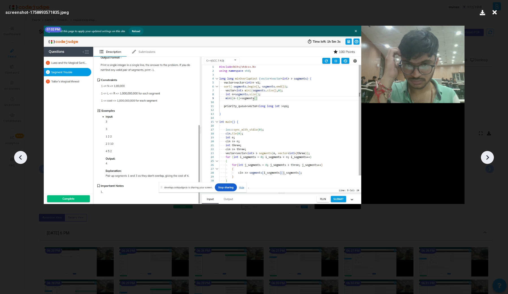
click at [489, 161] on icon at bounding box center [487, 157] width 8 height 8
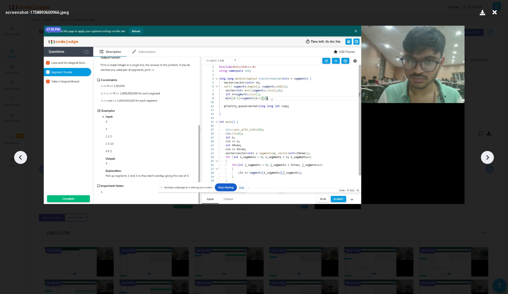
click at [489, 161] on icon at bounding box center [487, 157] width 8 height 8
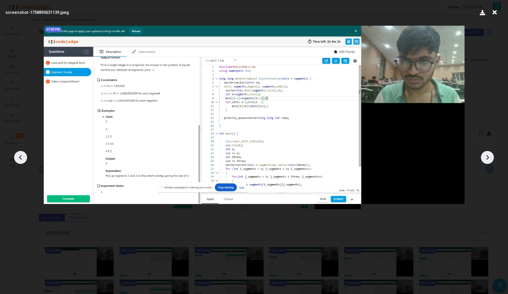
click at [489, 161] on icon at bounding box center [487, 157] width 8 height 8
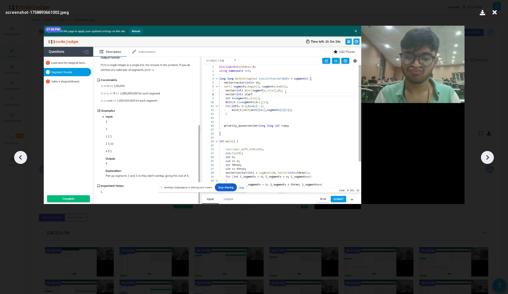
click at [489, 161] on icon at bounding box center [487, 157] width 8 height 8
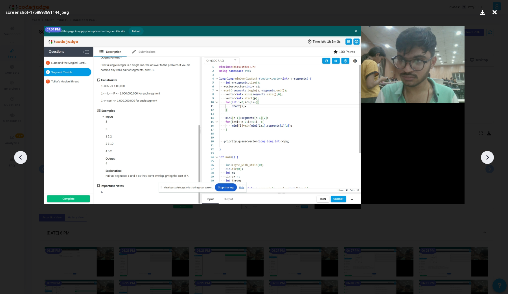
click at [489, 161] on icon at bounding box center [487, 157] width 8 height 8
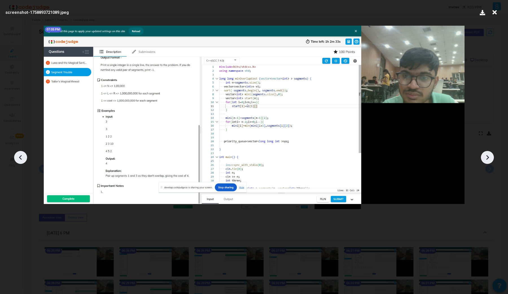
click at [489, 161] on icon at bounding box center [487, 157] width 8 height 8
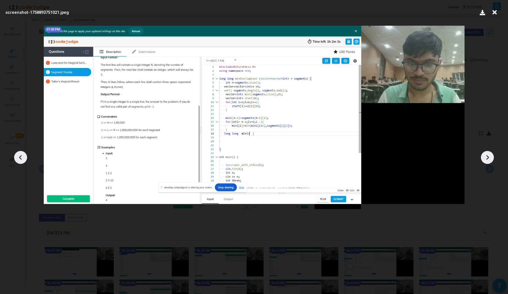
click at [489, 161] on icon at bounding box center [487, 157] width 8 height 8
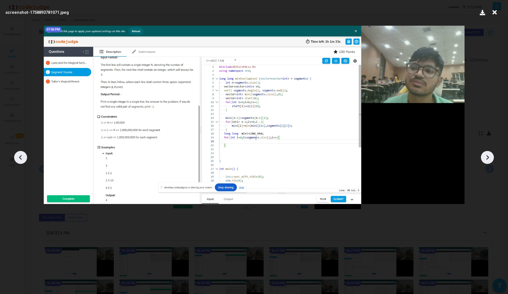
click at [489, 161] on icon at bounding box center [487, 157] width 8 height 8
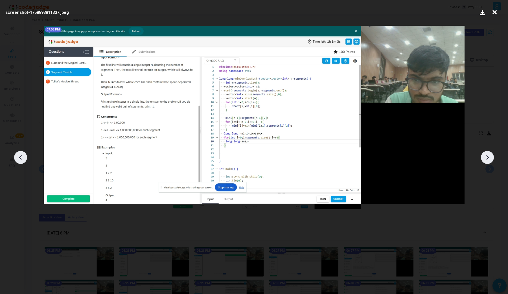
click at [489, 161] on icon at bounding box center [487, 157] width 8 height 8
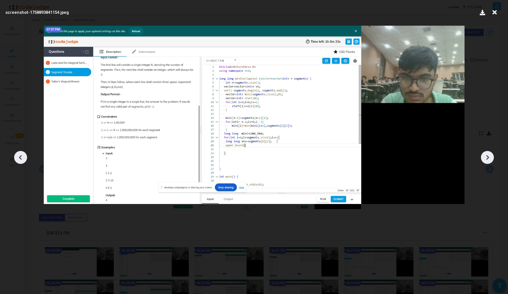
click at [489, 159] on icon at bounding box center [487, 157] width 8 height 8
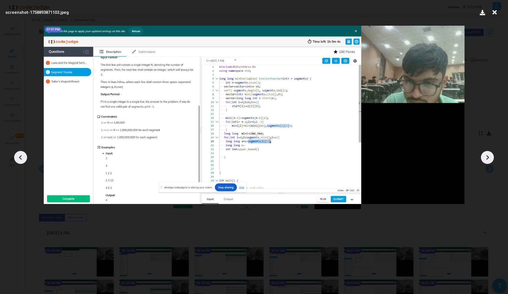
click at [489, 159] on icon at bounding box center [487, 157] width 8 height 8
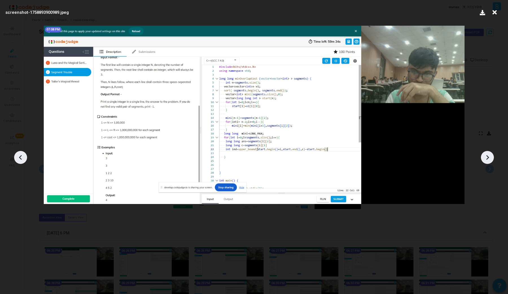
click at [489, 159] on icon at bounding box center [487, 157] width 8 height 8
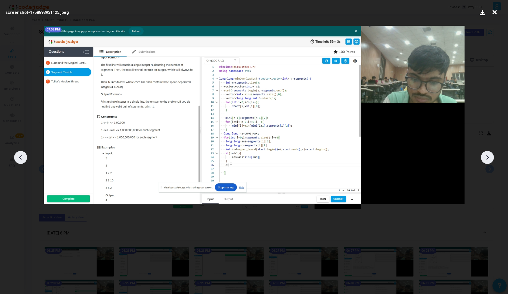
click at [489, 159] on icon at bounding box center [487, 157] width 8 height 8
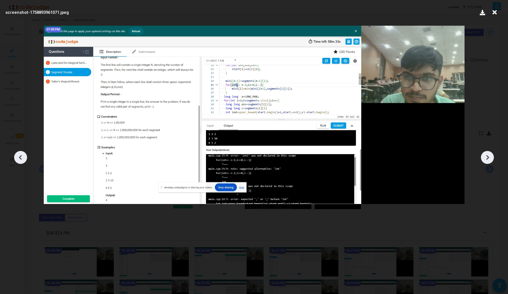
click at [489, 159] on icon at bounding box center [487, 157] width 8 height 8
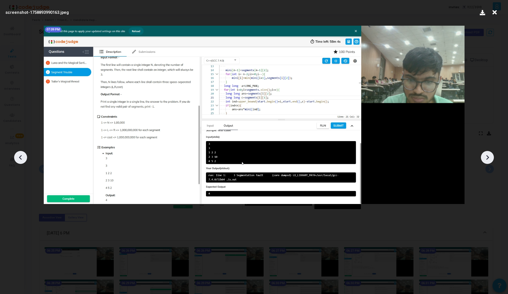
click at [489, 159] on icon at bounding box center [487, 157] width 8 height 8
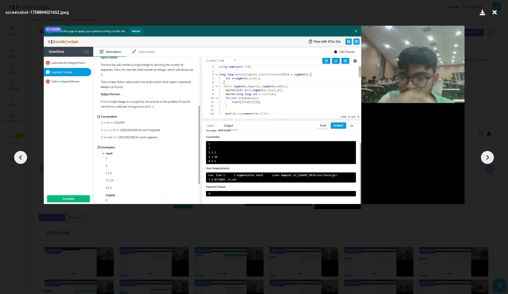
click at [489, 159] on icon at bounding box center [487, 157] width 8 height 8
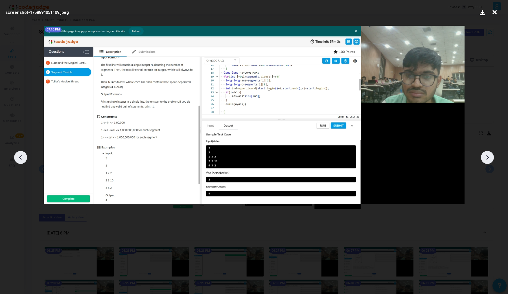
click at [489, 159] on icon at bounding box center [487, 157] width 8 height 8
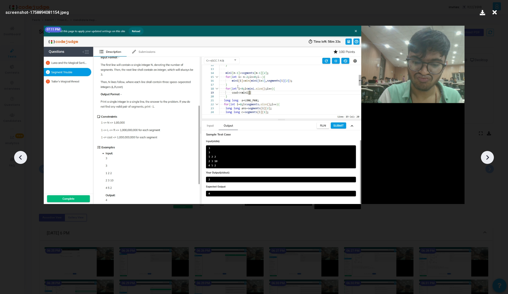
click at [489, 159] on icon at bounding box center [487, 157] width 8 height 8
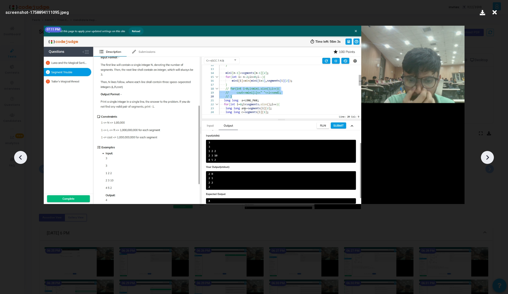
click at [489, 159] on icon at bounding box center [487, 157] width 8 height 8
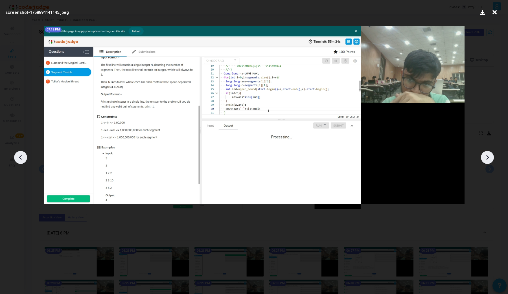
click at [489, 159] on icon at bounding box center [487, 157] width 8 height 8
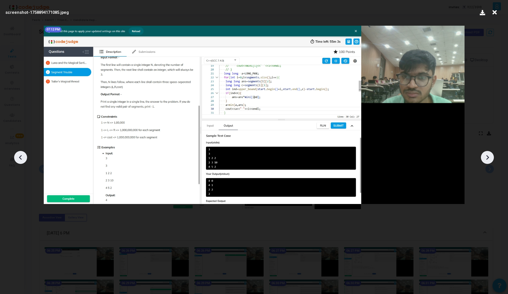
click at [489, 159] on icon at bounding box center [487, 157] width 8 height 8
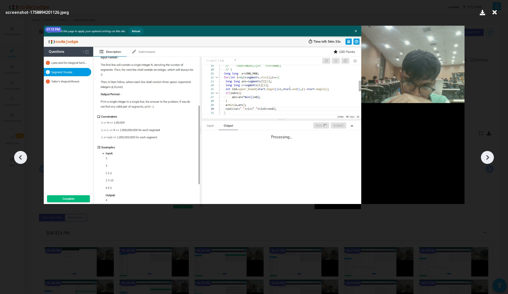
click at [489, 159] on icon at bounding box center [487, 157] width 8 height 8
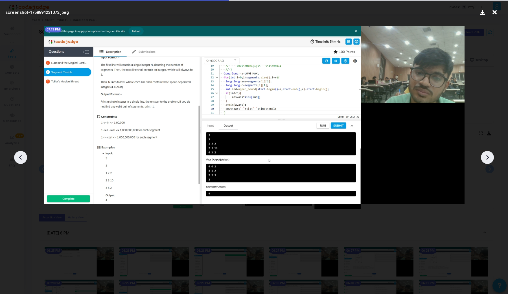
click at [489, 159] on icon at bounding box center [487, 157] width 8 height 8
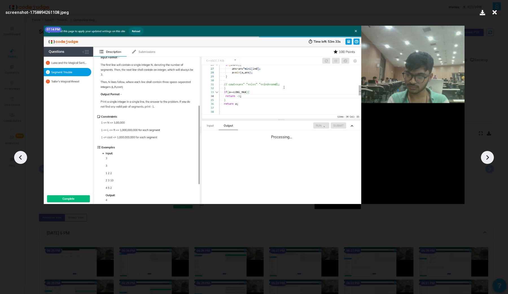
click at [489, 159] on icon at bounding box center [487, 157] width 8 height 8
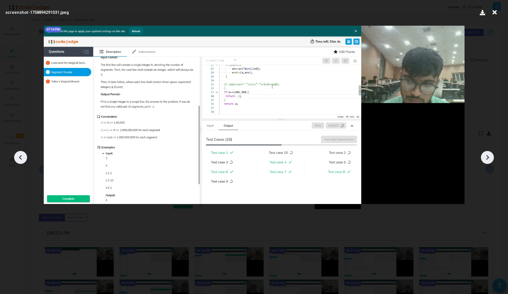
click at [489, 159] on icon at bounding box center [487, 157] width 8 height 8
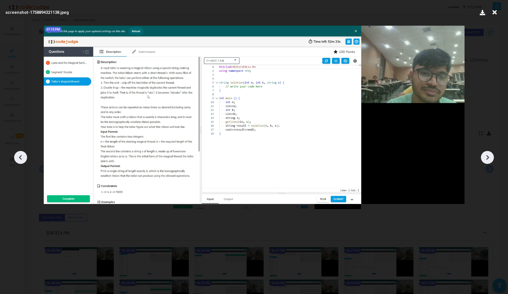
click at [489, 159] on icon at bounding box center [487, 157] width 8 height 8
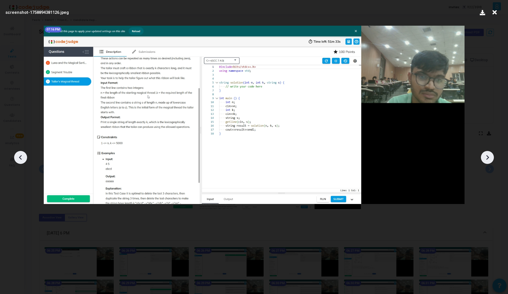
click at [489, 159] on icon at bounding box center [487, 157] width 8 height 8
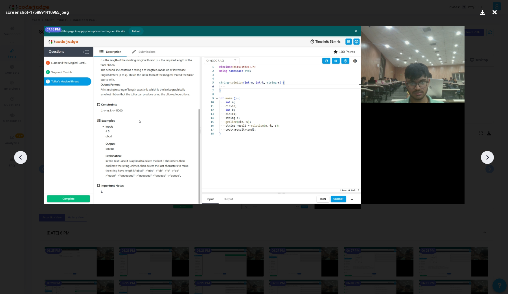
click at [489, 159] on icon at bounding box center [487, 157] width 8 height 8
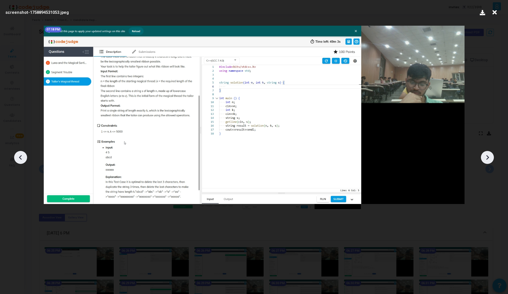
click at [489, 159] on icon at bounding box center [487, 157] width 8 height 8
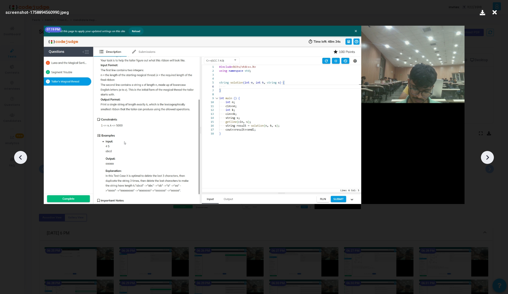
click at [489, 159] on icon at bounding box center [487, 157] width 8 height 8
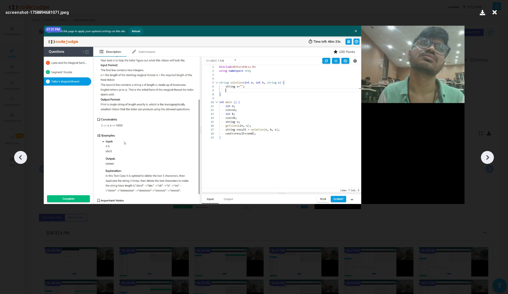
click at [489, 159] on icon at bounding box center [487, 157] width 8 height 8
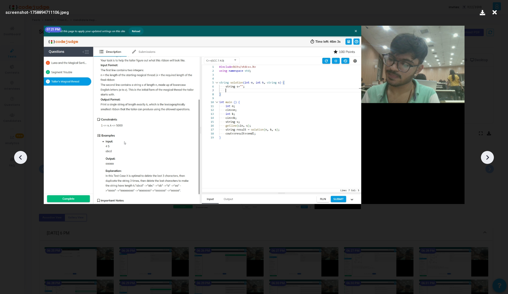
click at [489, 159] on icon at bounding box center [487, 157] width 8 height 8
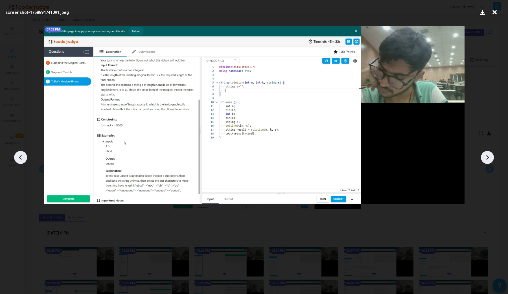
click at [489, 159] on icon at bounding box center [487, 157] width 8 height 8
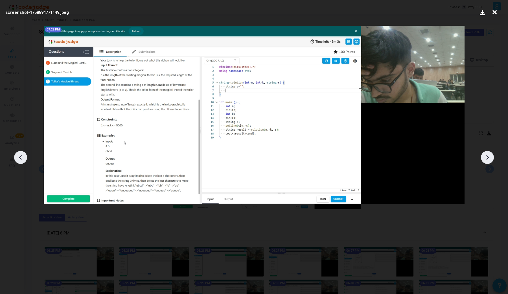
click at [489, 159] on icon at bounding box center [487, 157] width 8 height 8
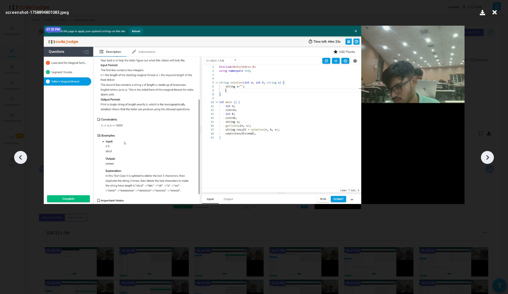
click at [489, 159] on icon at bounding box center [487, 157] width 8 height 8
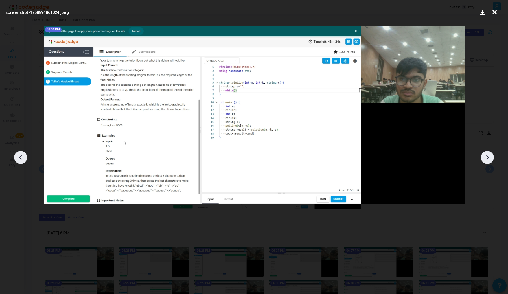
click at [489, 159] on icon at bounding box center [487, 157] width 8 height 8
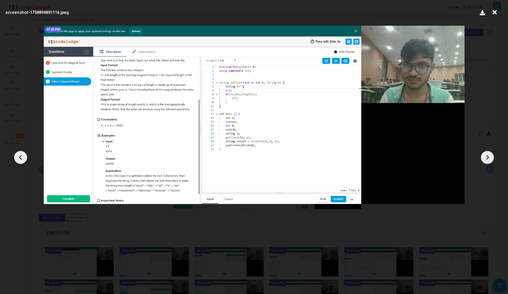
click at [489, 159] on icon at bounding box center [487, 157] width 8 height 8
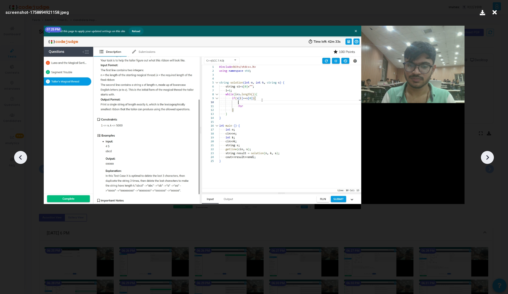
click at [489, 159] on icon at bounding box center [487, 157] width 8 height 8
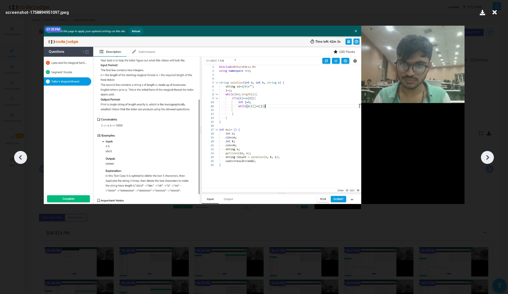
click at [489, 159] on icon at bounding box center [487, 157] width 8 height 8
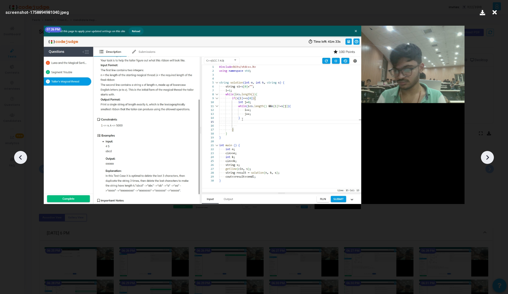
click at [489, 159] on icon at bounding box center [487, 157] width 8 height 8
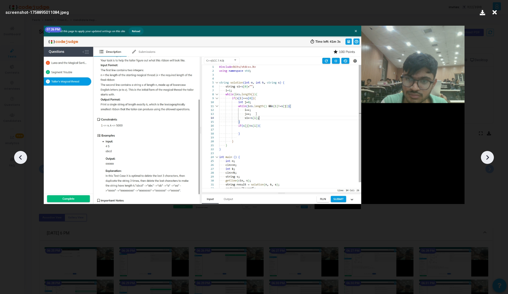
click at [489, 159] on icon at bounding box center [487, 157] width 8 height 8
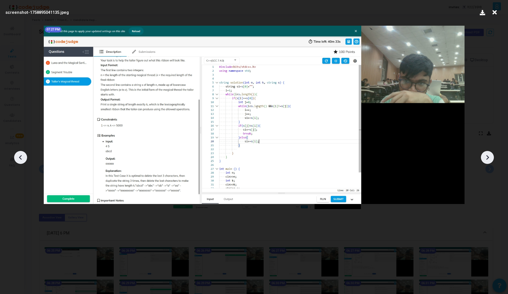
click at [489, 159] on icon at bounding box center [487, 157] width 8 height 8
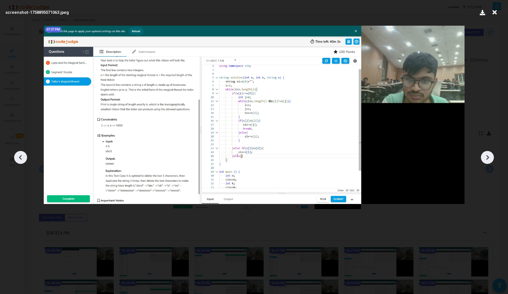
click at [489, 159] on icon at bounding box center [487, 157] width 8 height 8
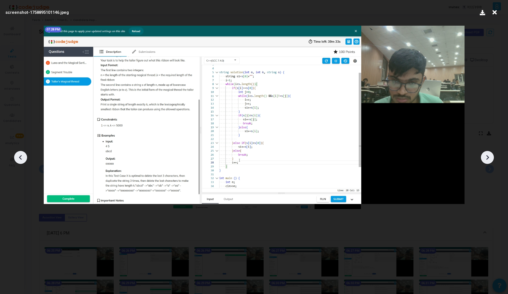
click at [489, 159] on icon at bounding box center [487, 157] width 8 height 8
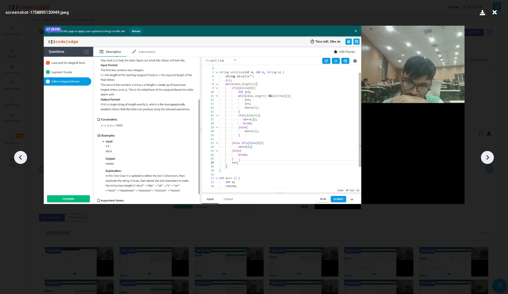
click at [489, 159] on icon at bounding box center [487, 157] width 8 height 8
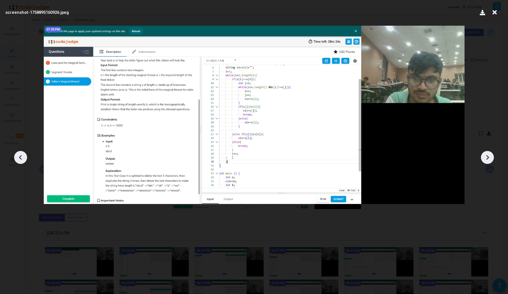
click at [489, 159] on icon at bounding box center [487, 157] width 8 height 8
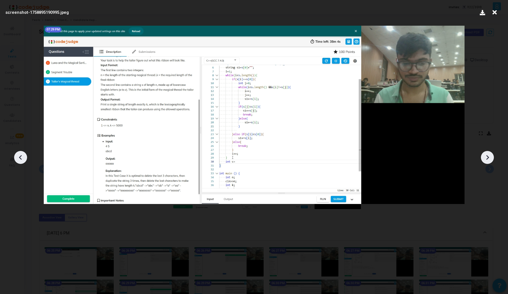
click at [489, 159] on icon at bounding box center [487, 157] width 8 height 8
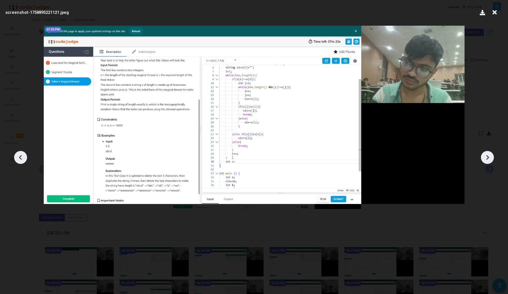
click at [489, 159] on icon at bounding box center [487, 157] width 8 height 8
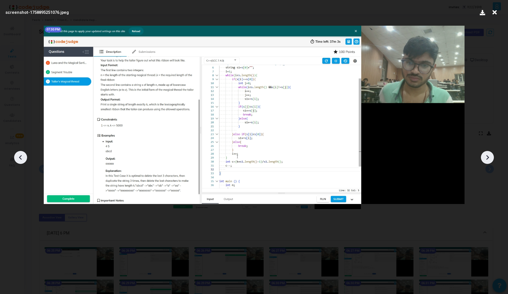
click at [489, 159] on icon at bounding box center [487, 157] width 8 height 8
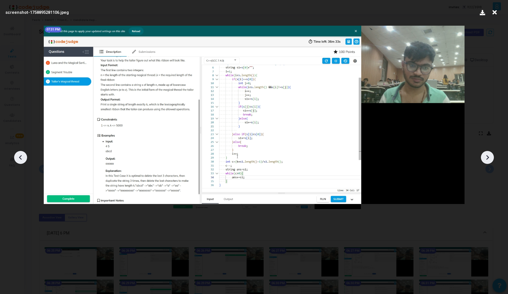
click at [489, 159] on icon at bounding box center [487, 157] width 8 height 8
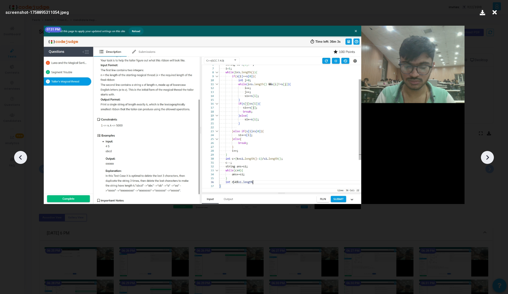
click at [489, 159] on icon at bounding box center [487, 157] width 8 height 8
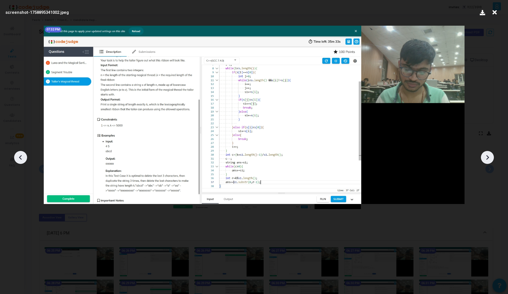
click at [489, 159] on icon at bounding box center [487, 157] width 8 height 8
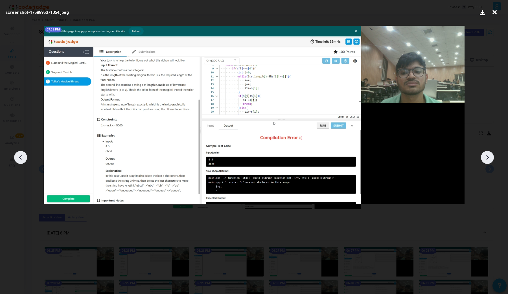
click at [489, 159] on icon at bounding box center [487, 157] width 8 height 8
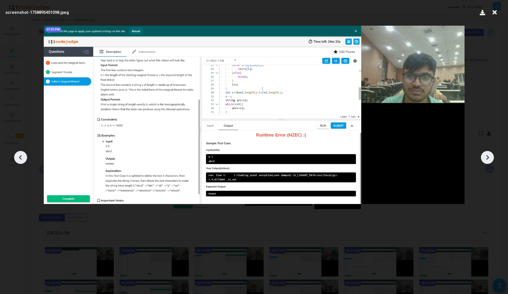
click at [489, 159] on icon at bounding box center [487, 157] width 8 height 8
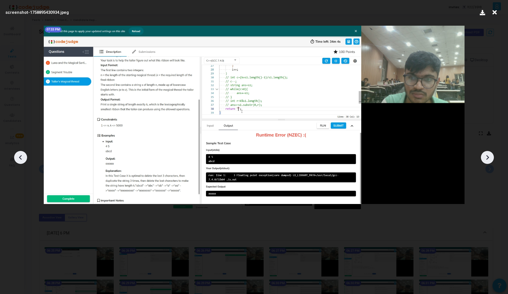
click at [489, 159] on icon at bounding box center [487, 157] width 8 height 8
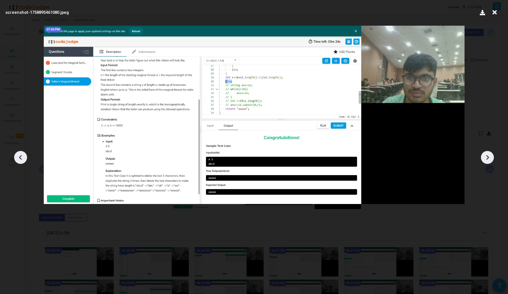
click at [489, 159] on icon at bounding box center [487, 157] width 8 height 8
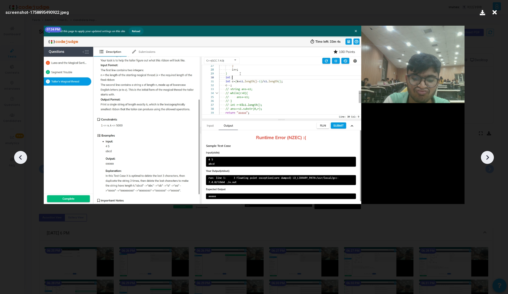
click at [489, 159] on icon at bounding box center [487, 157] width 8 height 8
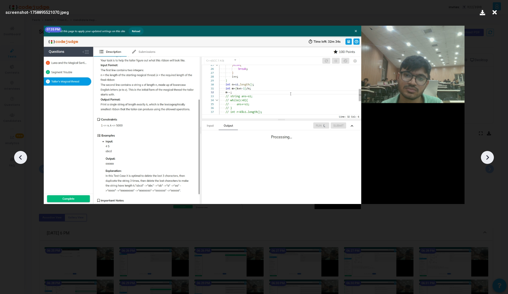
click at [489, 159] on icon at bounding box center [487, 157] width 8 height 8
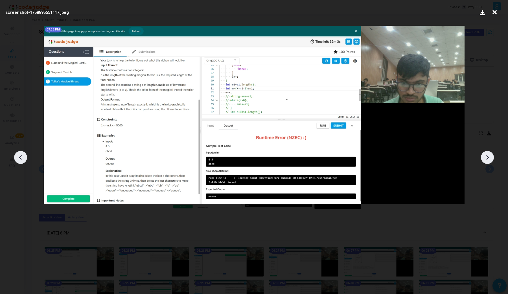
click at [489, 159] on icon at bounding box center [487, 157] width 8 height 8
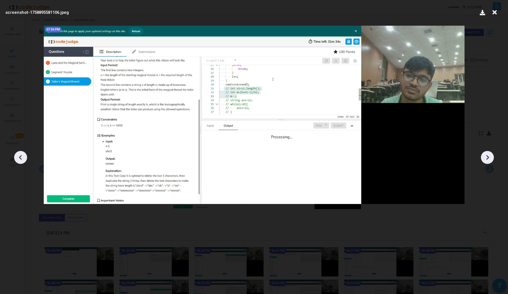
click at [489, 159] on icon at bounding box center [487, 157] width 8 height 8
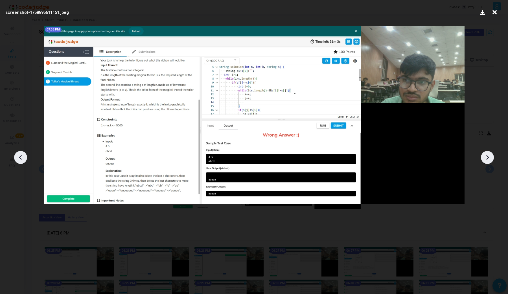
click at [489, 159] on icon at bounding box center [487, 157] width 8 height 8
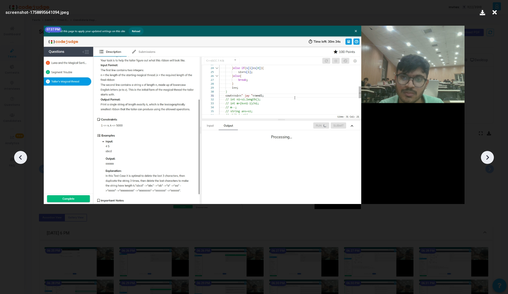
click at [489, 159] on icon at bounding box center [487, 157] width 8 height 8
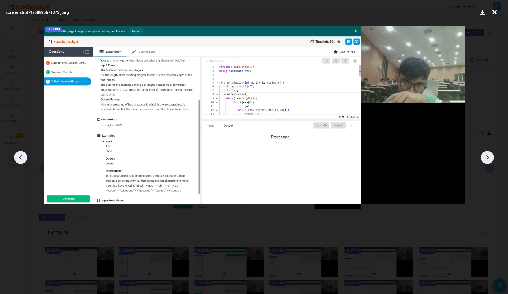
click at [489, 159] on icon at bounding box center [487, 157] width 8 height 8
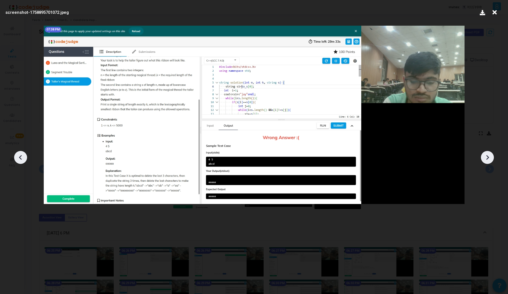
click at [489, 159] on icon at bounding box center [487, 157] width 8 height 8
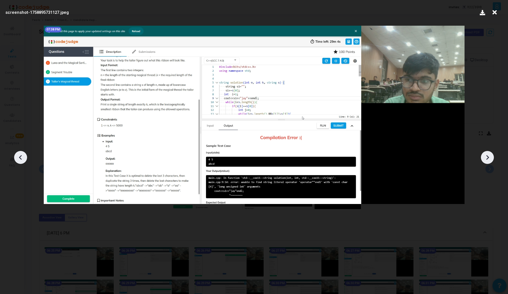
click at [489, 159] on icon at bounding box center [487, 157] width 8 height 8
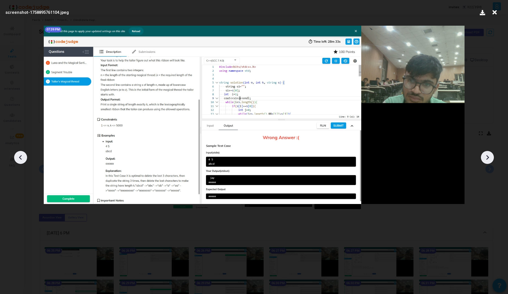
click at [22, 160] on icon at bounding box center [20, 157] width 8 height 8
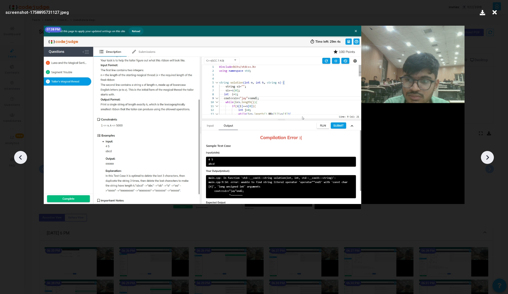
click at [22, 160] on icon at bounding box center [20, 157] width 8 height 8
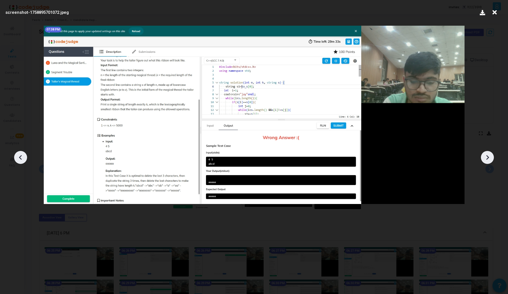
click at [22, 160] on icon at bounding box center [20, 157] width 8 height 8
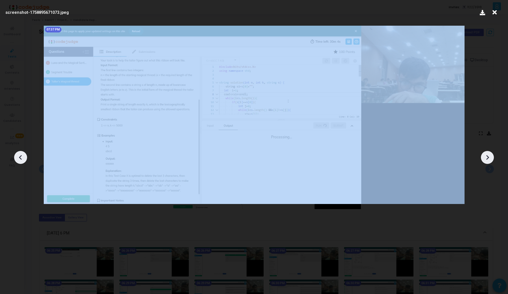
click at [22, 160] on icon at bounding box center [20, 157] width 8 height 8
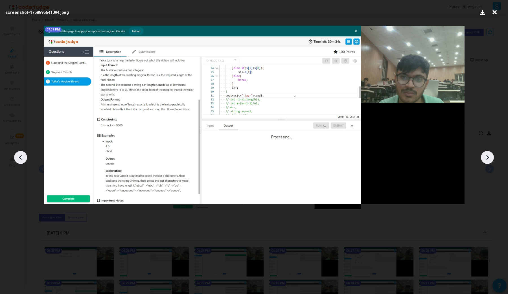
click at [15, 152] on div at bounding box center [254, 155] width 508 height 277
click at [16, 159] on div at bounding box center [20, 157] width 13 height 13
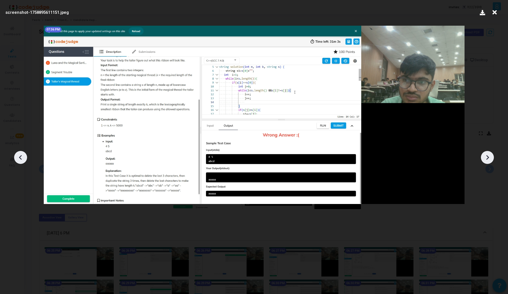
click at [487, 158] on icon at bounding box center [487, 157] width 8 height 8
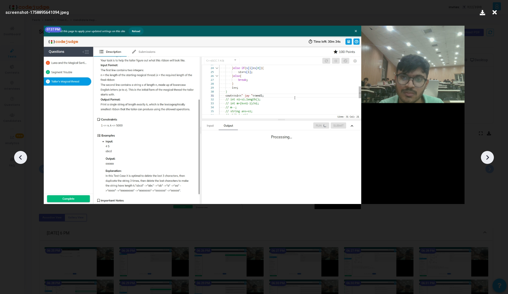
click at [487, 158] on icon at bounding box center [487, 157] width 8 height 8
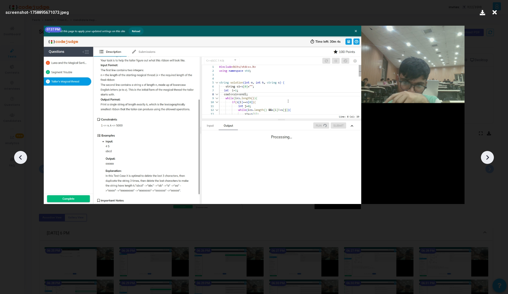
click at [487, 158] on icon at bounding box center [487, 157] width 8 height 8
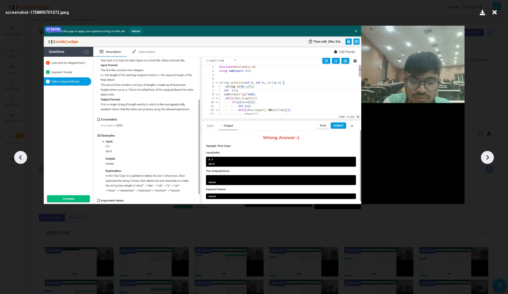
click at [487, 158] on icon at bounding box center [487, 157] width 8 height 8
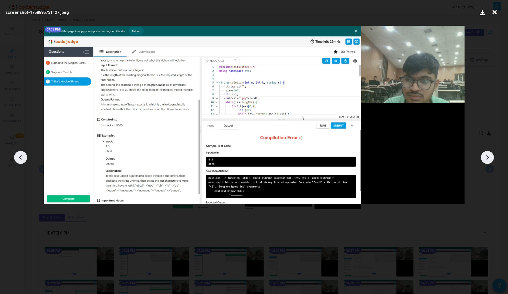
click at [487, 158] on icon at bounding box center [487, 157] width 8 height 8
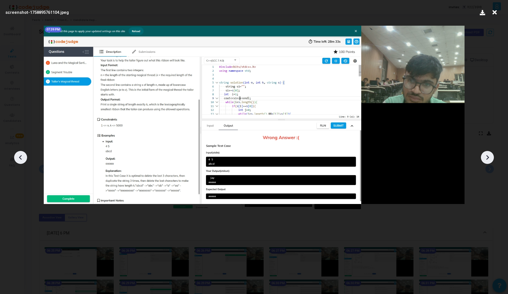
click at [487, 158] on icon at bounding box center [487, 157] width 8 height 8
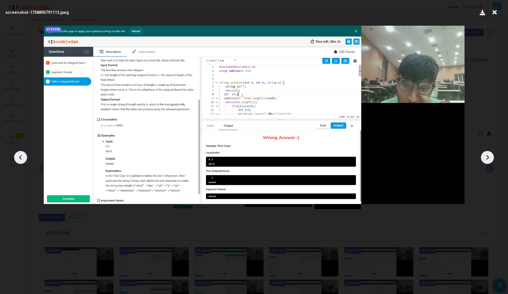
click at [487, 158] on icon at bounding box center [487, 157] width 8 height 8
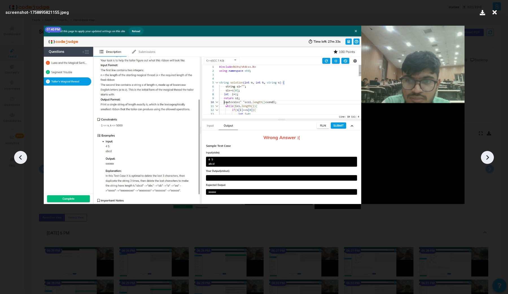
click at [487, 158] on icon at bounding box center [487, 157] width 8 height 8
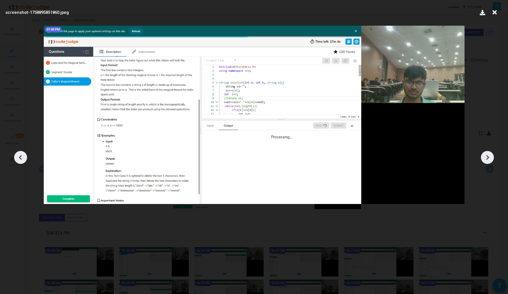
click at [487, 158] on icon at bounding box center [487, 157] width 8 height 8
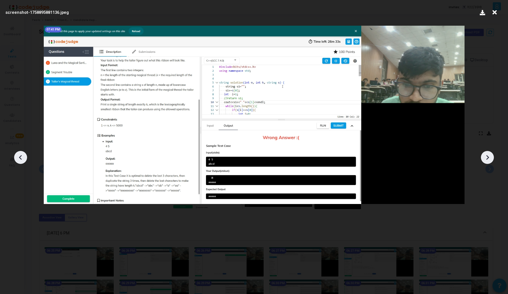
click at [487, 158] on icon at bounding box center [487, 157] width 8 height 8
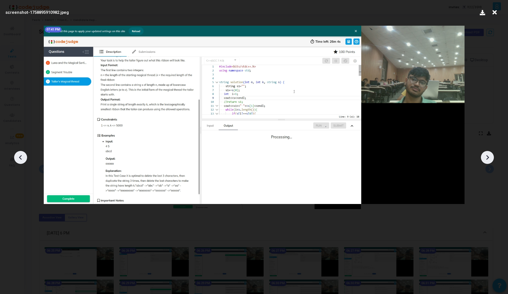
click at [487, 158] on icon at bounding box center [487, 157] width 8 height 8
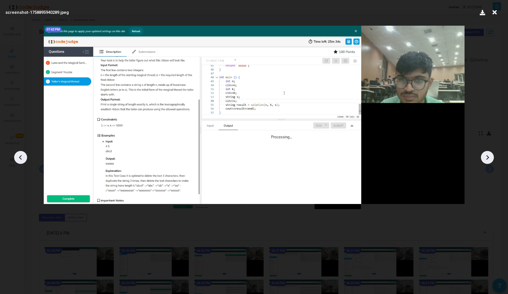
click at [487, 158] on icon at bounding box center [487, 157] width 8 height 8
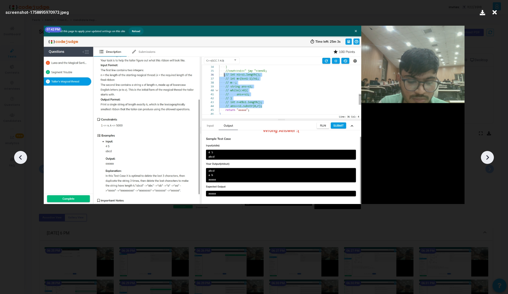
click at [487, 158] on icon at bounding box center [487, 157] width 8 height 8
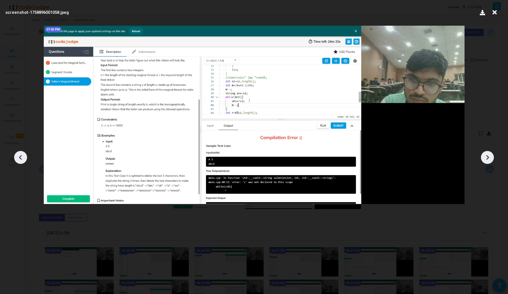
click at [487, 158] on icon at bounding box center [487, 157] width 8 height 8
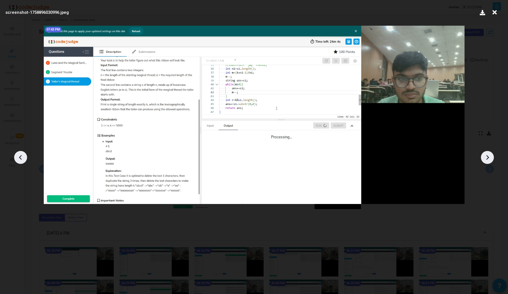
click at [487, 158] on icon at bounding box center [487, 157] width 8 height 8
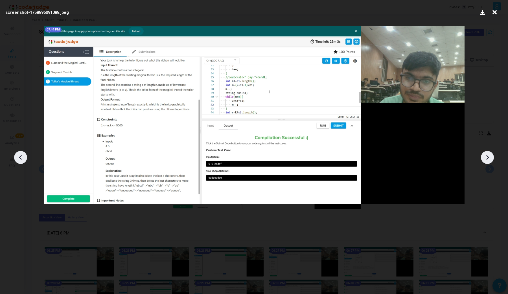
click at [487, 158] on icon at bounding box center [487, 157] width 8 height 8
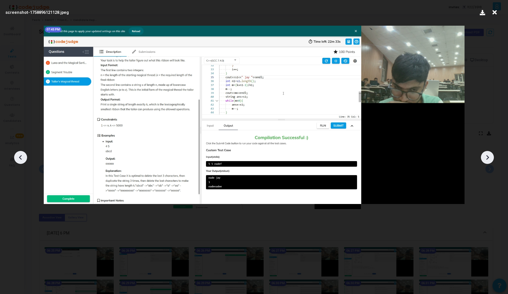
click at [487, 158] on icon at bounding box center [487, 157] width 8 height 8
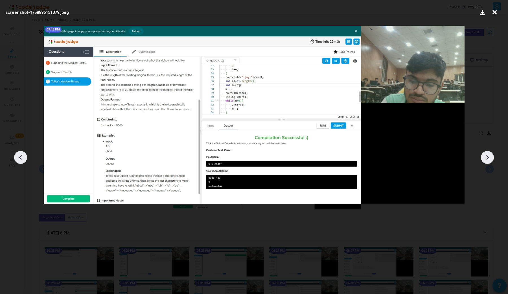
click at [487, 158] on icon at bounding box center [487, 157] width 8 height 8
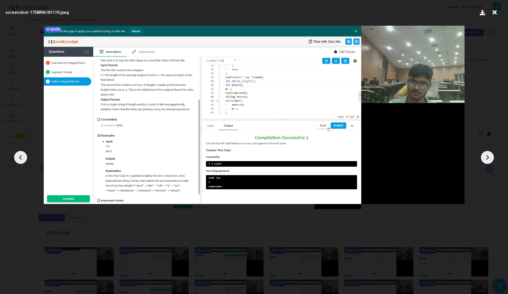
click at [487, 158] on icon at bounding box center [487, 157] width 8 height 8
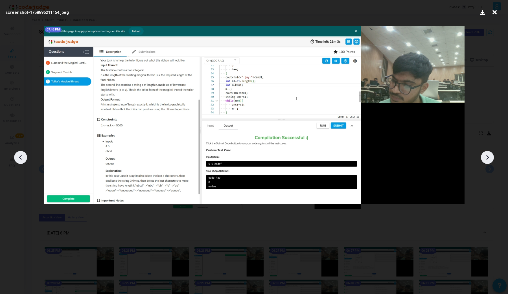
click at [487, 158] on icon at bounding box center [487, 157] width 8 height 8
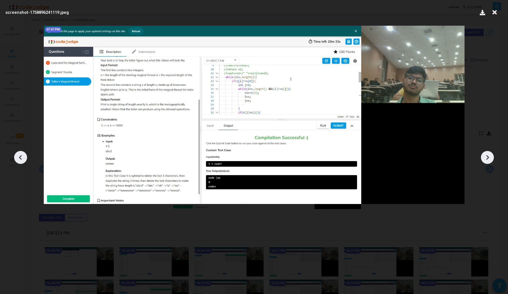
click at [487, 158] on icon at bounding box center [487, 157] width 8 height 8
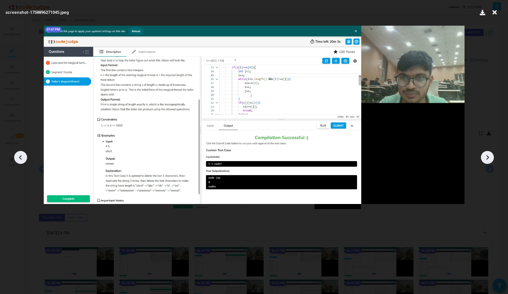
click at [487, 158] on icon at bounding box center [487, 157] width 8 height 8
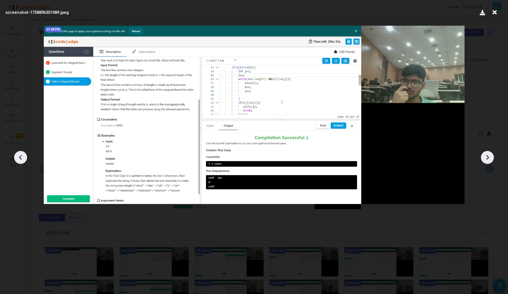
click at [487, 158] on icon at bounding box center [487, 157] width 8 height 8
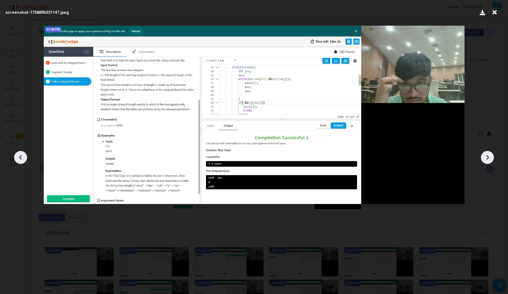
click at [487, 158] on icon at bounding box center [487, 157] width 8 height 8
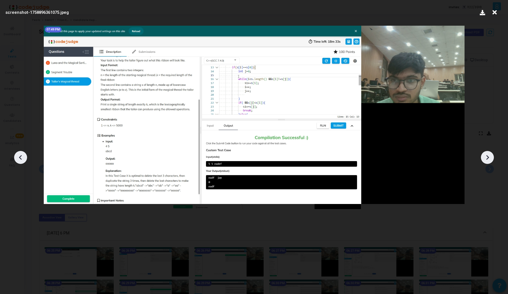
click at [487, 158] on icon at bounding box center [487, 157] width 8 height 8
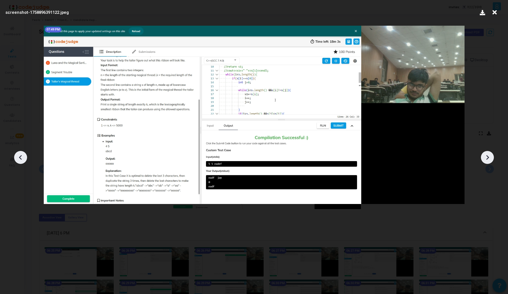
click at [487, 158] on icon at bounding box center [487, 157] width 8 height 8
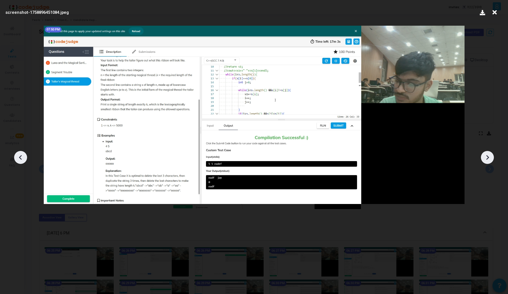
click at [487, 158] on icon at bounding box center [487, 157] width 8 height 8
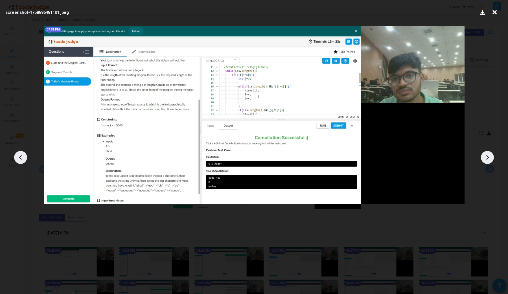
click at [487, 158] on icon at bounding box center [487, 157] width 8 height 8
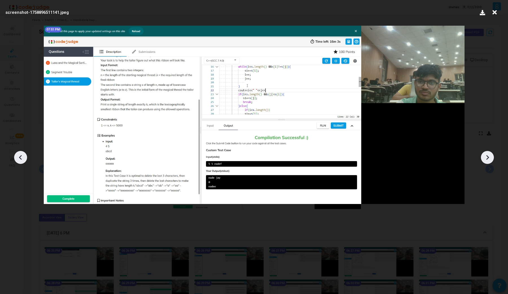
click at [487, 158] on icon at bounding box center [487, 157] width 8 height 8
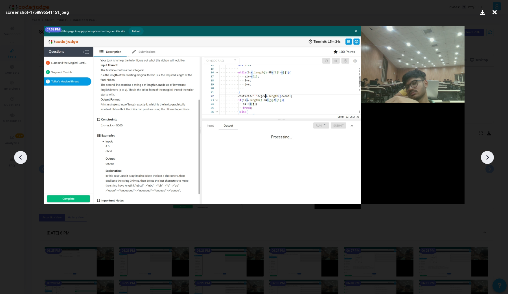
click at [487, 158] on icon at bounding box center [487, 157] width 8 height 8
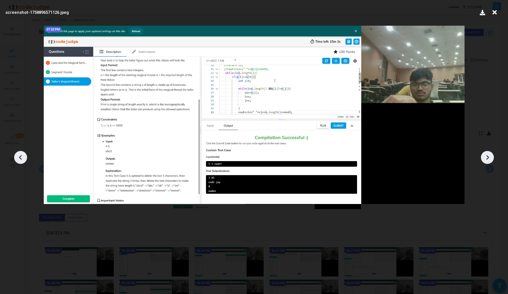
click at [487, 158] on icon at bounding box center [487, 157] width 8 height 8
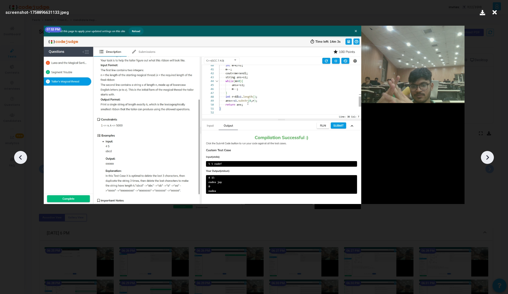
click at [487, 158] on icon at bounding box center [487, 157] width 8 height 8
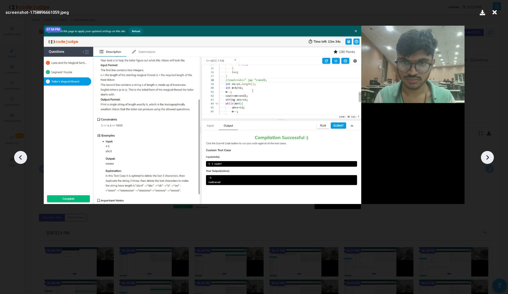
click at [487, 158] on icon at bounding box center [487, 157] width 8 height 8
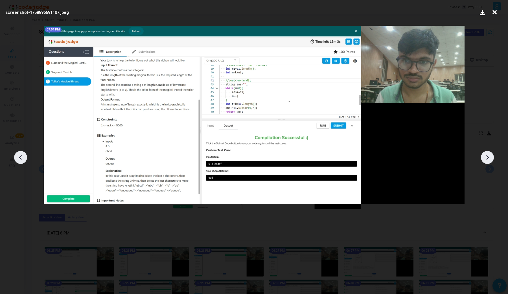
click at [487, 158] on icon at bounding box center [487, 157] width 8 height 8
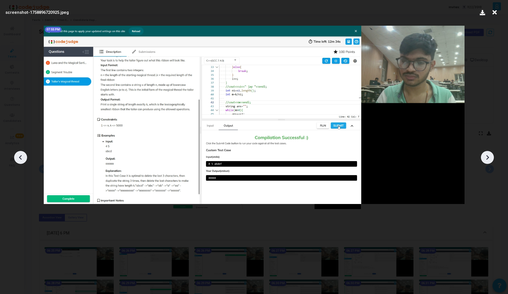
click at [487, 158] on icon at bounding box center [487, 157] width 8 height 8
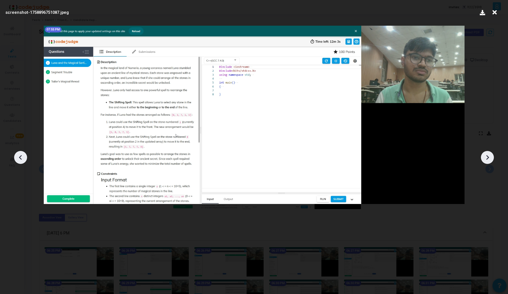
click at [487, 158] on icon at bounding box center [487, 157] width 8 height 8
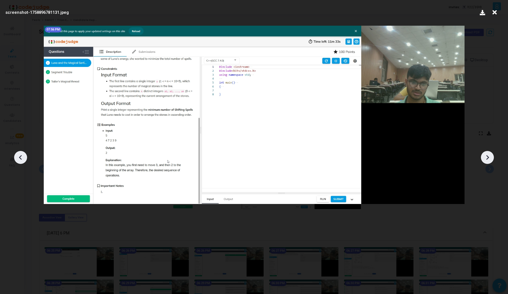
click at [495, 14] on icon at bounding box center [495, 12] width 9 height 11
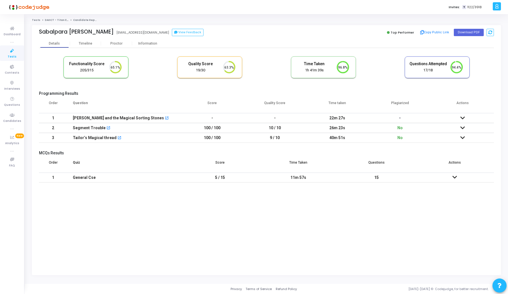
click at [465, 129] on icon at bounding box center [463, 128] width 5 height 4
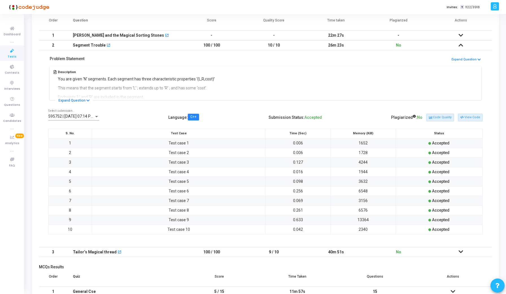
scroll to position [116, 0]
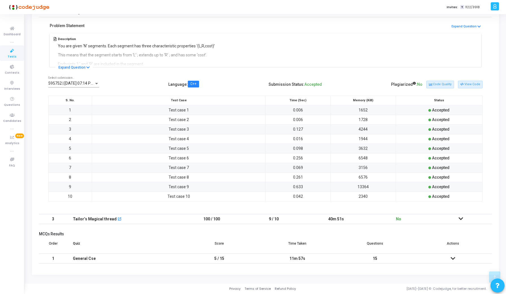
click at [461, 218] on icon at bounding box center [461, 219] width 5 height 4
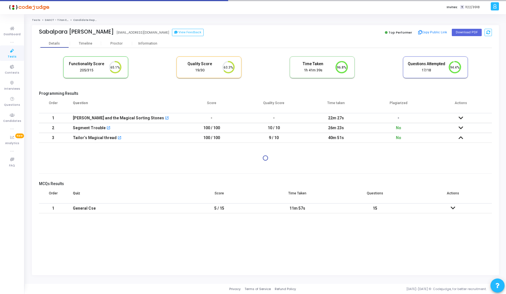
scroll to position [0, 0]
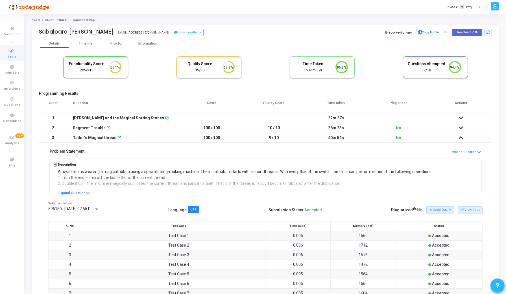
click at [72, 208] on span "596180 | [DATE] 07:55 PM IST (Best) P" at bounding box center [82, 209] width 68 height 5
click at [157, 199] on div at bounding box center [253, 147] width 506 height 294
click at [461, 138] on icon at bounding box center [461, 138] width 5 height 4
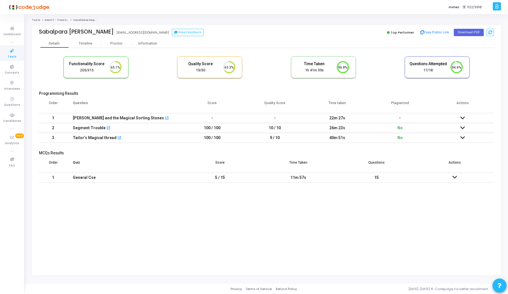
click at [463, 126] on icon at bounding box center [463, 128] width 5 height 4
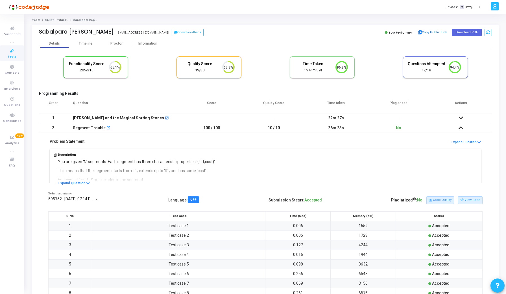
click at [83, 200] on span "595752 | [DATE] 07:14 PM IST (Best) P" at bounding box center [82, 199] width 68 height 5
click at [165, 193] on div at bounding box center [253, 147] width 506 height 294
click at [461, 130] on icon at bounding box center [461, 128] width 5 height 4
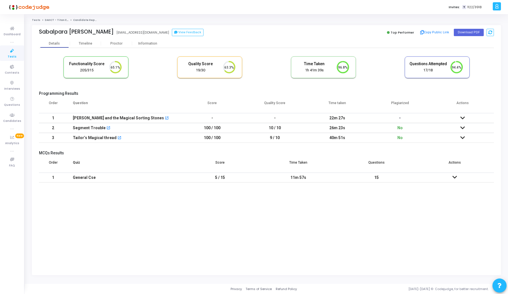
click at [461, 116] on icon at bounding box center [463, 118] width 5 height 4
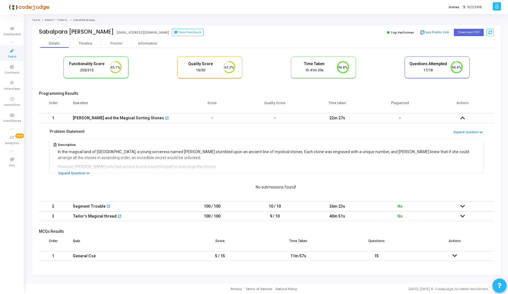
click at [462, 117] on icon at bounding box center [463, 118] width 5 height 4
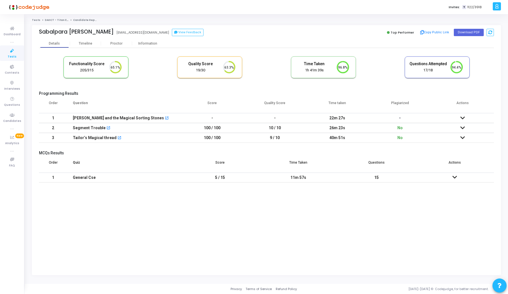
click at [463, 129] on icon at bounding box center [463, 128] width 5 height 4
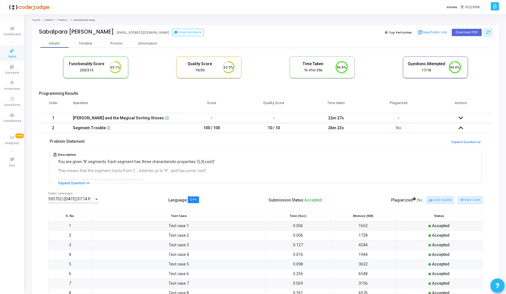
click at [78, 199] on span "595752 | [DATE] 07:14 PM IST (Best) P" at bounding box center [82, 199] width 68 height 5
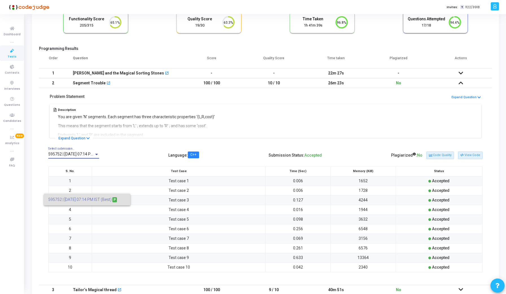
scroll to position [47, 0]
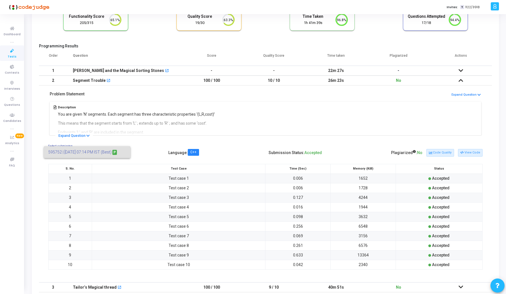
click at [472, 153] on div at bounding box center [253, 147] width 506 height 294
click at [464, 149] on div "Plagiarized : No Code Quality View Code" at bounding box center [436, 152] width 91 height 9
click at [463, 152] on icon at bounding box center [461, 152] width 3 height 3
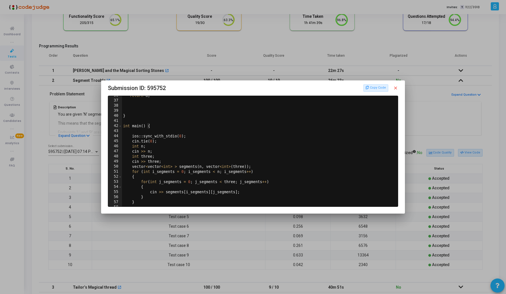
scroll to position [23, 0]
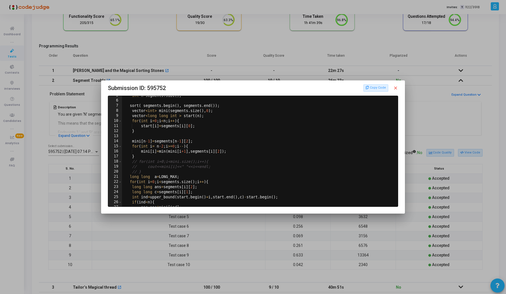
click at [394, 86] on mat-icon "close" at bounding box center [395, 88] width 5 height 5
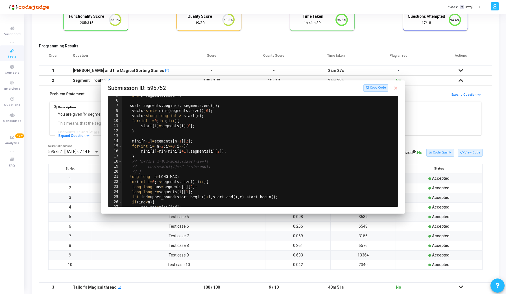
scroll to position [47, 0]
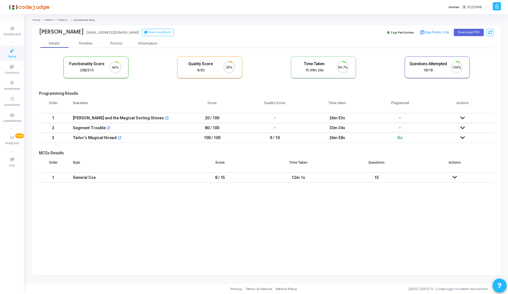
scroll to position [12, 14]
click at [463, 139] on icon at bounding box center [463, 138] width 5 height 4
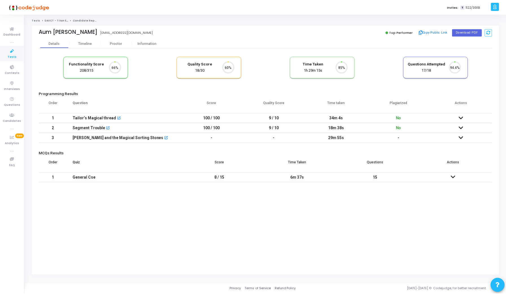
scroll to position [12, 14]
click at [461, 127] on icon at bounding box center [463, 128] width 5 height 4
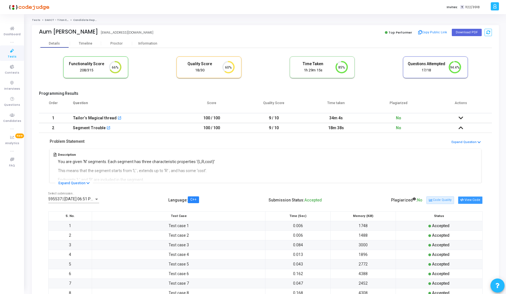
click at [466, 198] on button "View Code" at bounding box center [470, 200] width 25 height 7
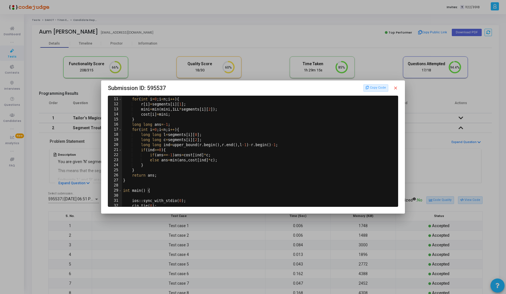
scroll to position [56, 0]
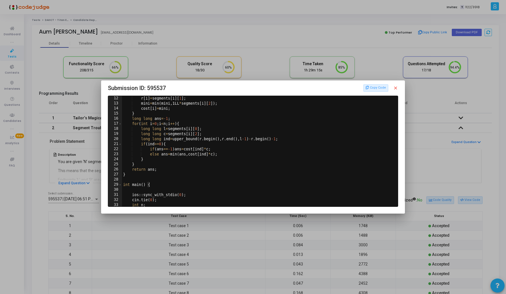
click at [424, 143] on div at bounding box center [253, 147] width 506 height 294
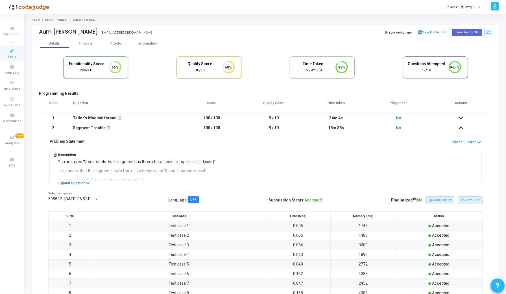
click at [459, 129] on icon at bounding box center [461, 128] width 5 height 4
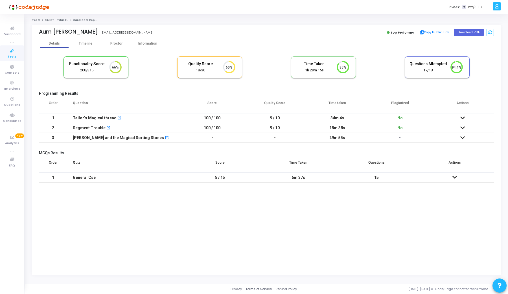
click at [461, 120] on icon at bounding box center [463, 118] width 5 height 4
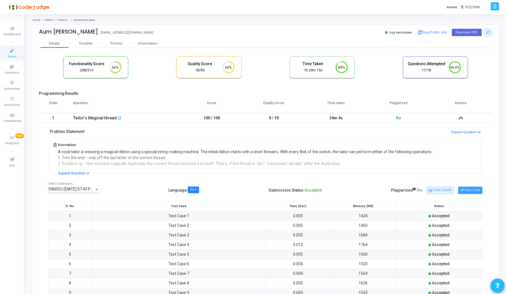
click at [467, 189] on button "View Code" at bounding box center [470, 190] width 25 height 7
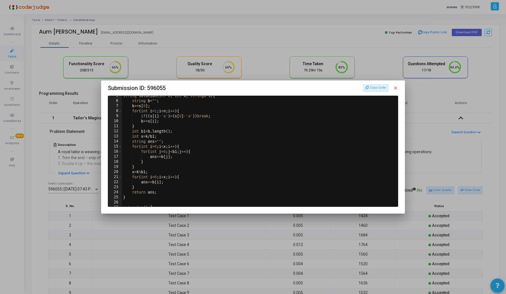
scroll to position [0, 0]
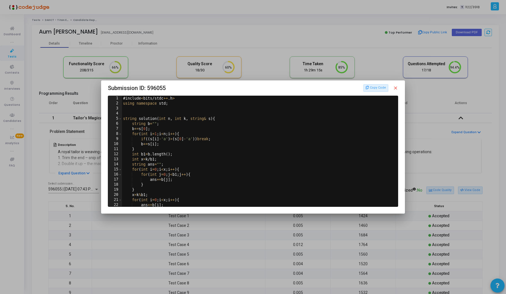
click at [396, 89] on mat-icon "close" at bounding box center [395, 88] width 5 height 5
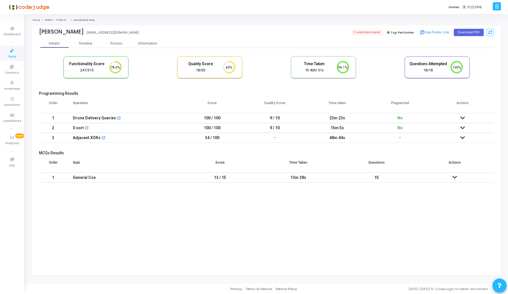
click at [463, 117] on icon at bounding box center [463, 118] width 5 height 4
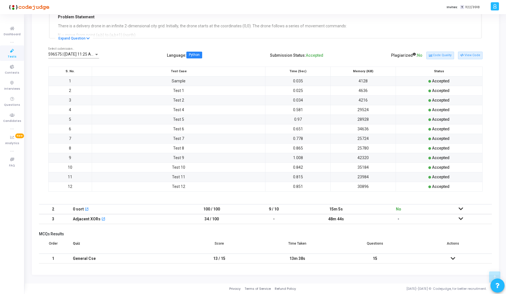
scroll to position [119, 0]
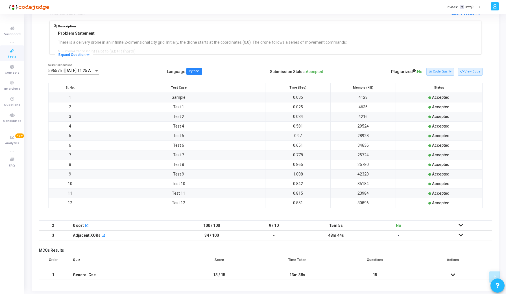
click at [89, 71] on span "596575 | [DATE] 11:25 AM IST (Best) P" at bounding box center [82, 70] width 68 height 5
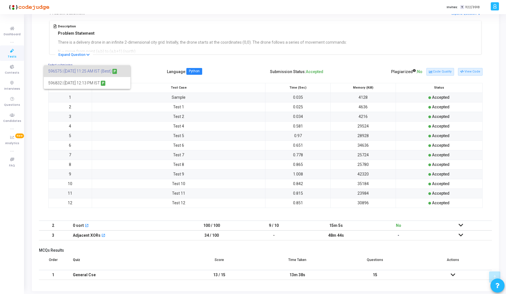
click at [155, 64] on div at bounding box center [253, 147] width 506 height 294
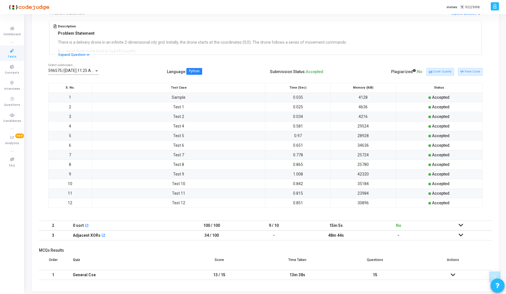
click at [462, 224] on icon at bounding box center [461, 225] width 5 height 4
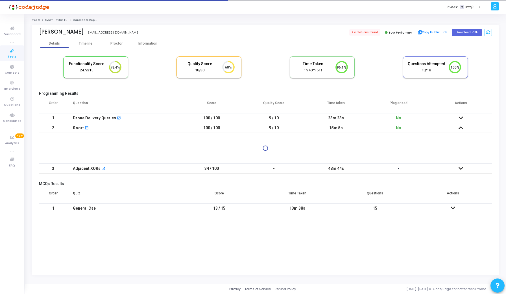
scroll to position [0, 0]
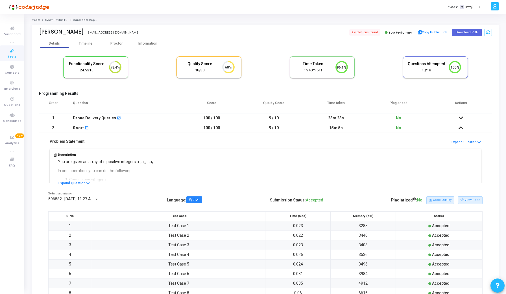
click at [82, 200] on span "596582 | [DATE] 11:27 AM IST (Best) P" at bounding box center [82, 199] width 68 height 5
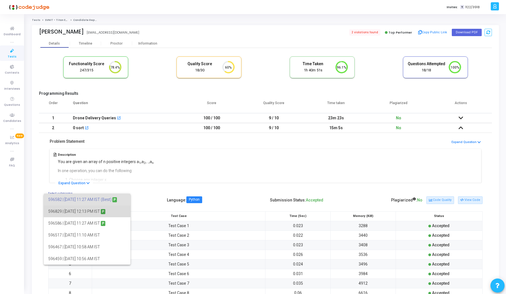
click at [84, 210] on span "596829 | [DATE] 12:13 PM IST P" at bounding box center [87, 212] width 78 height 12
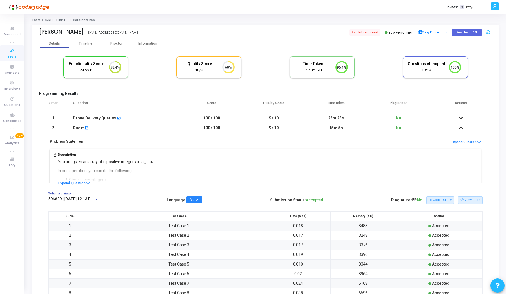
click at [81, 198] on span "596829 | [DATE] 12:13 PM IST P" at bounding box center [76, 199] width 56 height 5
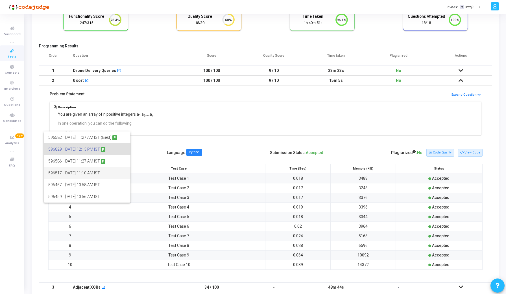
scroll to position [39, 0]
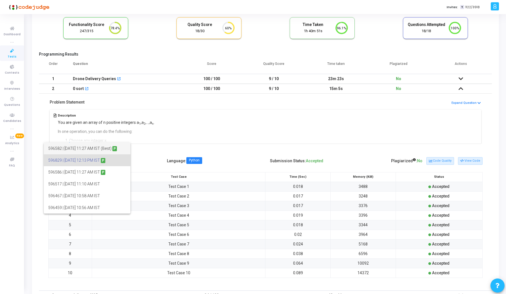
click at [82, 150] on span "596582 | [DATE] 11:27 AM IST (Best) P" at bounding box center [87, 149] width 78 height 12
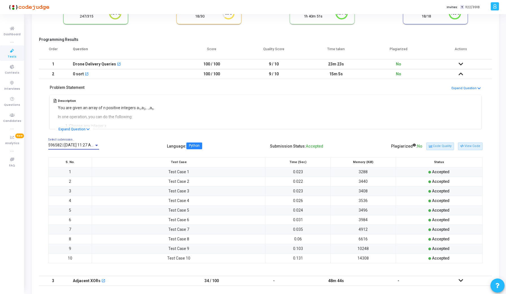
scroll to position [56, 0]
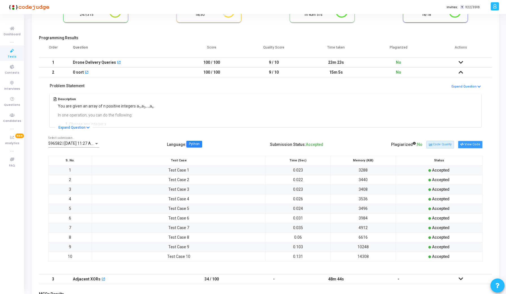
click at [467, 145] on button "View Code" at bounding box center [470, 144] width 25 height 7
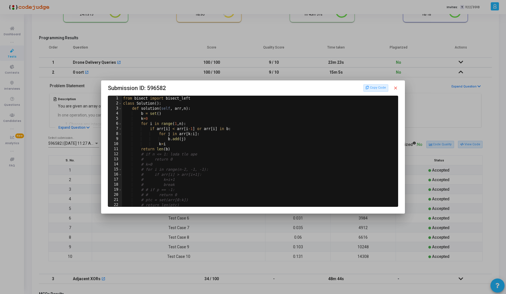
scroll to position [0, 0]
click at [64, 154] on div at bounding box center [253, 147] width 506 height 294
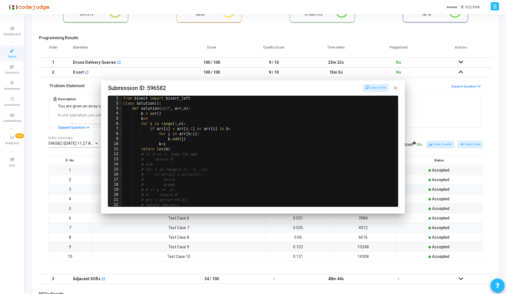
scroll to position [56, 0]
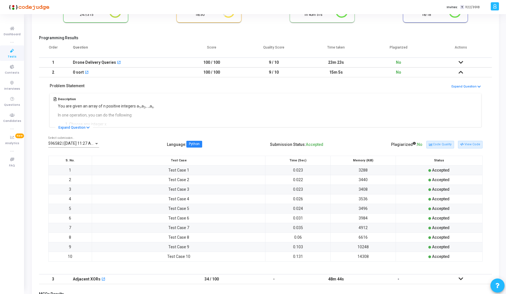
click at [68, 143] on span "596582 | [DATE] 11:27 AM IST (Best) P" at bounding box center [82, 143] width 68 height 5
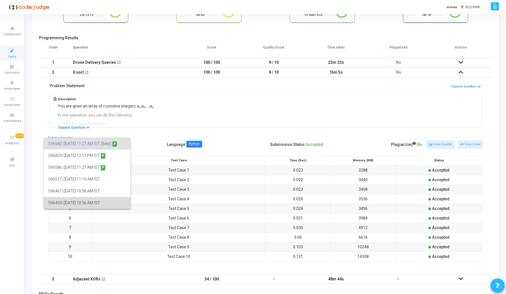
click at [78, 202] on span "596459 | [DATE] 10:56 AM IST" at bounding box center [87, 203] width 78 height 12
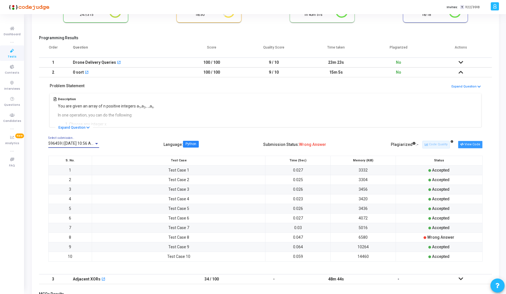
click at [469, 144] on button "View Code" at bounding box center [470, 144] width 25 height 7
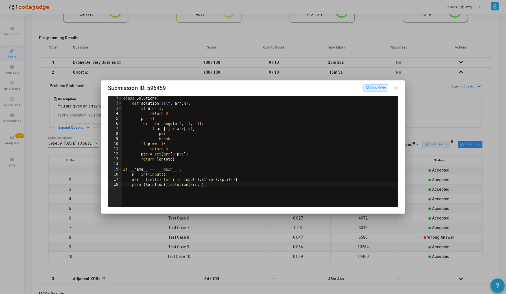
scroll to position [0, 0]
click at [47, 189] on div at bounding box center [253, 147] width 506 height 294
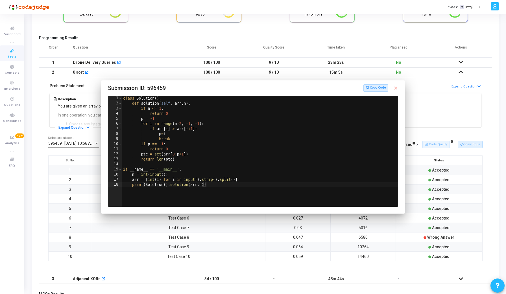
scroll to position [56, 0]
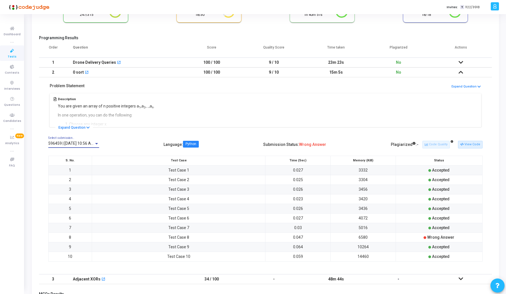
click at [78, 143] on span "596459 | [DATE] 10:56 AM IST" at bounding box center [74, 143] width 53 height 5
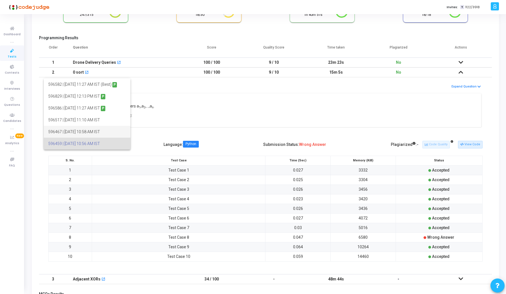
click at [77, 132] on span "596467 | [DATE] 10:58 AM IST" at bounding box center [87, 132] width 78 height 12
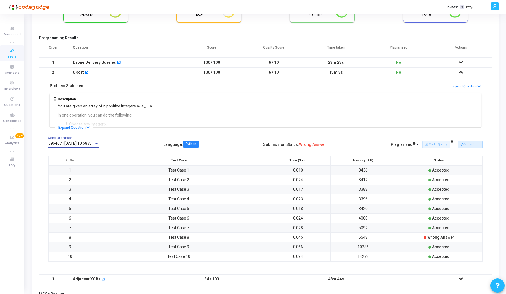
click at [66, 143] on span "596467 | [DATE] 10:58 AM IST" at bounding box center [74, 143] width 53 height 5
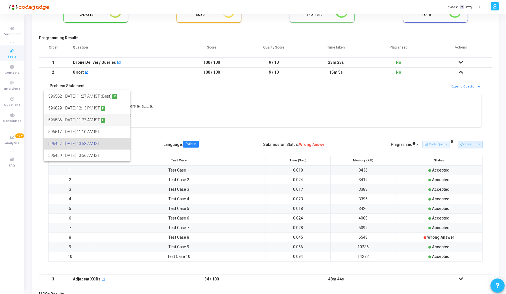
click at [75, 121] on span "596586 | [DATE] 11:27 AM IST P" at bounding box center [87, 120] width 78 height 12
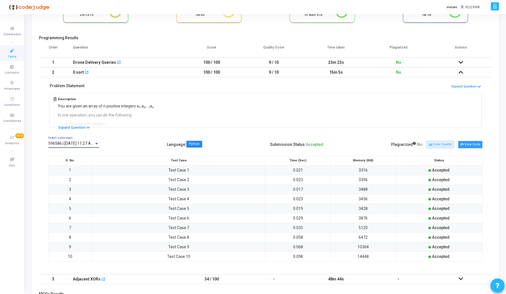
click at [469, 146] on button "View Code" at bounding box center [470, 144] width 25 height 7
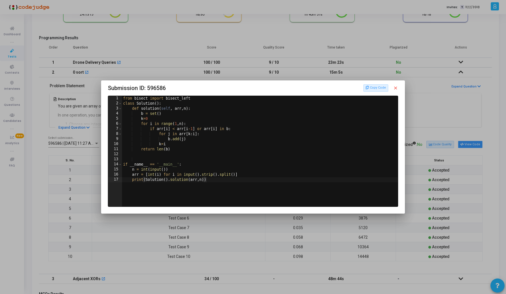
scroll to position [0, 0]
click at [75, 238] on div at bounding box center [253, 147] width 506 height 294
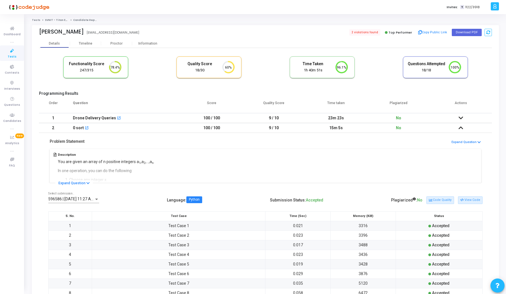
scroll to position [56, 0]
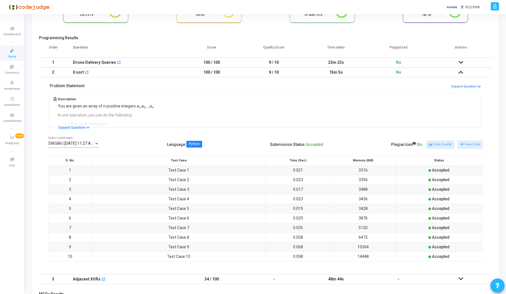
click at [82, 142] on span "596586 | [DATE] 11:27 AM IST P" at bounding box center [76, 143] width 56 height 5
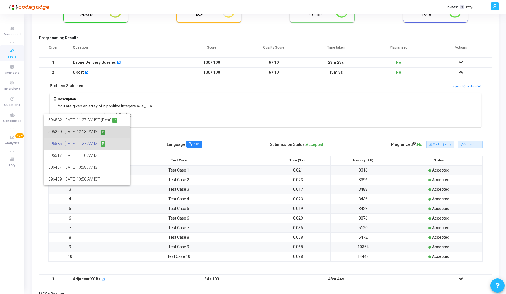
click at [82, 130] on span "596829 | [DATE] 12:13 PM IST P" at bounding box center [87, 132] width 78 height 12
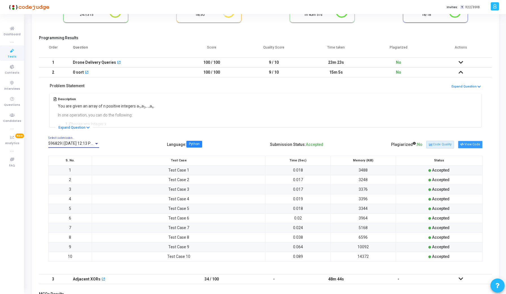
click at [473, 145] on button "View Code" at bounding box center [470, 144] width 25 height 7
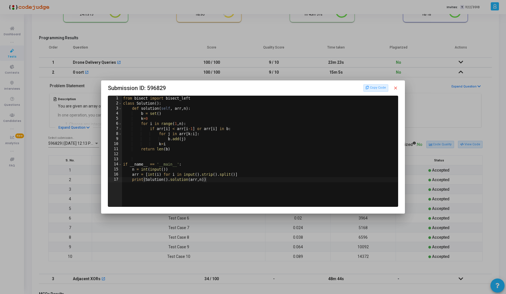
click at [69, 200] on div at bounding box center [253, 147] width 506 height 294
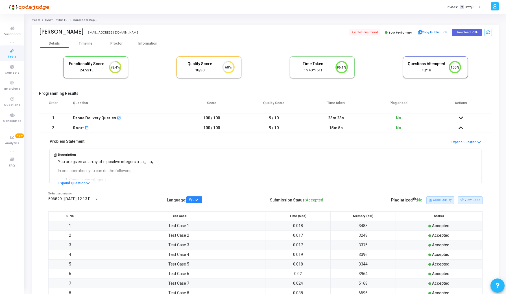
scroll to position [56, 0]
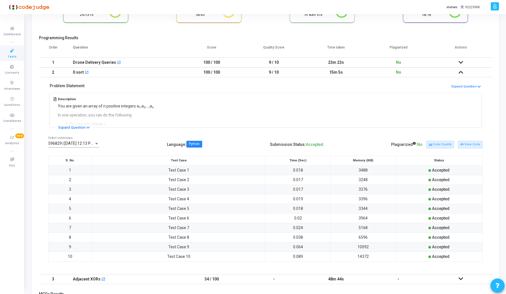
click at [81, 144] on span "596829 | [DATE] 12:13 PM IST P" at bounding box center [76, 143] width 56 height 5
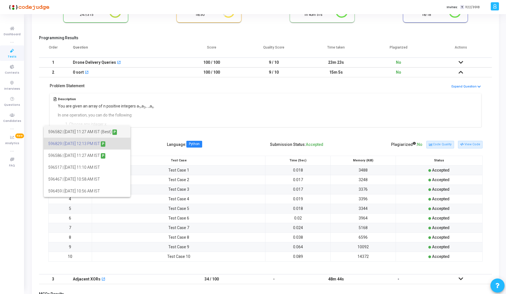
click at [85, 135] on span "596582 | [DATE] 11:27 AM IST (Best) P" at bounding box center [87, 132] width 78 height 12
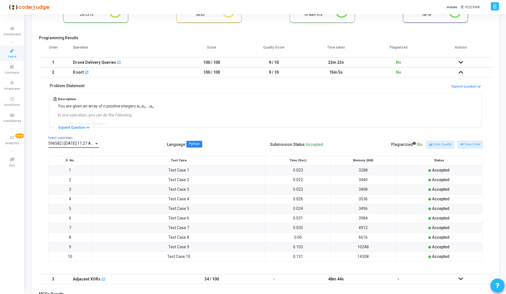
click at [89, 141] on div "596582 | [DATE] 11:27 AM IST (Best) P Select submission.." at bounding box center [73, 142] width 51 height 11
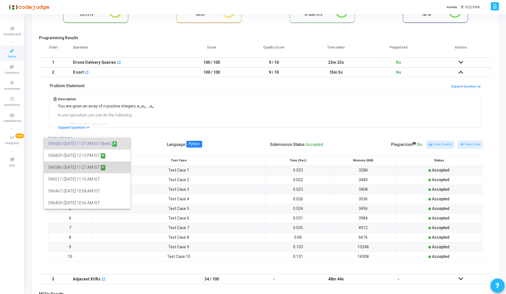
click at [92, 167] on span "596586 | [DATE] 11:27 AM IST P" at bounding box center [87, 168] width 78 height 12
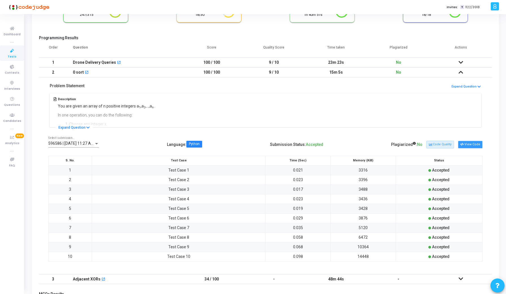
click at [474, 146] on button "View Code" at bounding box center [470, 144] width 25 height 7
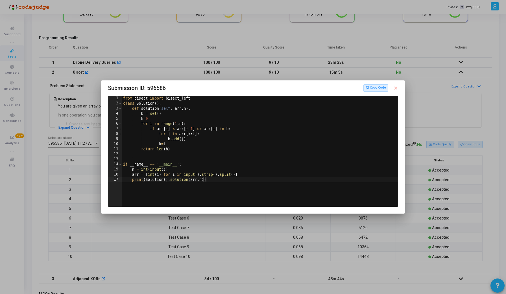
click at [46, 186] on div at bounding box center [253, 147] width 506 height 294
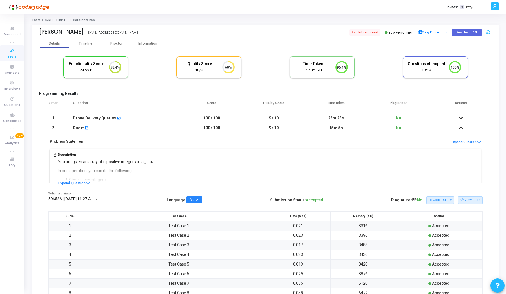
scroll to position [56, 0]
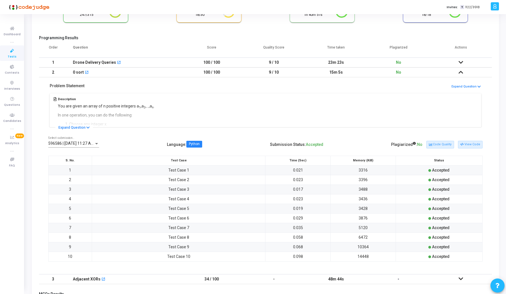
click at [82, 146] on span "596586 | 27 Sep, 2025 11:27 AM IST P" at bounding box center [76, 143] width 56 height 5
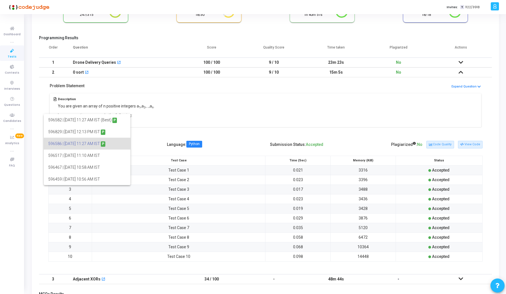
click at [250, 248] on div at bounding box center [253, 147] width 506 height 294
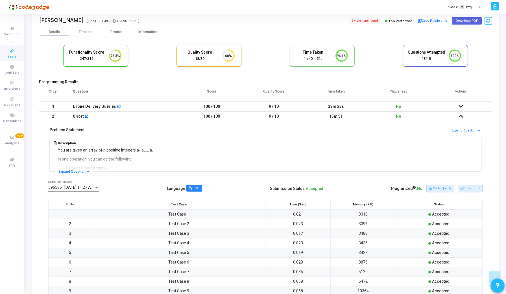
scroll to position [0, 0]
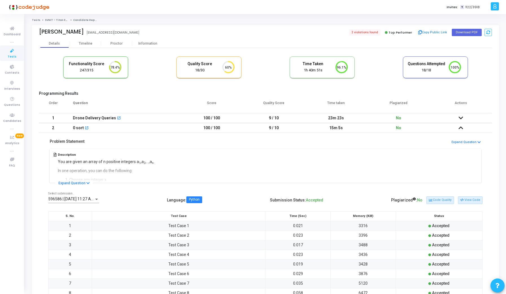
click at [368, 115] on td "No" at bounding box center [398, 118] width 62 height 10
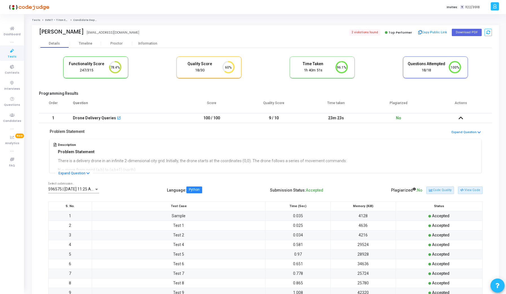
click at [63, 184] on div "596575 | 27 Sep, 2025 11:25 AM IST (Best) P Select submission.." at bounding box center [73, 187] width 51 height 11
click at [82, 190] on span "596575 | 27 Sep, 2025 11:25 AM IST (Best) P" at bounding box center [87, 190] width 78 height 12
click at [472, 192] on button "View Code" at bounding box center [470, 190] width 25 height 7
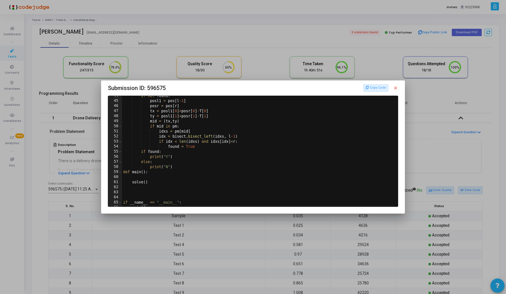
scroll to position [224, 0]
click at [55, 222] on div at bounding box center [253, 147] width 506 height 294
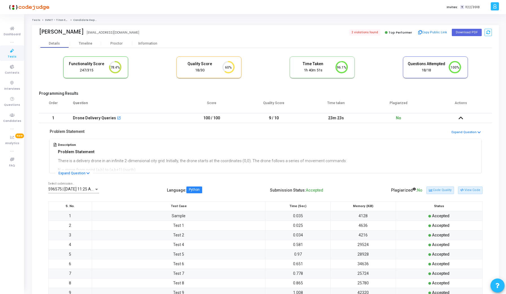
scroll to position [135, 0]
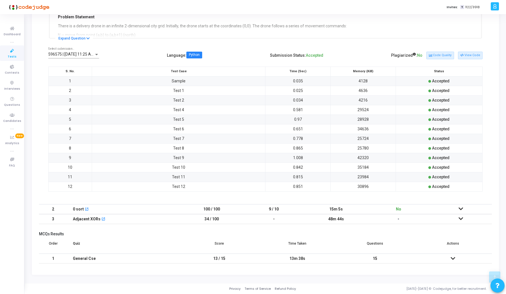
click at [461, 217] on icon at bounding box center [461, 219] width 5 height 4
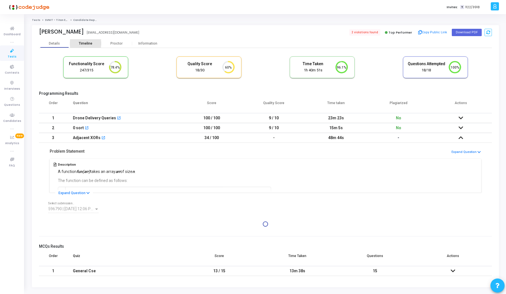
click at [78, 45] on div "Timeline" at bounding box center [85, 44] width 31 height 4
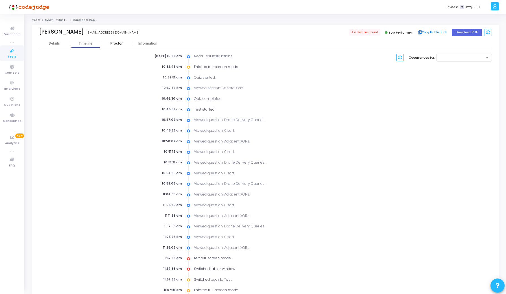
click at [120, 43] on div "Proctor" at bounding box center [116, 44] width 31 height 4
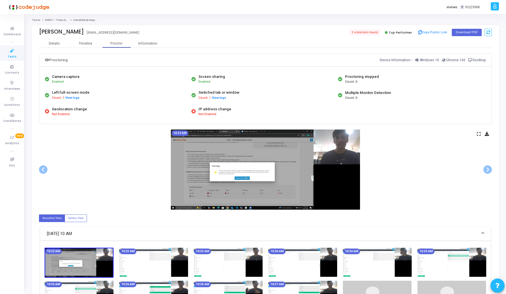
click at [477, 134] on icon at bounding box center [479, 133] width 4 height 3
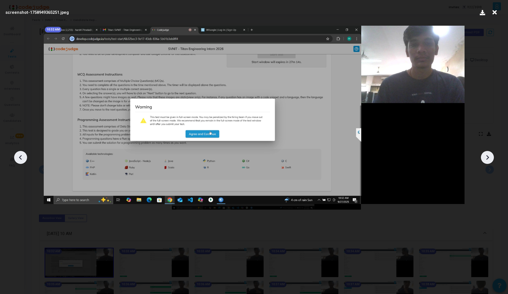
click at [485, 158] on icon at bounding box center [487, 157] width 8 height 8
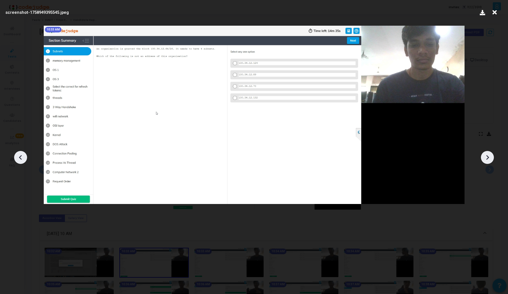
click at [23, 157] on icon at bounding box center [20, 157] width 8 height 8
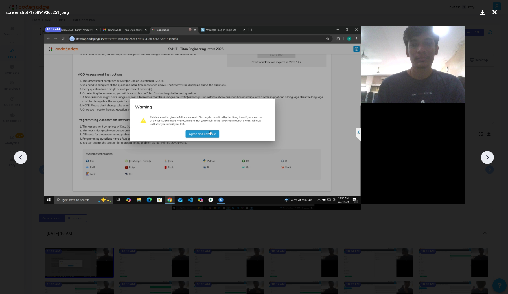
click at [422, 151] on img at bounding box center [254, 115] width 421 height 179
click at [484, 156] on icon at bounding box center [487, 157] width 8 height 8
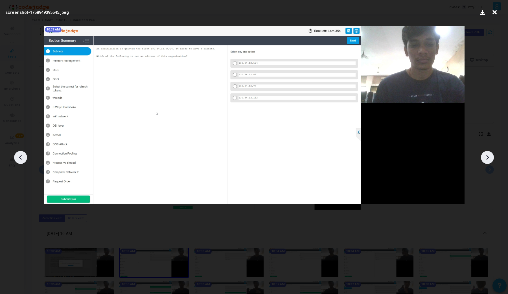
click at [17, 160] on icon at bounding box center [20, 157] width 8 height 8
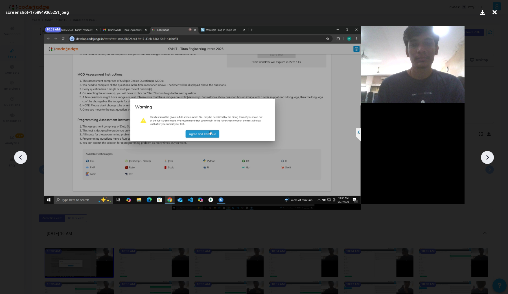
click at [487, 154] on icon at bounding box center [487, 157] width 8 height 8
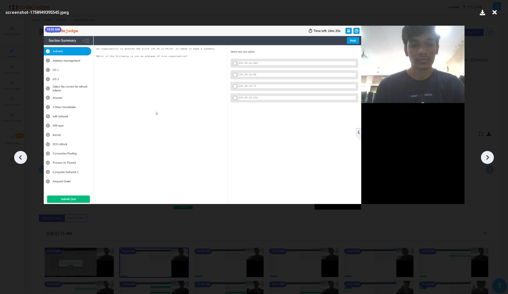
click at [487, 154] on icon at bounding box center [487, 157] width 8 height 8
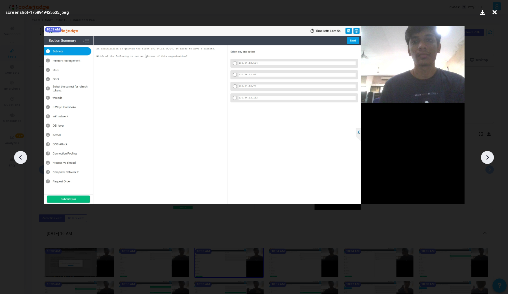
click at [487, 154] on icon at bounding box center [487, 157] width 8 height 8
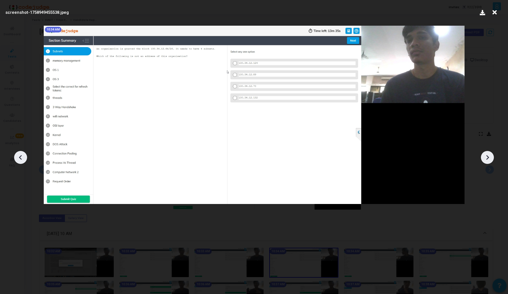
click at [487, 154] on icon at bounding box center [487, 157] width 8 height 8
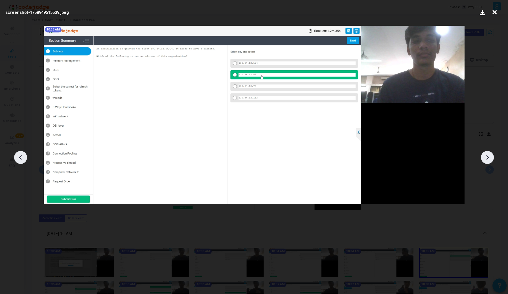
click at [487, 154] on icon at bounding box center [487, 157] width 8 height 8
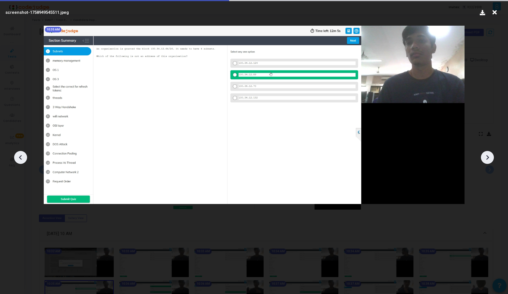
click at [487, 154] on icon at bounding box center [487, 157] width 8 height 8
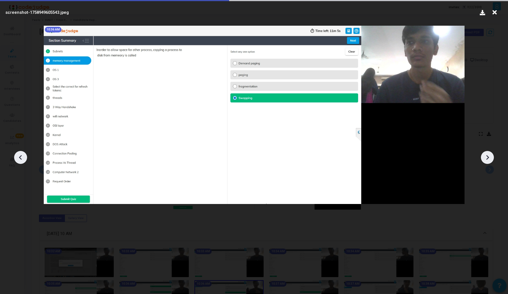
click at [487, 154] on icon at bounding box center [487, 157] width 8 height 8
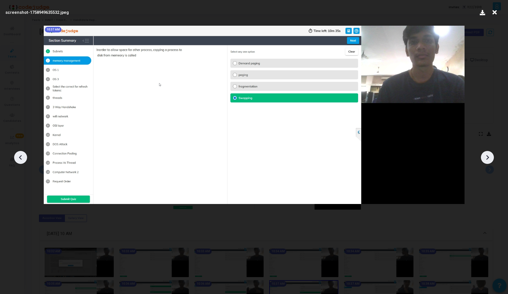
click at [487, 154] on icon at bounding box center [487, 157] width 8 height 8
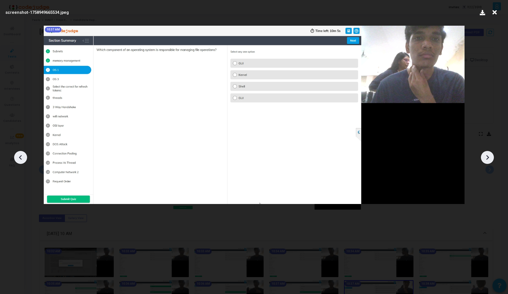
click at [487, 154] on icon at bounding box center [487, 157] width 8 height 8
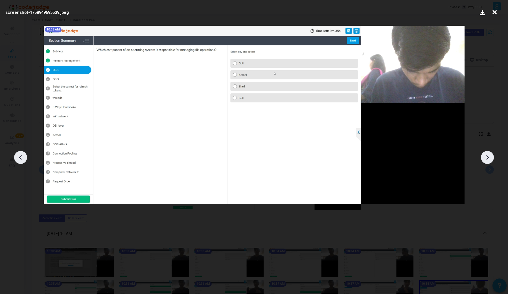
click at [487, 155] on icon at bounding box center [487, 157] width 8 height 8
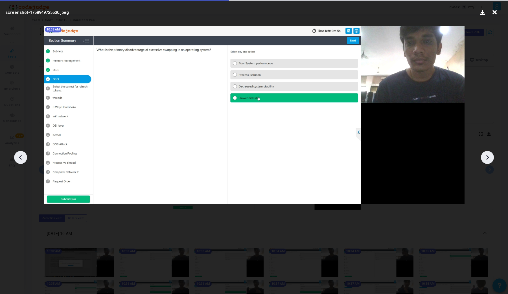
click at [487, 155] on icon at bounding box center [487, 157] width 8 height 8
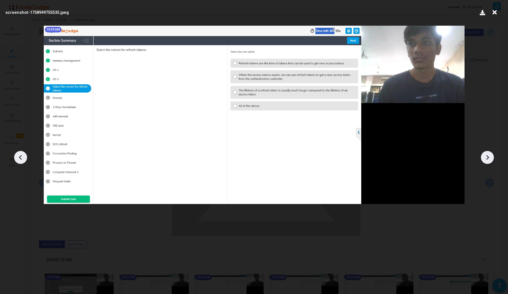
click at [487, 155] on icon at bounding box center [487, 157] width 8 height 8
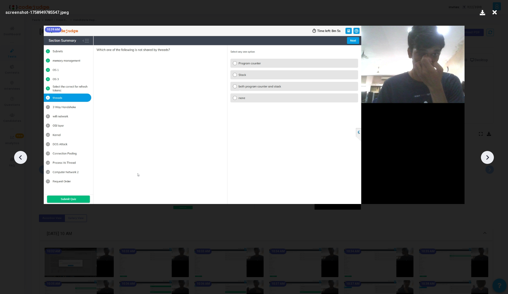
click at [487, 155] on icon at bounding box center [487, 157] width 8 height 8
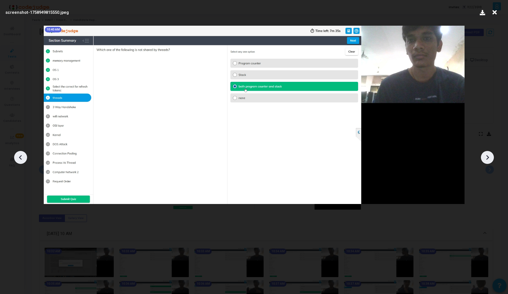
click at [487, 155] on icon at bounding box center [487, 157] width 8 height 8
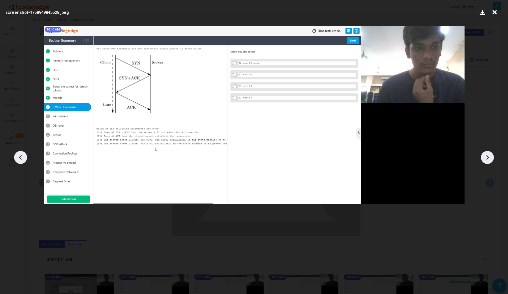
click at [487, 155] on icon at bounding box center [487, 157] width 8 height 8
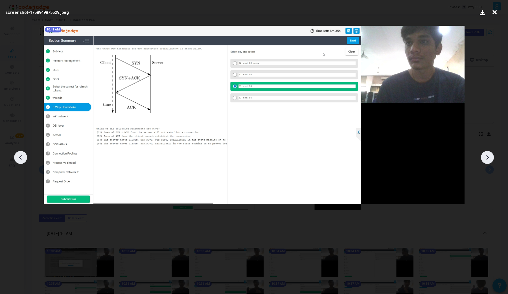
click at [487, 155] on icon at bounding box center [487, 157] width 8 height 8
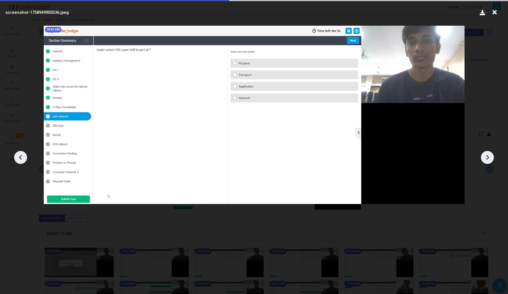
click at [487, 155] on icon at bounding box center [487, 157] width 8 height 8
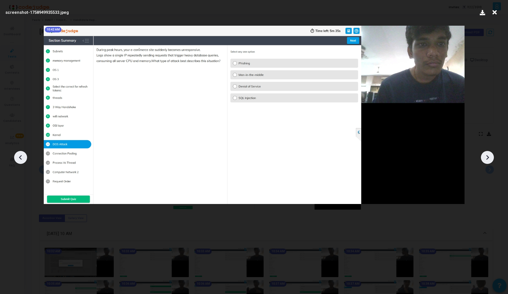
click at [487, 155] on icon at bounding box center [487, 157] width 8 height 8
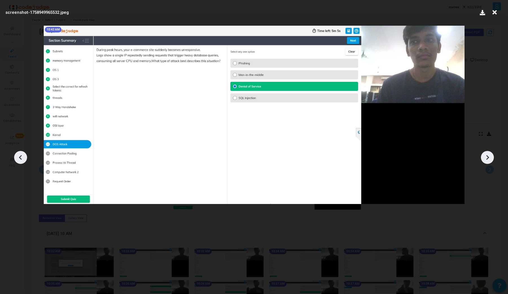
click at [487, 155] on icon at bounding box center [487, 157] width 8 height 8
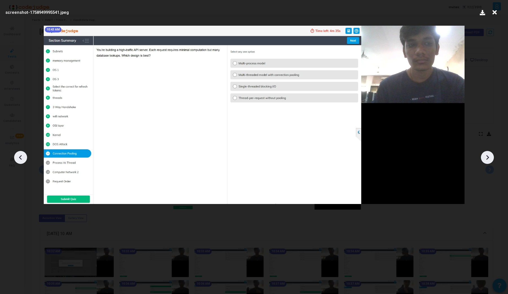
click at [487, 155] on icon at bounding box center [487, 157] width 8 height 8
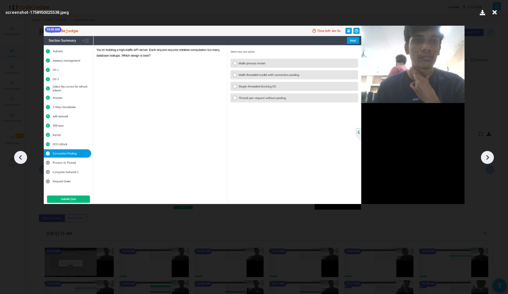
click at [487, 155] on icon at bounding box center [487, 157] width 8 height 8
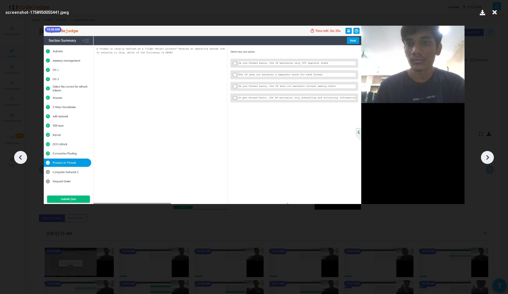
click at [487, 155] on icon at bounding box center [487, 157] width 8 height 8
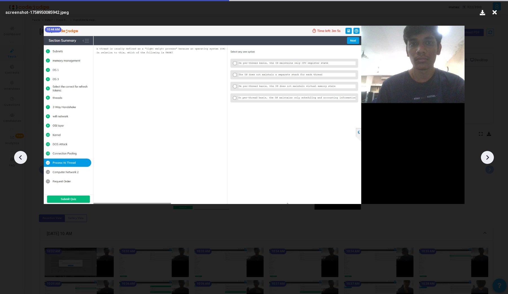
click at [487, 155] on icon at bounding box center [487, 157] width 8 height 8
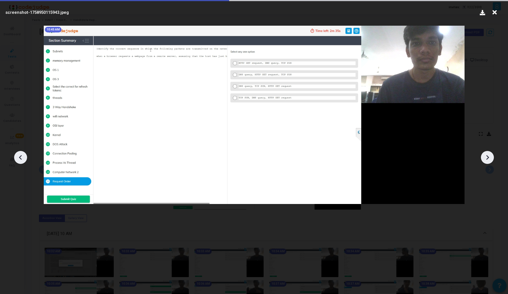
click at [487, 155] on icon at bounding box center [487, 157] width 8 height 8
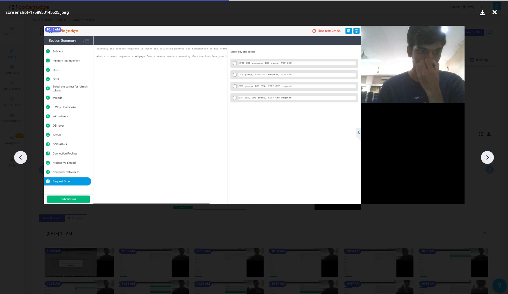
click at [487, 155] on icon at bounding box center [487, 157] width 8 height 8
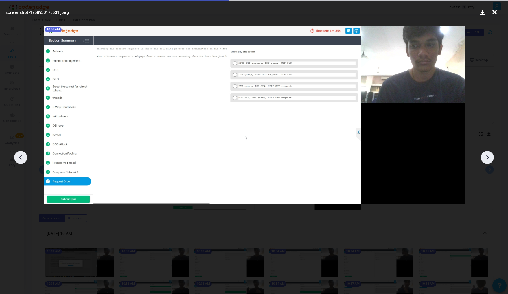
click at [487, 155] on icon at bounding box center [487, 157] width 8 height 8
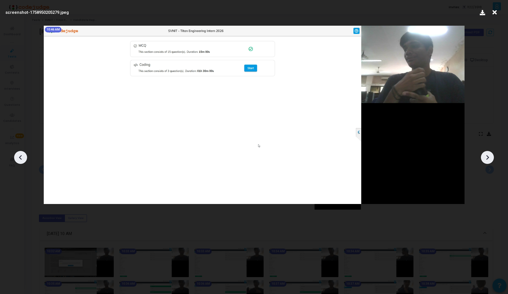
click at [487, 155] on icon at bounding box center [487, 157] width 8 height 8
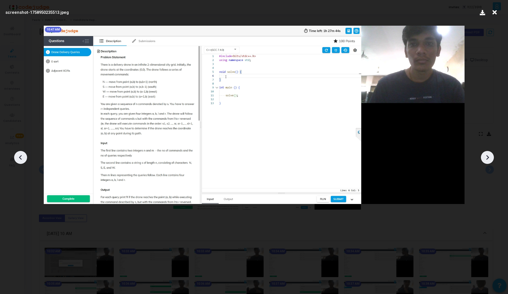
click at [491, 157] on icon at bounding box center [487, 157] width 8 height 8
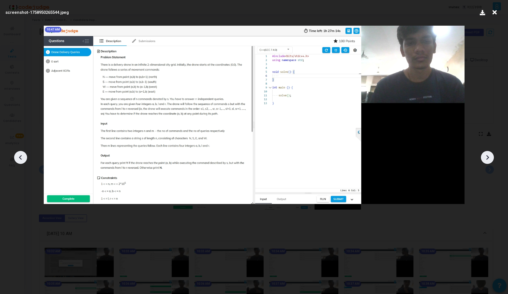
click at [491, 157] on icon at bounding box center [487, 157] width 8 height 8
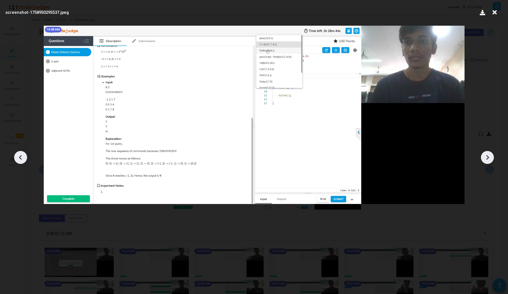
click at [491, 157] on icon at bounding box center [487, 157] width 8 height 8
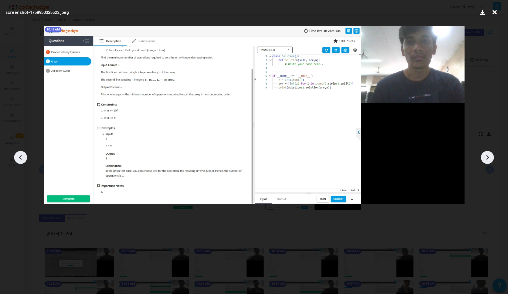
click at [491, 157] on icon at bounding box center [487, 157] width 8 height 8
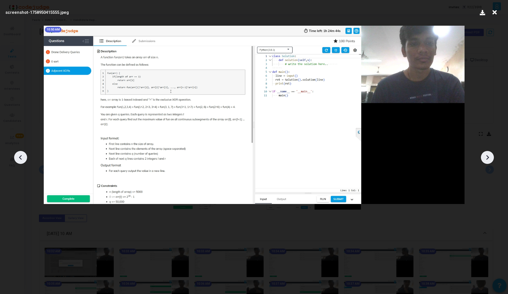
click at [18, 156] on icon at bounding box center [20, 157] width 8 height 8
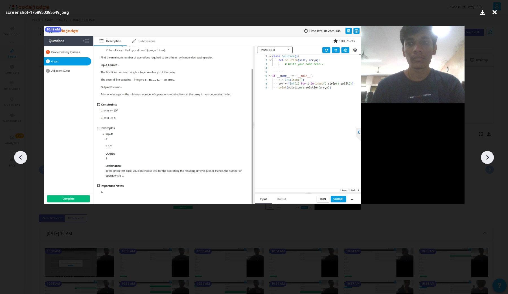
click at [18, 156] on icon at bounding box center [20, 157] width 8 height 8
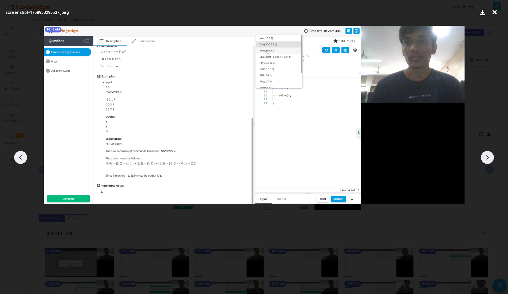
click at [484, 157] on icon at bounding box center [487, 157] width 8 height 8
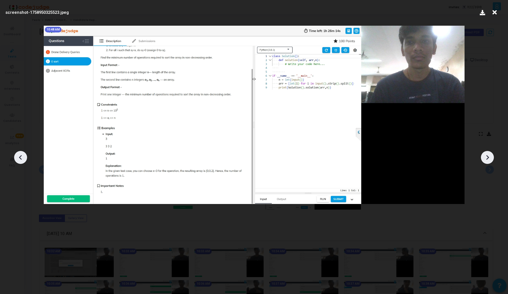
click at [484, 157] on icon at bounding box center [487, 157] width 8 height 8
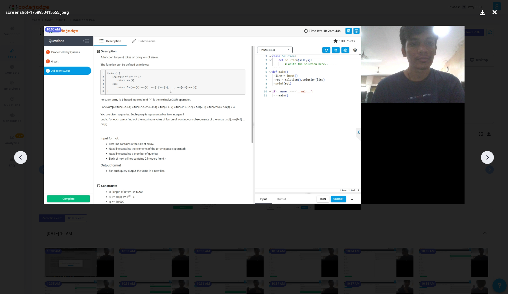
click at [484, 157] on icon at bounding box center [487, 157] width 8 height 8
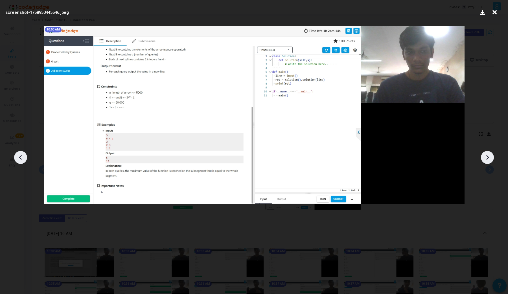
click at [484, 157] on icon at bounding box center [487, 157] width 8 height 8
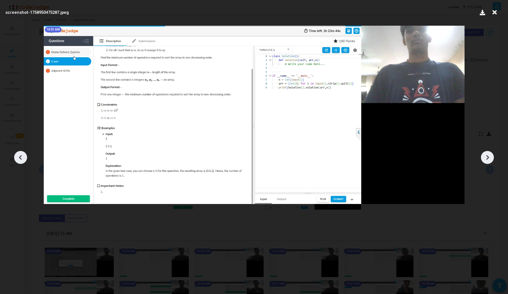
click at [484, 157] on icon at bounding box center [487, 157] width 8 height 8
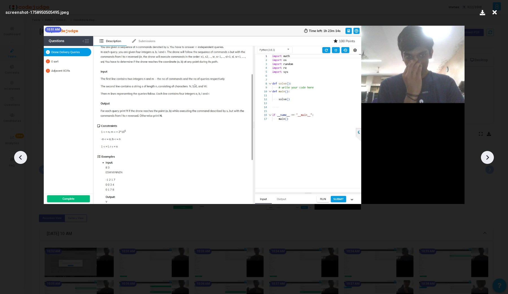
click at [484, 157] on icon at bounding box center [487, 157] width 8 height 8
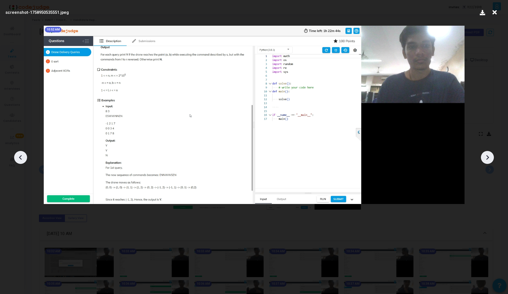
click at [23, 160] on icon at bounding box center [20, 157] width 8 height 8
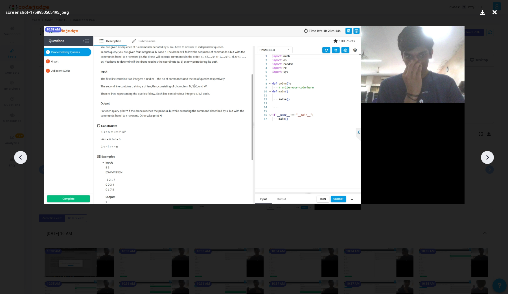
click at [490, 158] on icon at bounding box center [487, 157] width 8 height 8
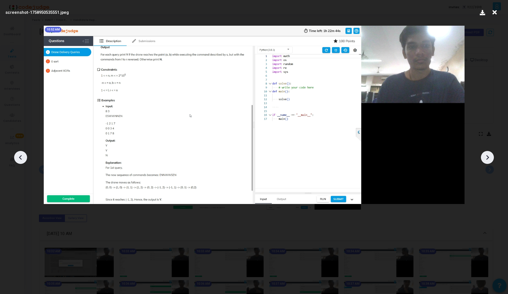
click at [490, 158] on icon at bounding box center [487, 157] width 8 height 8
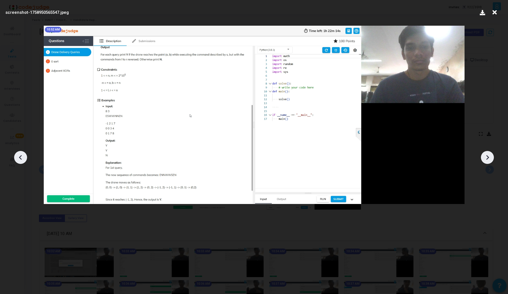
click at [488, 160] on icon at bounding box center [487, 157] width 8 height 8
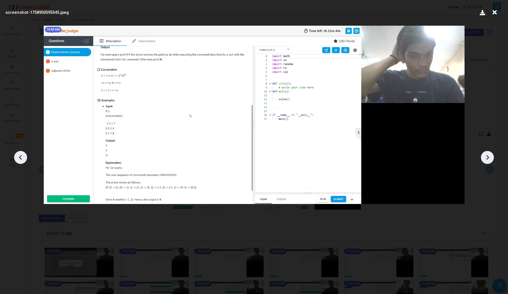
click at [488, 160] on icon at bounding box center [487, 157] width 8 height 8
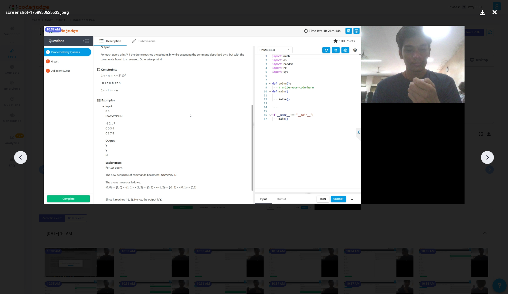
click at [488, 160] on icon at bounding box center [487, 157] width 8 height 8
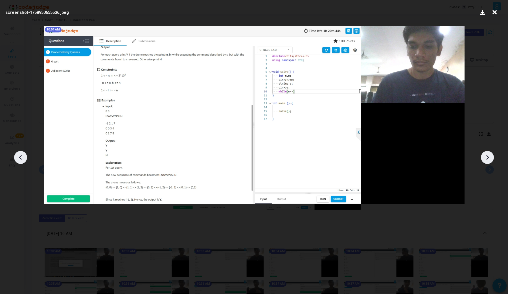
click at [488, 160] on icon at bounding box center [487, 157] width 8 height 8
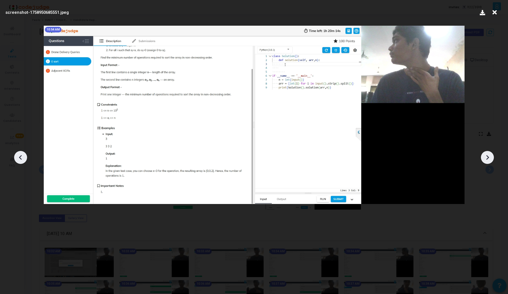
click at [17, 154] on icon at bounding box center [20, 157] width 8 height 8
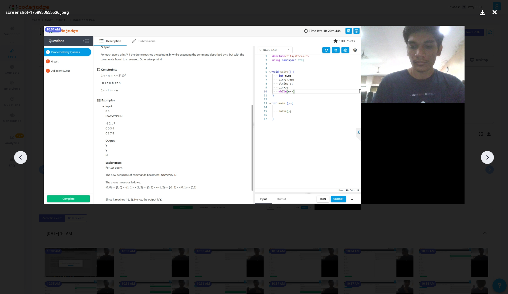
click at [485, 158] on icon at bounding box center [487, 157] width 8 height 8
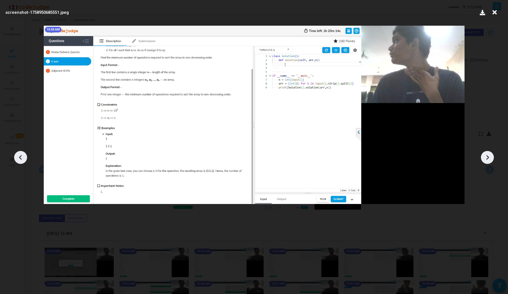
click at [484, 158] on icon at bounding box center [487, 157] width 8 height 8
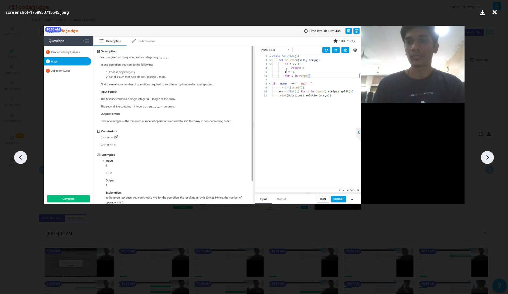
click at [23, 160] on icon at bounding box center [20, 157] width 8 height 8
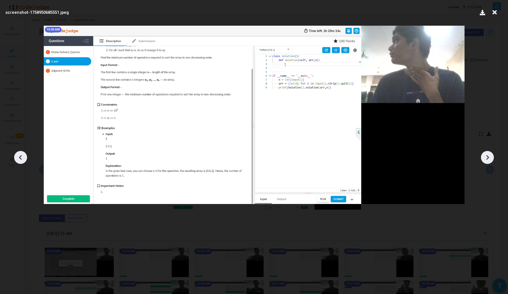
click at [23, 160] on icon at bounding box center [20, 157] width 8 height 8
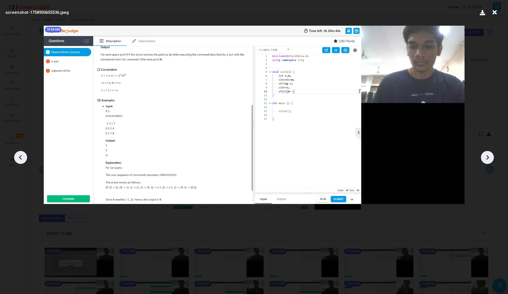
click at [20, 160] on icon at bounding box center [20, 157] width 8 height 8
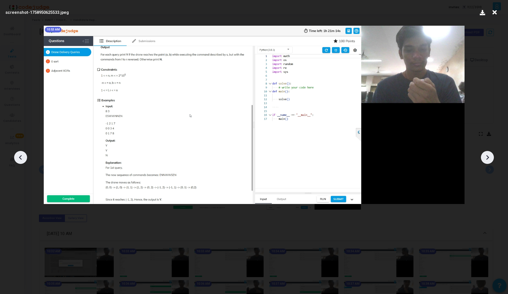
click at [20, 160] on icon at bounding box center [20, 157] width 8 height 8
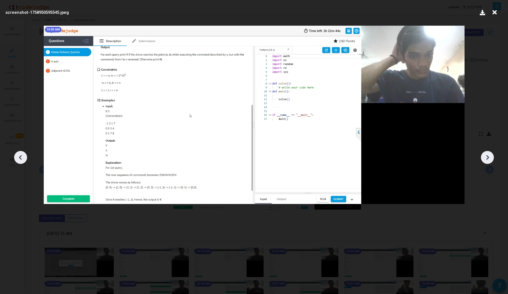
click at [20, 160] on icon at bounding box center [20, 157] width 8 height 8
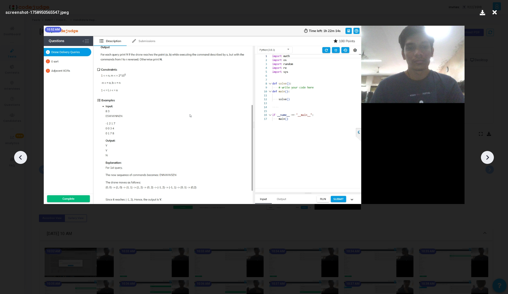
click at [20, 160] on icon at bounding box center [20, 157] width 8 height 8
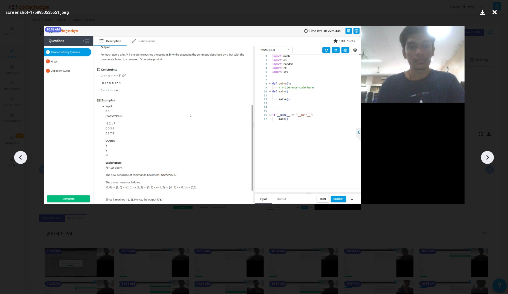
click at [20, 160] on icon at bounding box center [20, 157] width 8 height 8
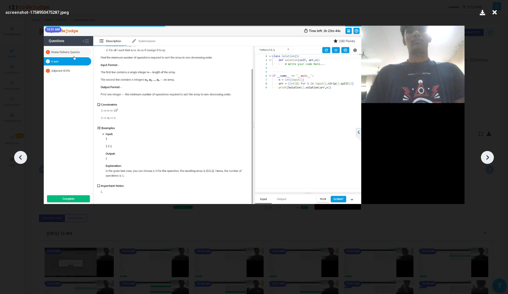
click at [20, 160] on icon at bounding box center [20, 157] width 8 height 8
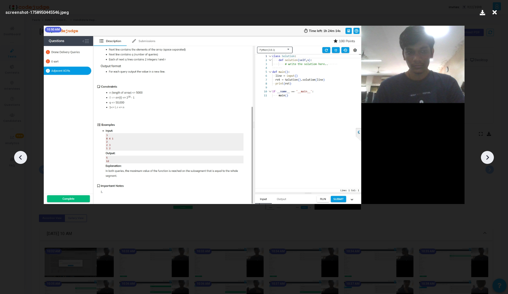
click at [20, 160] on icon at bounding box center [20, 157] width 8 height 8
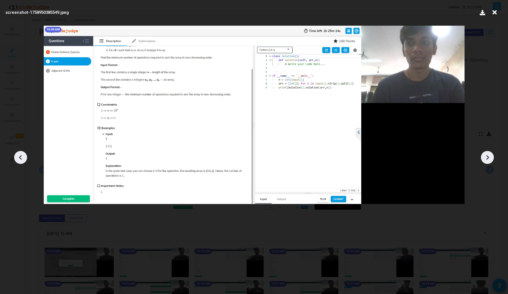
click at [20, 160] on icon at bounding box center [20, 157] width 8 height 8
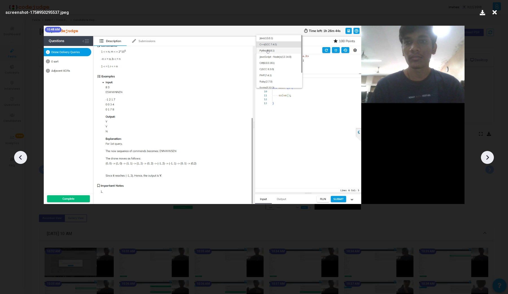
click at [20, 160] on icon at bounding box center [20, 157] width 8 height 8
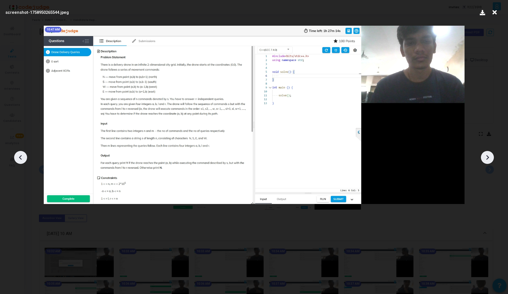
click at [20, 160] on icon at bounding box center [20, 157] width 8 height 8
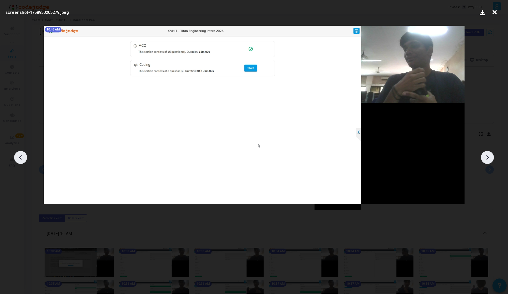
click at [484, 159] on icon at bounding box center [487, 157] width 8 height 8
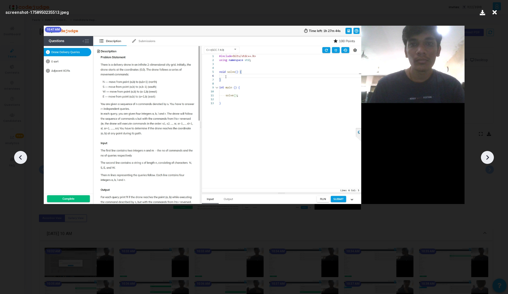
click at [484, 159] on icon at bounding box center [487, 157] width 8 height 8
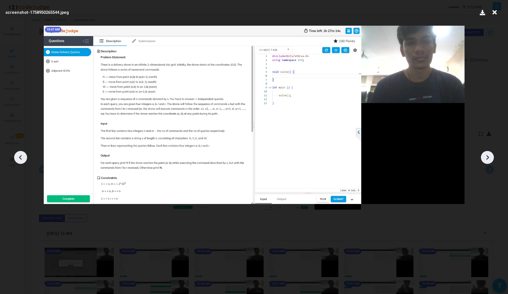
click at [484, 159] on icon at bounding box center [487, 157] width 8 height 8
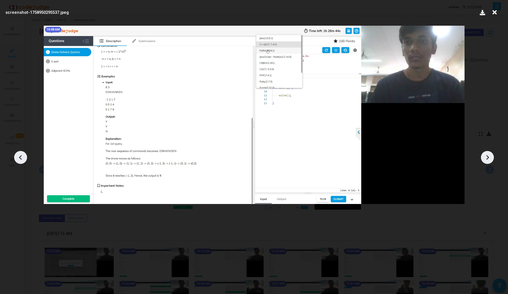
click at [484, 159] on icon at bounding box center [487, 157] width 8 height 8
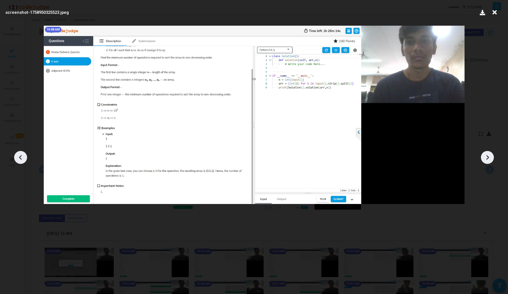
click at [484, 159] on icon at bounding box center [487, 157] width 8 height 8
click at [20, 159] on icon at bounding box center [20, 157] width 8 height 8
click at [18, 157] on icon at bounding box center [20, 157] width 8 height 8
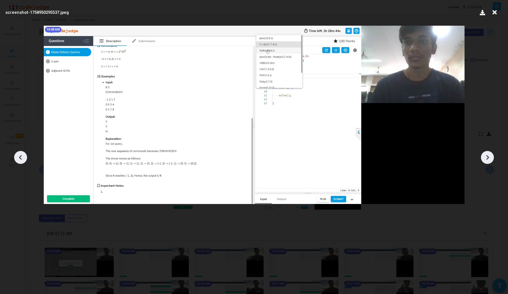
click at [489, 158] on icon at bounding box center [487, 157] width 8 height 8
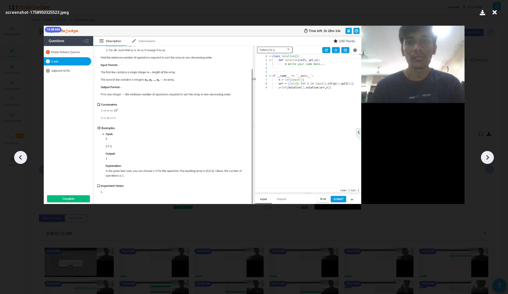
click at [489, 158] on icon at bounding box center [487, 157] width 8 height 8
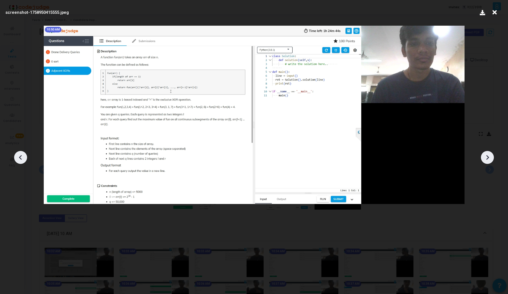
click at [489, 158] on icon at bounding box center [487, 157] width 8 height 8
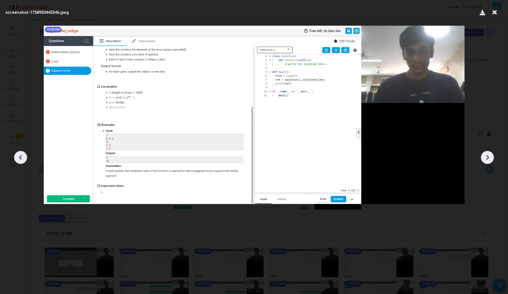
click at [489, 158] on icon at bounding box center [487, 157] width 8 height 8
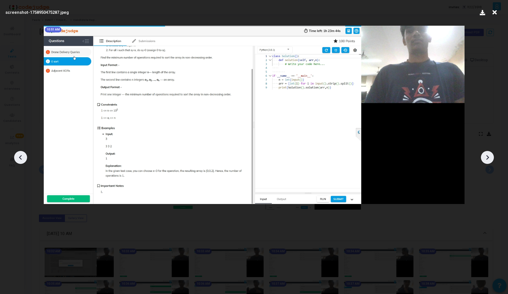
click at [489, 158] on icon at bounding box center [487, 157] width 8 height 8
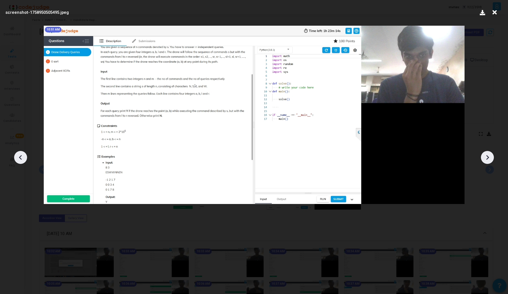
click at [489, 158] on icon at bounding box center [487, 157] width 8 height 8
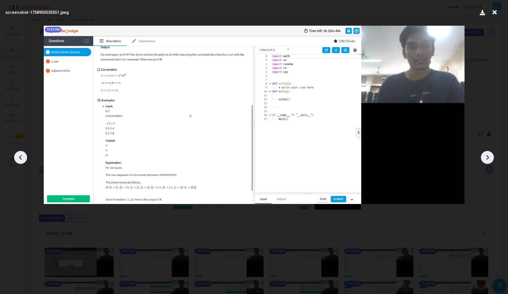
click at [489, 158] on icon at bounding box center [487, 157] width 8 height 8
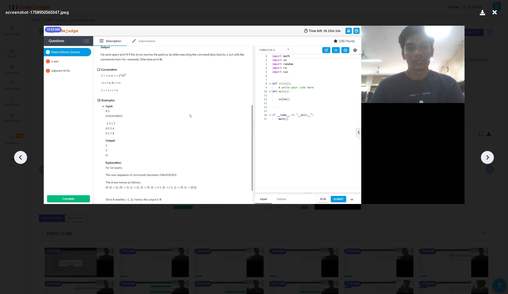
click at [489, 158] on icon at bounding box center [487, 157] width 8 height 8
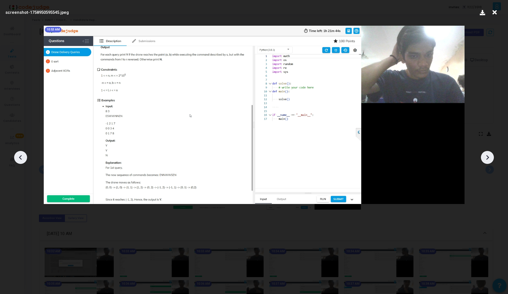
click at [489, 158] on icon at bounding box center [487, 157] width 8 height 8
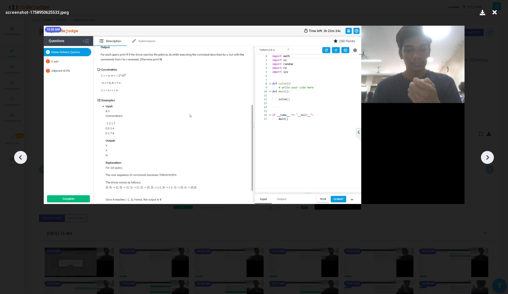
click at [489, 158] on icon at bounding box center [487, 157] width 8 height 8
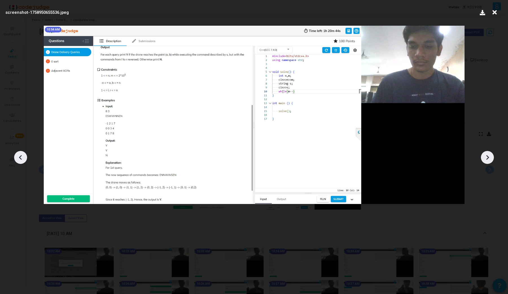
click at [489, 158] on icon at bounding box center [487, 157] width 8 height 8
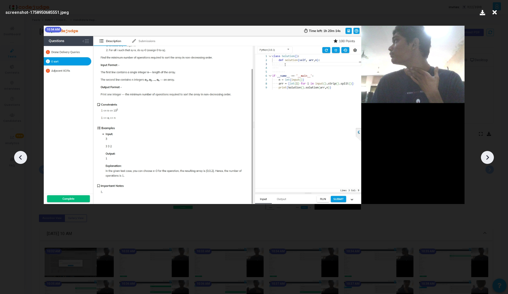
click at [489, 158] on icon at bounding box center [487, 157] width 8 height 8
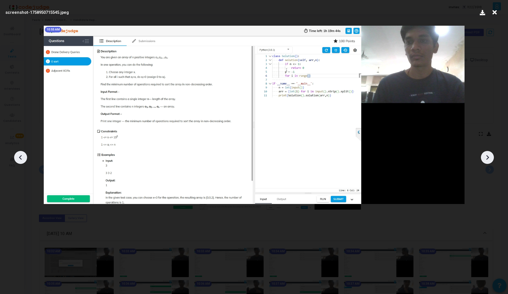
click at [489, 158] on icon at bounding box center [487, 157] width 8 height 8
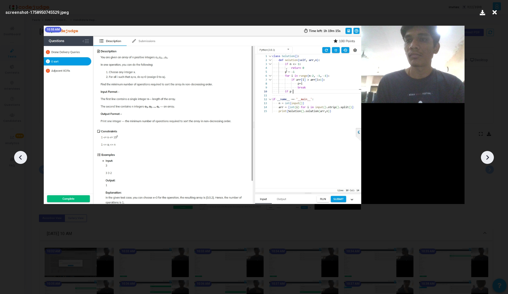
click at [489, 158] on icon at bounding box center [487, 157] width 8 height 8
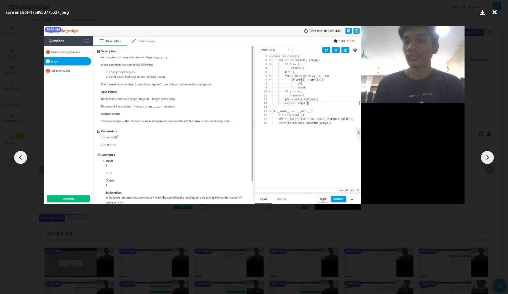
click at [489, 158] on icon at bounding box center [487, 157] width 8 height 8
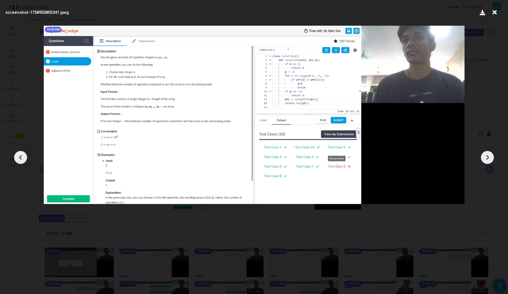
click at [489, 158] on icon at bounding box center [487, 157] width 8 height 8
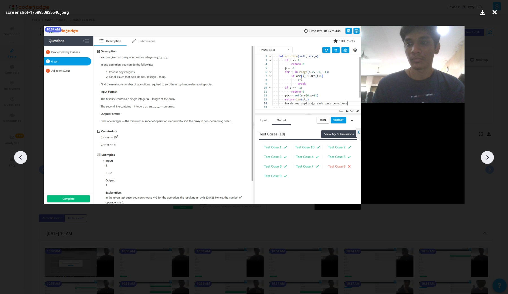
click at [489, 158] on icon at bounding box center [487, 157] width 8 height 8
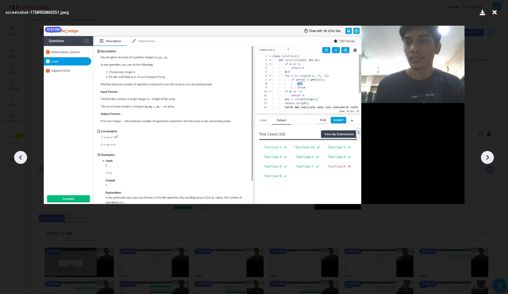
click at [489, 158] on icon at bounding box center [487, 157] width 8 height 8
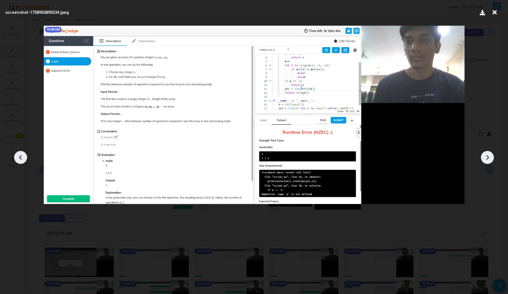
click at [489, 158] on icon at bounding box center [487, 157] width 8 height 8
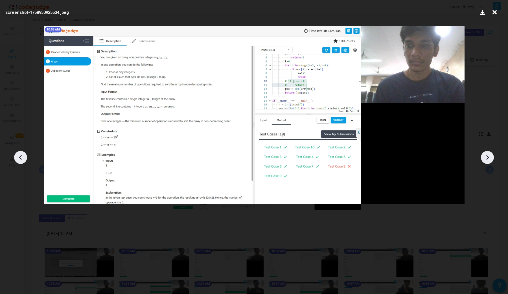
click at [489, 158] on icon at bounding box center [487, 157] width 8 height 8
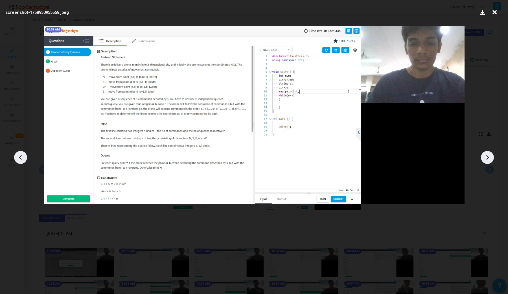
click at [489, 158] on icon at bounding box center [487, 157] width 8 height 8
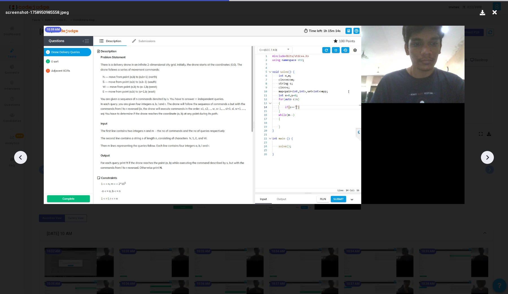
click at [489, 158] on icon at bounding box center [487, 157] width 8 height 8
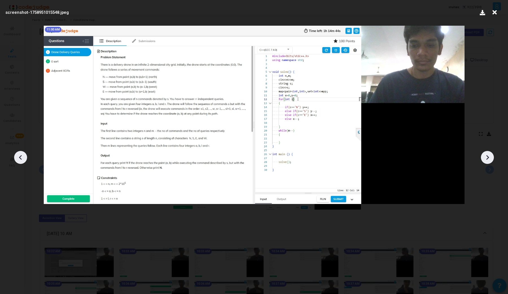
click at [489, 158] on icon at bounding box center [487, 157] width 8 height 8
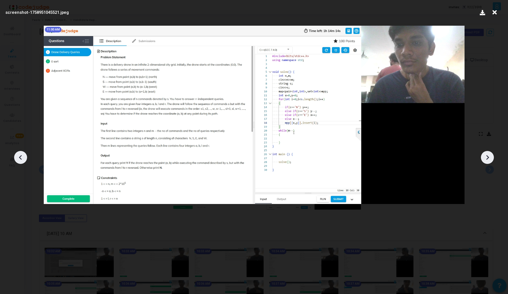
click at [489, 158] on icon at bounding box center [487, 157] width 8 height 8
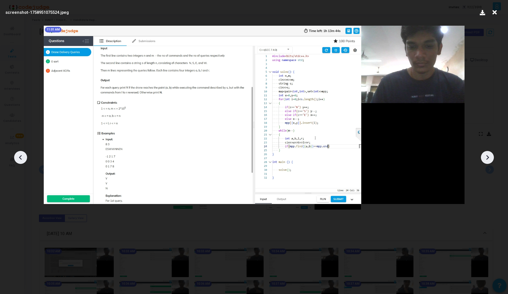
click at [489, 158] on icon at bounding box center [487, 157] width 8 height 8
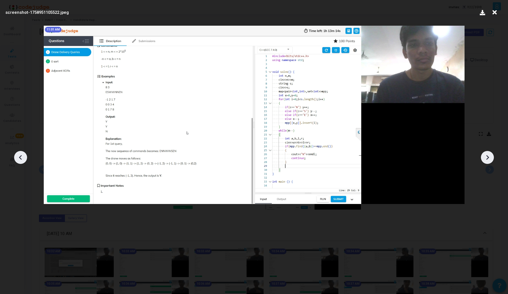
click at [489, 158] on icon at bounding box center [487, 157] width 8 height 8
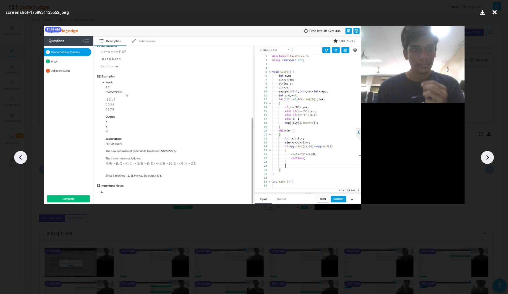
click at [489, 158] on icon at bounding box center [487, 157] width 8 height 8
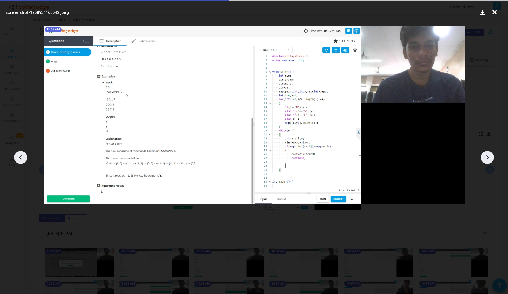
click at [489, 158] on icon at bounding box center [487, 157] width 8 height 8
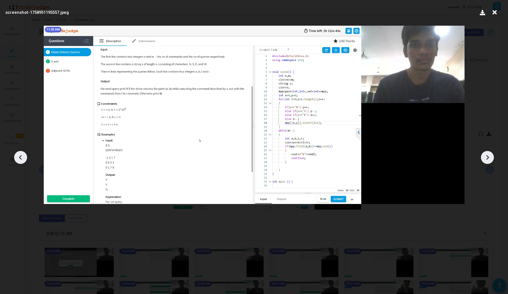
click at [489, 158] on icon at bounding box center [487, 157] width 8 height 8
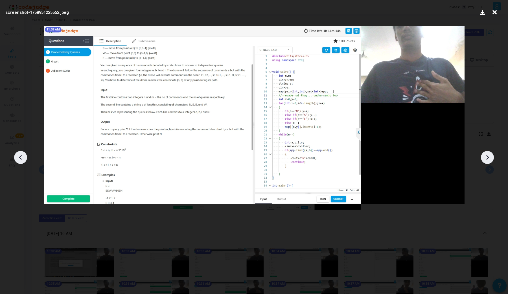
click at [489, 158] on icon at bounding box center [487, 157] width 8 height 8
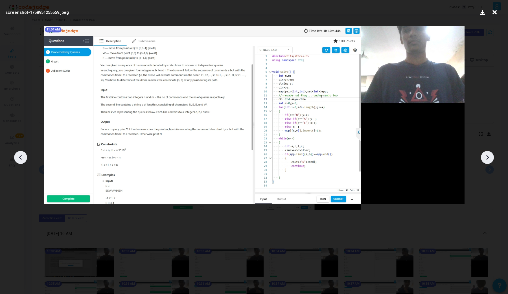
click at [489, 158] on icon at bounding box center [487, 157] width 8 height 8
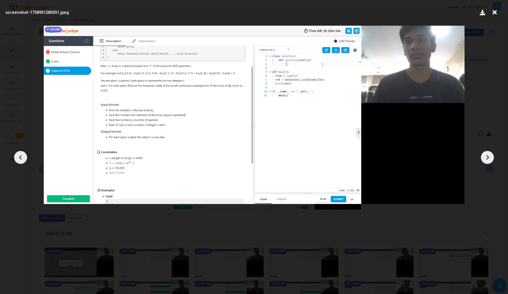
click at [489, 158] on icon at bounding box center [487, 157] width 8 height 8
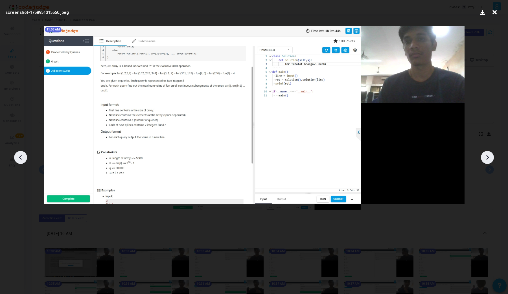
click at [21, 154] on icon at bounding box center [20, 157] width 8 height 8
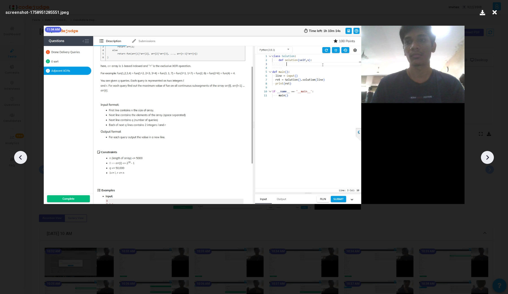
click at [21, 154] on icon at bounding box center [20, 157] width 8 height 8
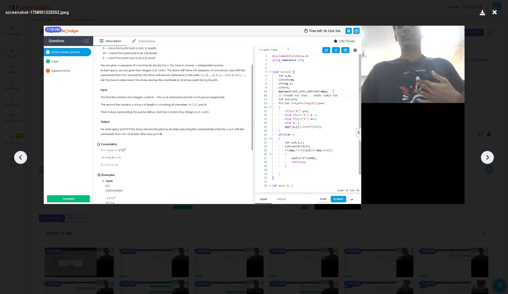
click at [485, 158] on icon at bounding box center [487, 157] width 8 height 8
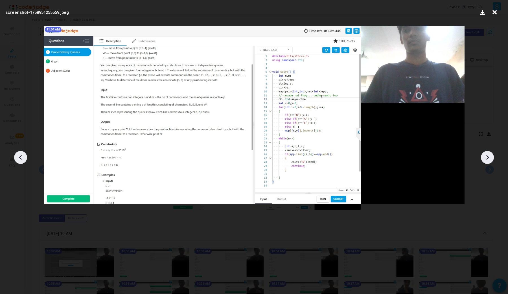
click at [485, 158] on icon at bounding box center [487, 157] width 8 height 8
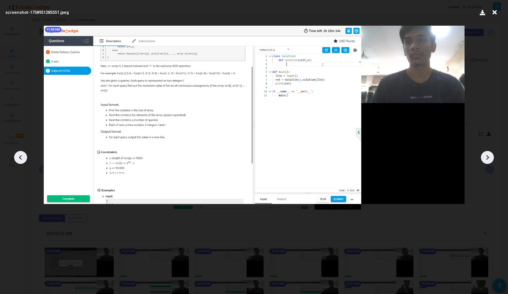
click at [485, 158] on icon at bounding box center [487, 157] width 8 height 8
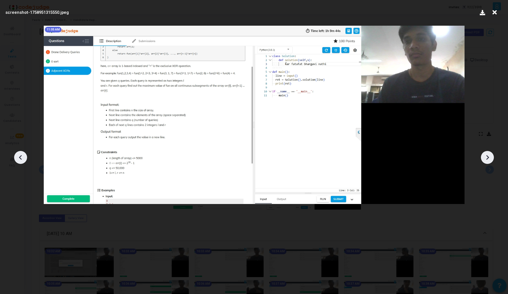
click at [485, 158] on icon at bounding box center [487, 157] width 8 height 8
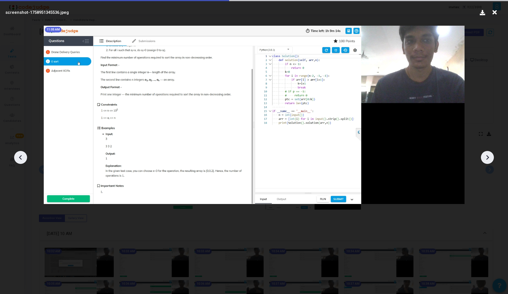
click at [485, 158] on icon at bounding box center [487, 157] width 8 height 8
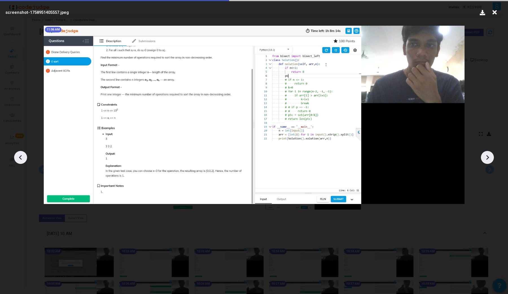
click at [485, 158] on icon at bounding box center [487, 157] width 8 height 8
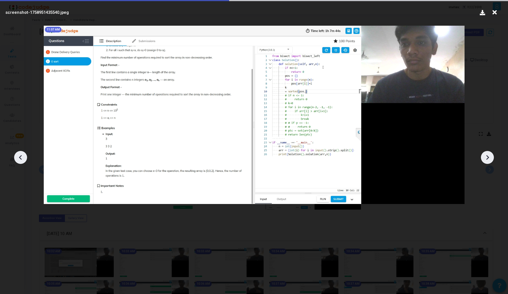
click at [485, 158] on icon at bounding box center [487, 157] width 8 height 8
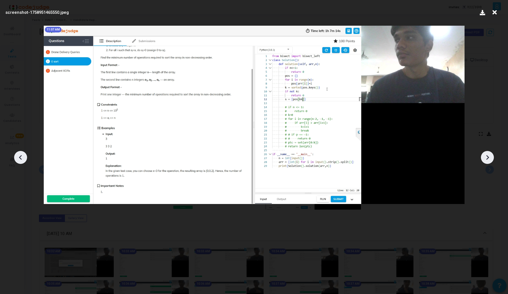
click at [485, 157] on icon at bounding box center [487, 157] width 8 height 8
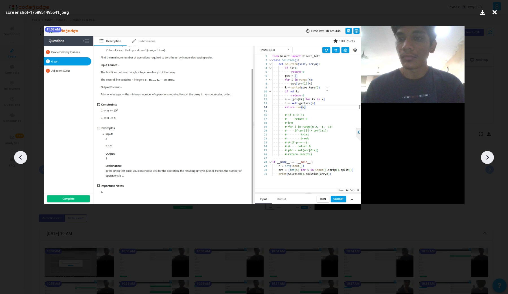
click at [485, 157] on icon at bounding box center [487, 157] width 8 height 8
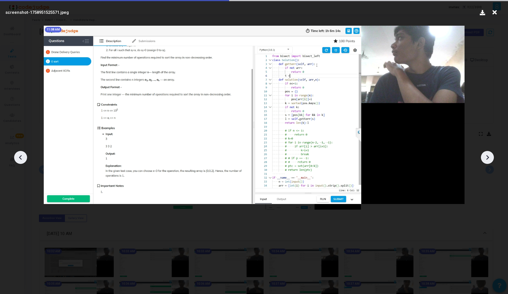
click at [485, 157] on icon at bounding box center [487, 157] width 8 height 8
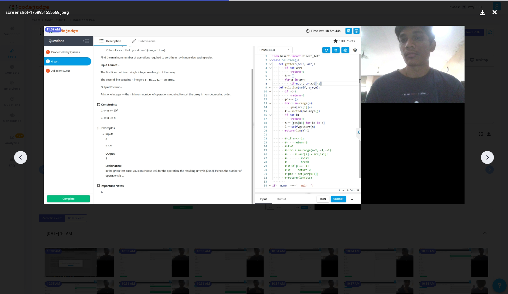
click at [485, 157] on icon at bounding box center [487, 157] width 8 height 8
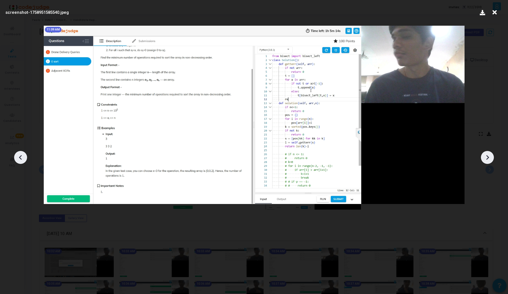
click at [485, 157] on icon at bounding box center [487, 157] width 8 height 8
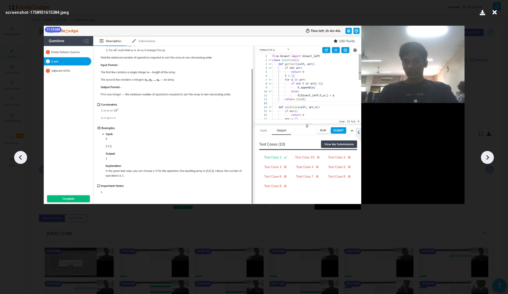
click at [485, 157] on icon at bounding box center [487, 157] width 8 height 8
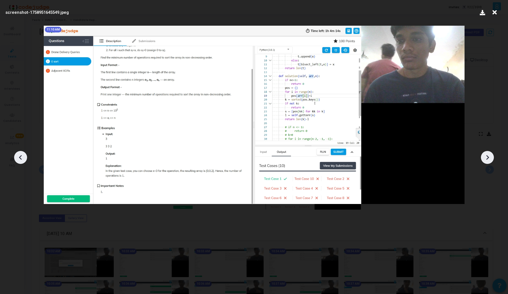
click at [485, 157] on icon at bounding box center [487, 157] width 8 height 8
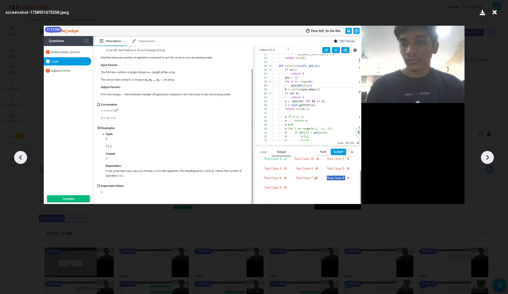
click at [485, 157] on icon at bounding box center [487, 157] width 8 height 8
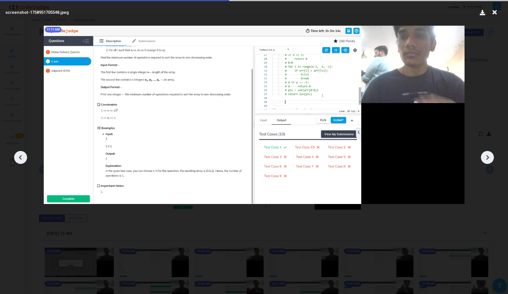
click at [485, 157] on icon at bounding box center [487, 157] width 8 height 8
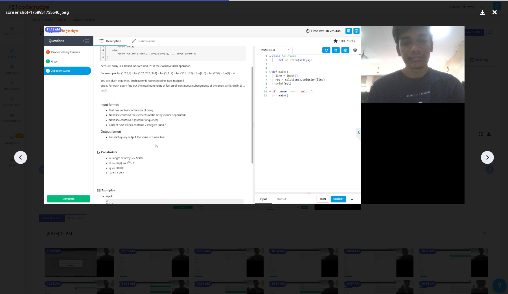
click at [485, 157] on icon at bounding box center [487, 157] width 8 height 8
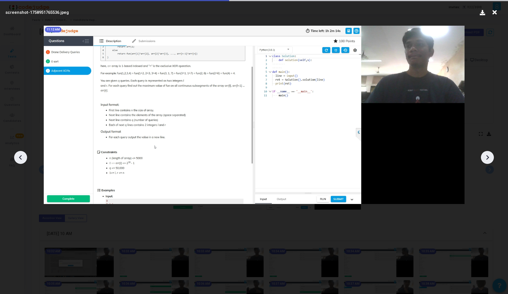
click at [485, 157] on icon at bounding box center [487, 157] width 8 height 8
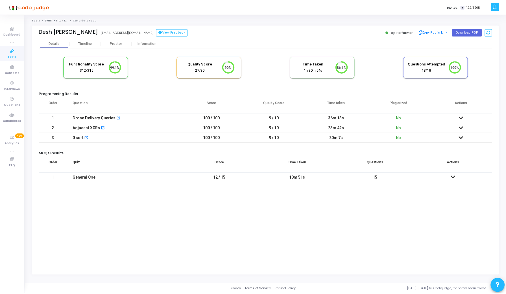
scroll to position [12, 14]
click at [120, 44] on div "Proctor" at bounding box center [116, 44] width 31 height 4
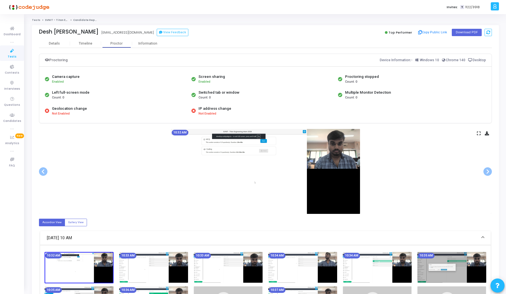
click at [478, 133] on icon at bounding box center [479, 133] width 4 height 3
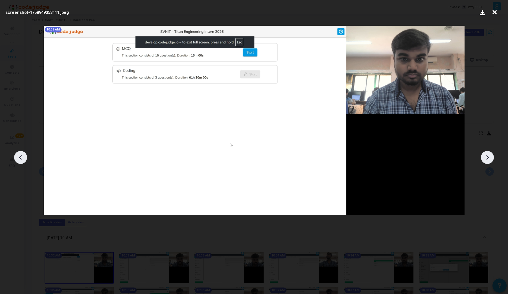
click at [490, 158] on icon at bounding box center [487, 157] width 8 height 8
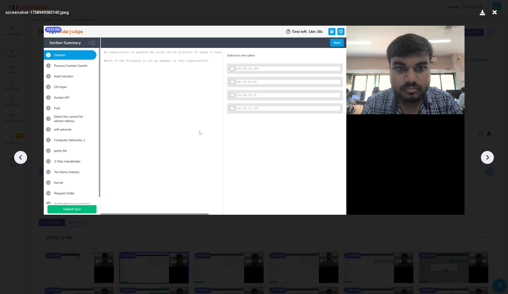
click at [490, 158] on icon at bounding box center [487, 157] width 8 height 8
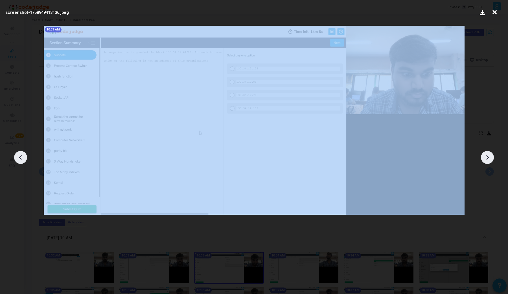
click at [490, 158] on icon at bounding box center [487, 157] width 8 height 8
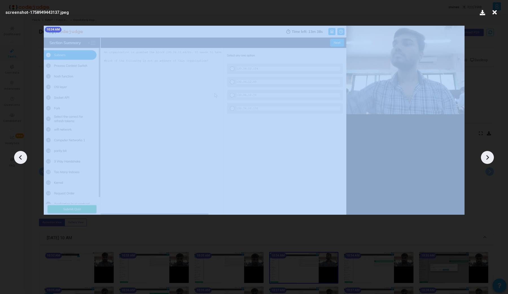
click at [490, 158] on icon at bounding box center [487, 157] width 8 height 8
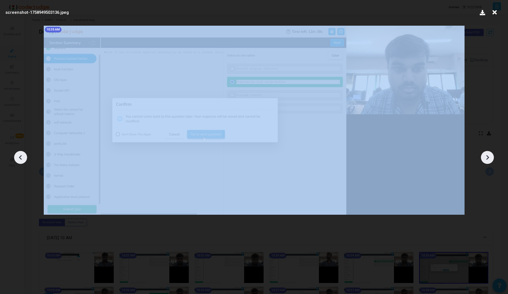
click at [490, 158] on icon at bounding box center [487, 157] width 8 height 8
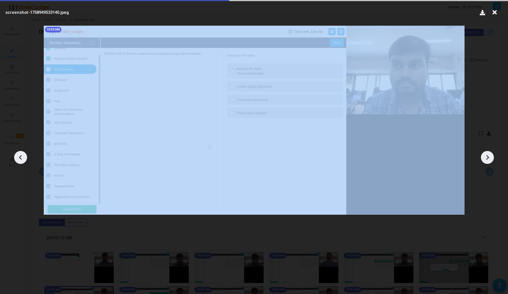
click at [490, 158] on icon at bounding box center [487, 157] width 8 height 8
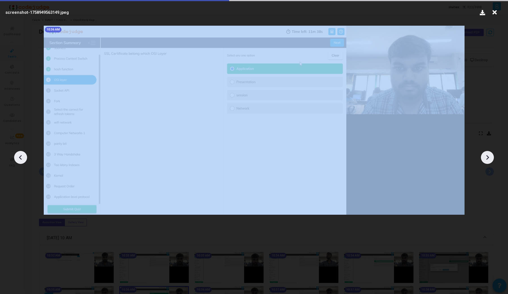
click at [490, 158] on icon at bounding box center [487, 157] width 8 height 8
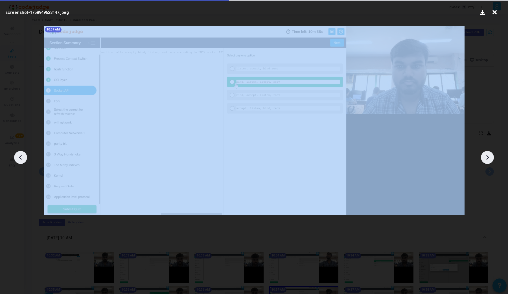
click at [490, 158] on icon at bounding box center [487, 157] width 8 height 8
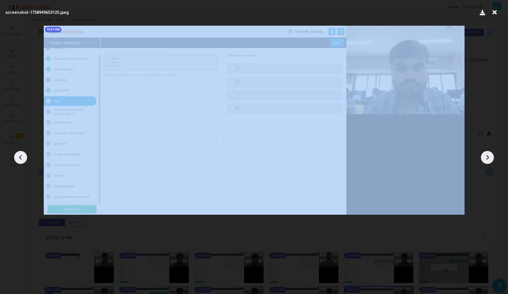
click at [490, 158] on icon at bounding box center [487, 157] width 8 height 8
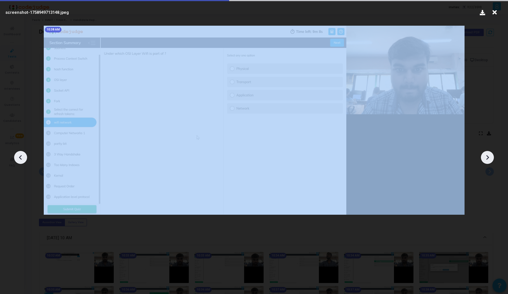
click at [490, 158] on icon at bounding box center [487, 157] width 8 height 8
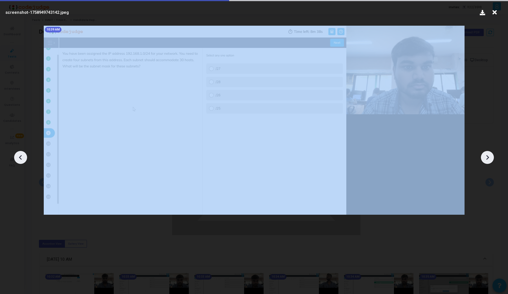
click at [490, 158] on icon at bounding box center [487, 157] width 8 height 8
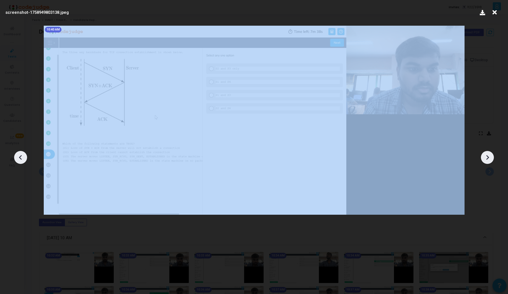
click at [490, 158] on icon at bounding box center [487, 157] width 8 height 8
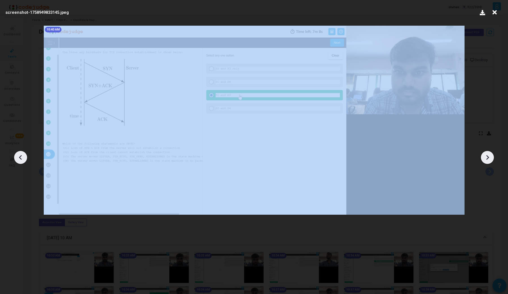
click at [490, 158] on icon at bounding box center [487, 157] width 8 height 8
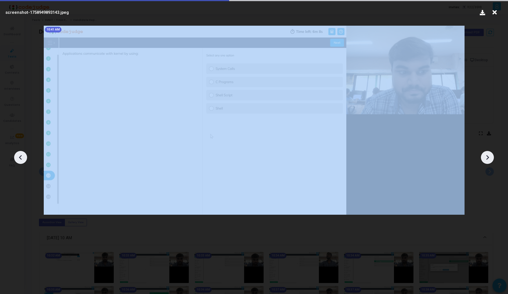
click at [490, 158] on icon at bounding box center [487, 157] width 8 height 8
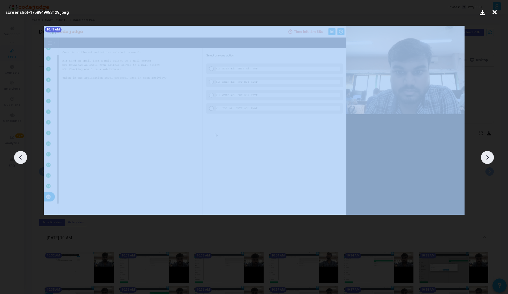
click at [490, 158] on icon at bounding box center [487, 157] width 8 height 8
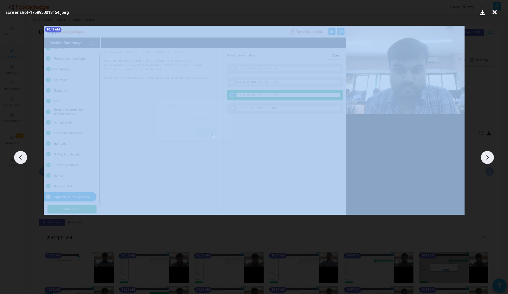
click at [490, 158] on icon at bounding box center [487, 157] width 8 height 8
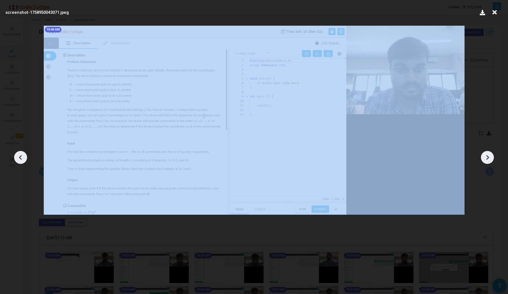
click at [490, 158] on icon at bounding box center [487, 157] width 8 height 8
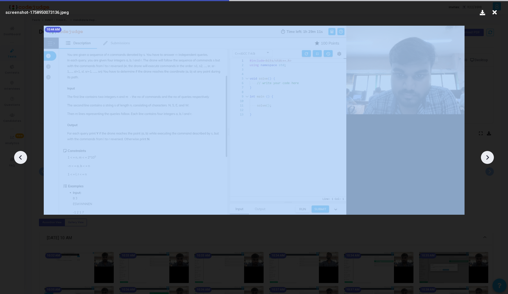
click at [490, 158] on icon at bounding box center [487, 157] width 8 height 8
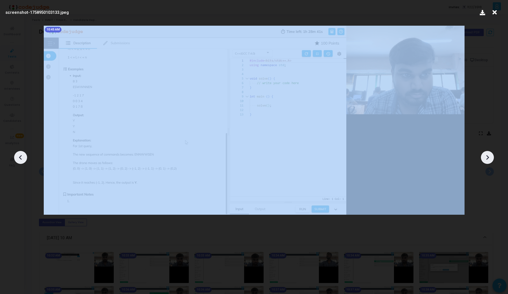
click at [490, 158] on icon at bounding box center [487, 157] width 8 height 8
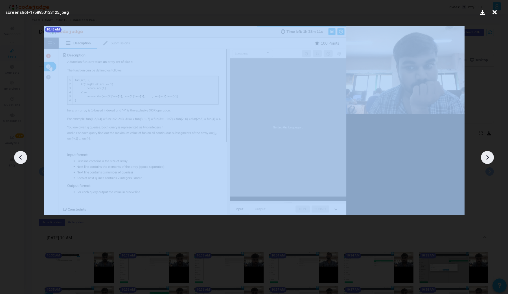
click at [490, 158] on icon at bounding box center [487, 157] width 8 height 8
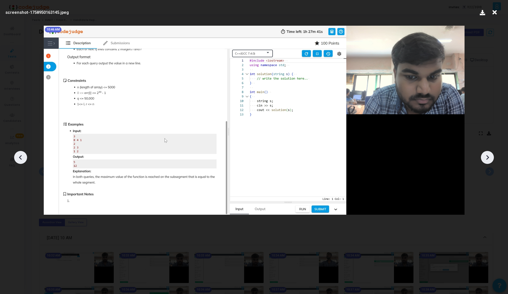
click at [490, 158] on icon at bounding box center [487, 157] width 8 height 8
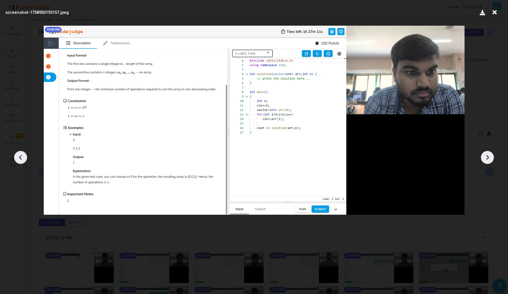
click at [490, 158] on icon at bounding box center [487, 157] width 8 height 8
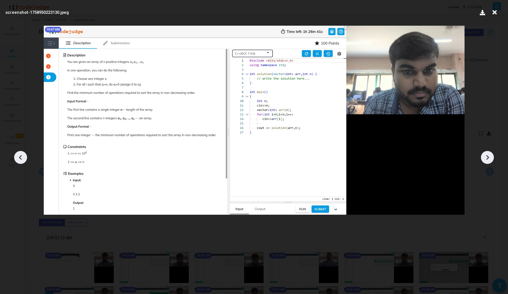
click at [490, 158] on icon at bounding box center [487, 157] width 8 height 8
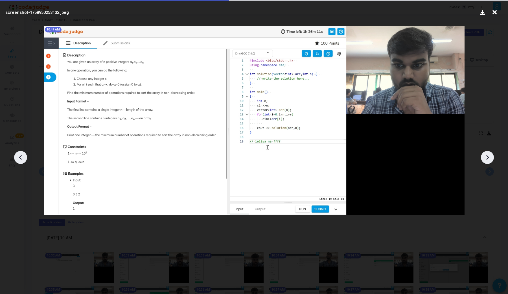
click at [490, 158] on icon at bounding box center [487, 157] width 8 height 8
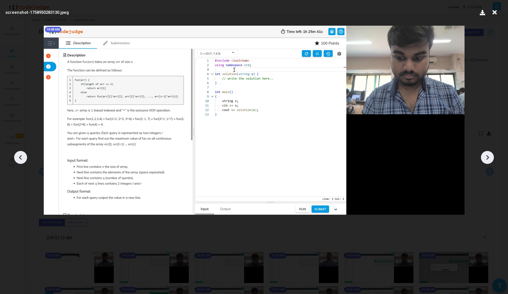
click at [23, 162] on div at bounding box center [20, 157] width 13 height 13
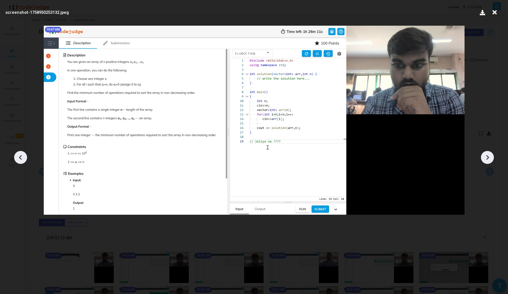
click at [488, 158] on icon at bounding box center [488, 157] width 3 height 5
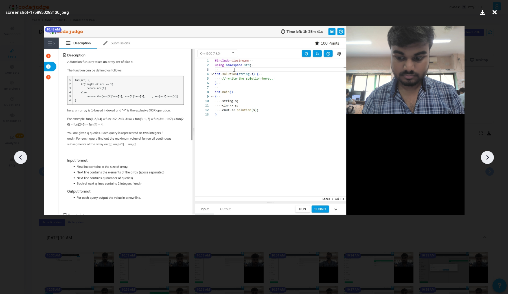
click at [488, 158] on icon at bounding box center [488, 157] width 3 height 5
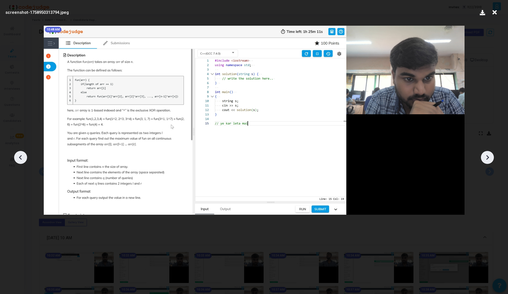
click at [488, 158] on icon at bounding box center [488, 157] width 3 height 5
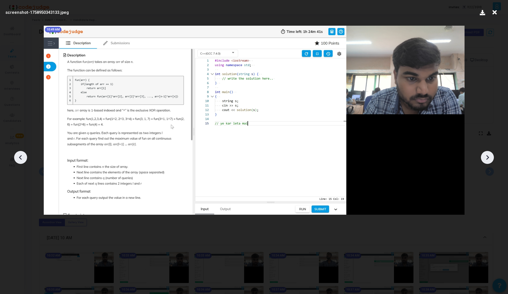
click at [488, 158] on icon at bounding box center [488, 157] width 3 height 5
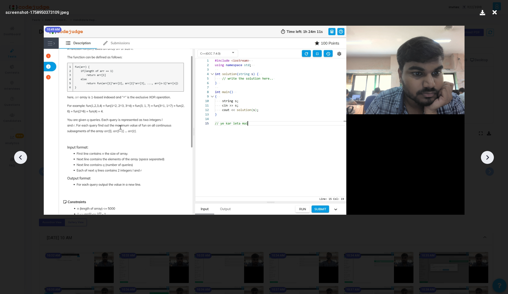
click at [488, 158] on icon at bounding box center [488, 157] width 3 height 5
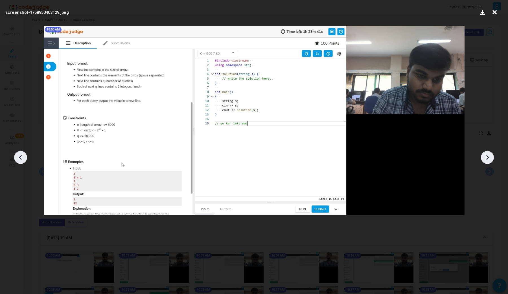
click at [488, 158] on icon at bounding box center [488, 157] width 3 height 5
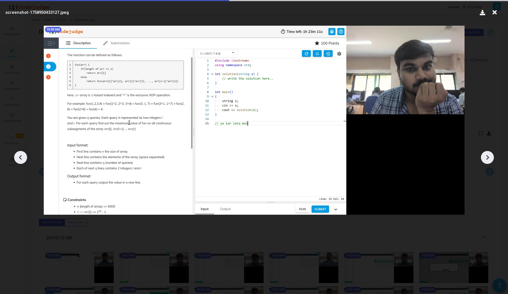
click at [488, 158] on icon at bounding box center [488, 157] width 3 height 5
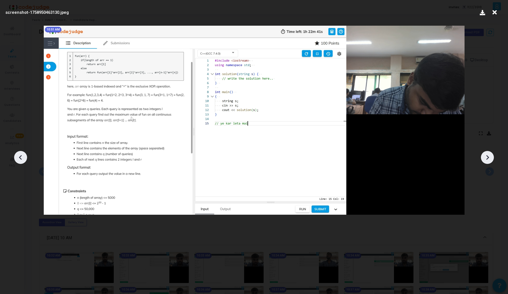
click at [488, 158] on icon at bounding box center [488, 157] width 3 height 5
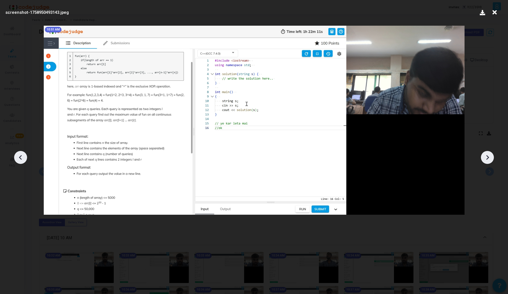
click at [488, 158] on icon at bounding box center [488, 157] width 3 height 5
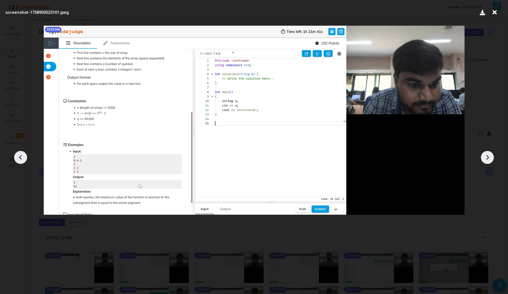
click at [488, 158] on icon at bounding box center [488, 157] width 3 height 5
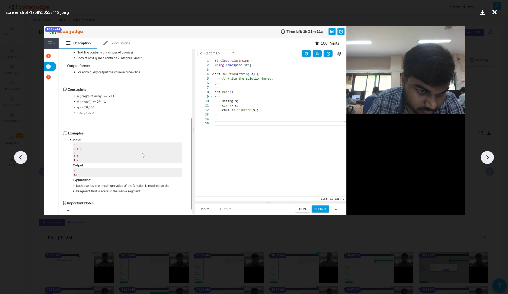
click at [488, 158] on icon at bounding box center [488, 157] width 3 height 5
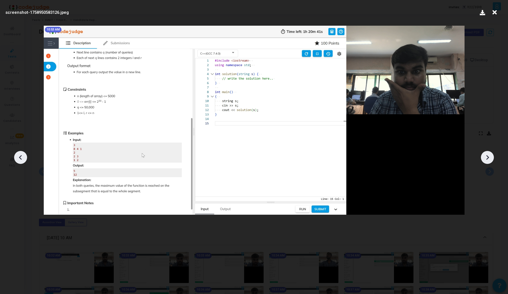
click at [488, 158] on icon at bounding box center [488, 157] width 3 height 5
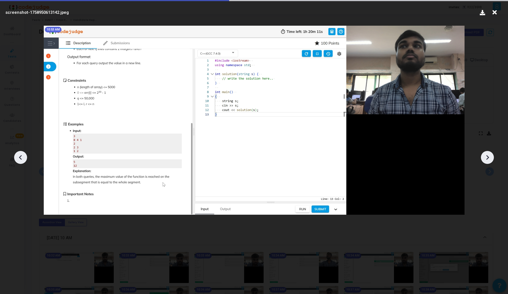
click at [488, 158] on icon at bounding box center [488, 157] width 3 height 5
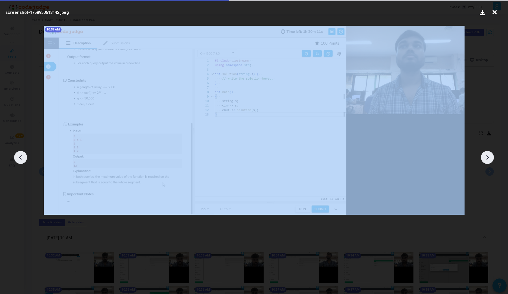
click at [488, 158] on icon at bounding box center [488, 157] width 3 height 5
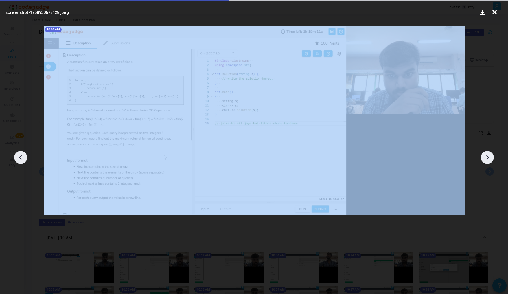
click at [488, 158] on icon at bounding box center [488, 157] width 3 height 5
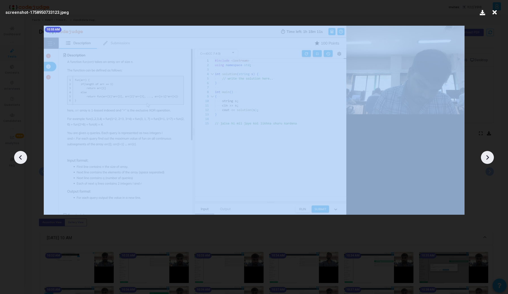
click at [488, 158] on icon at bounding box center [488, 157] width 3 height 5
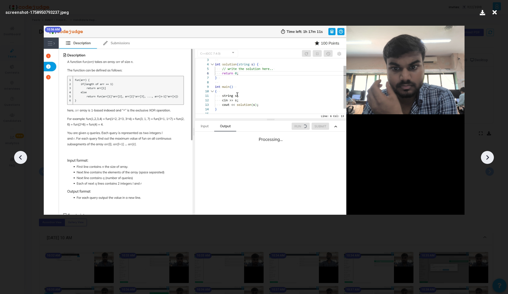
click at [494, 11] on icon at bounding box center [495, 12] width 9 height 11
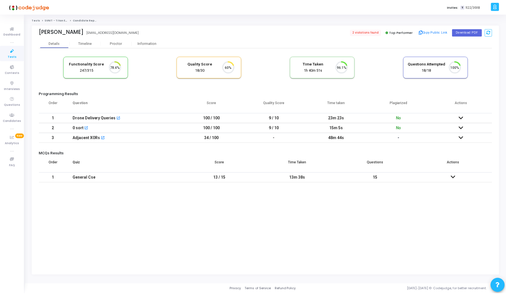
scroll to position [12, 14]
click at [462, 117] on icon at bounding box center [463, 118] width 5 height 4
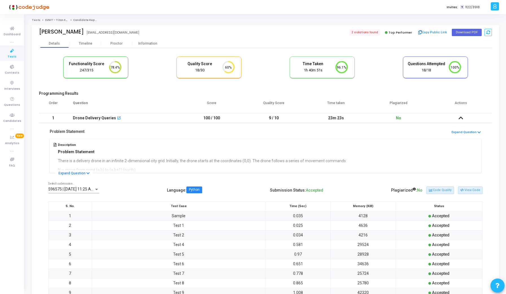
click at [71, 191] on span "596575 | [DATE] 11:25 AM IST (Best) P" at bounding box center [82, 189] width 68 height 5
click at [155, 181] on div at bounding box center [253, 147] width 506 height 294
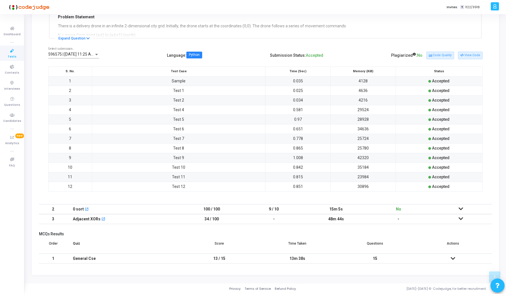
click at [462, 207] on icon at bounding box center [461, 209] width 5 height 4
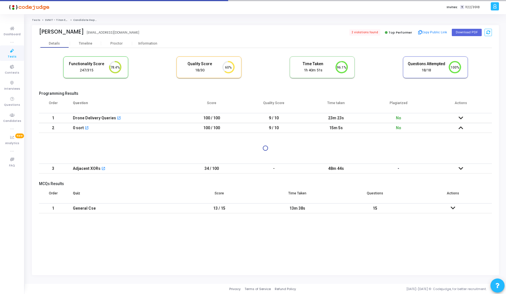
scroll to position [0, 0]
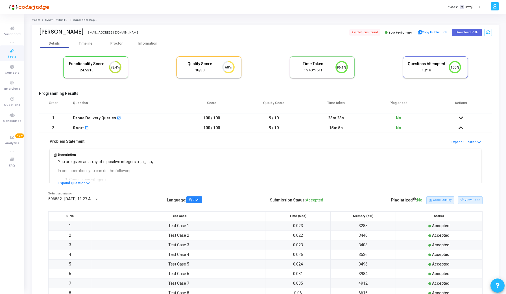
click at [67, 202] on div "596582 | [DATE] 11:27 AM IST (Best) P Select submission.." at bounding box center [73, 197] width 51 height 11
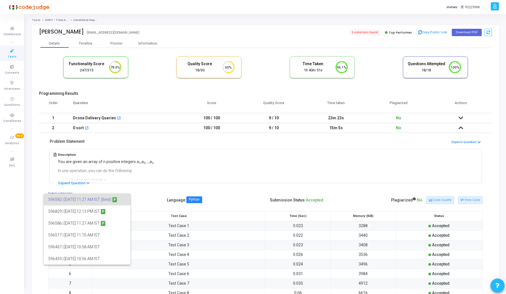
click at [157, 193] on div at bounding box center [253, 147] width 506 height 294
